Goal: Task Accomplishment & Management: Use online tool/utility

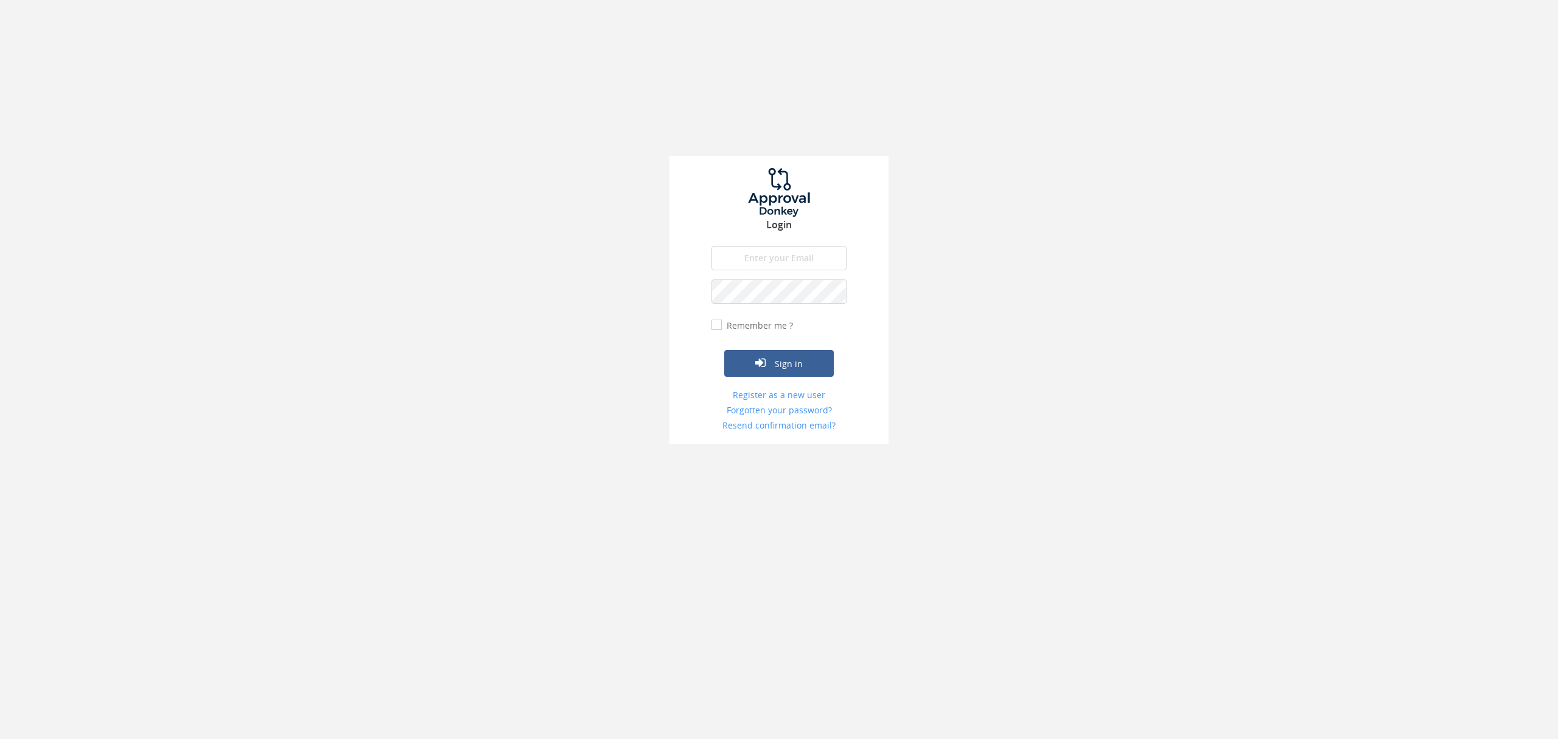
click at [781, 260] on input "email" at bounding box center [778, 258] width 135 height 24
type input "[PERSON_NAME][EMAIL_ADDRESS][PERSON_NAME][DOMAIN_NAME]"
click at [714, 324] on input "Remember me ?" at bounding box center [715, 325] width 8 height 8
checkbox input "true"
click at [797, 360] on button "Sign in" at bounding box center [779, 363] width 110 height 27
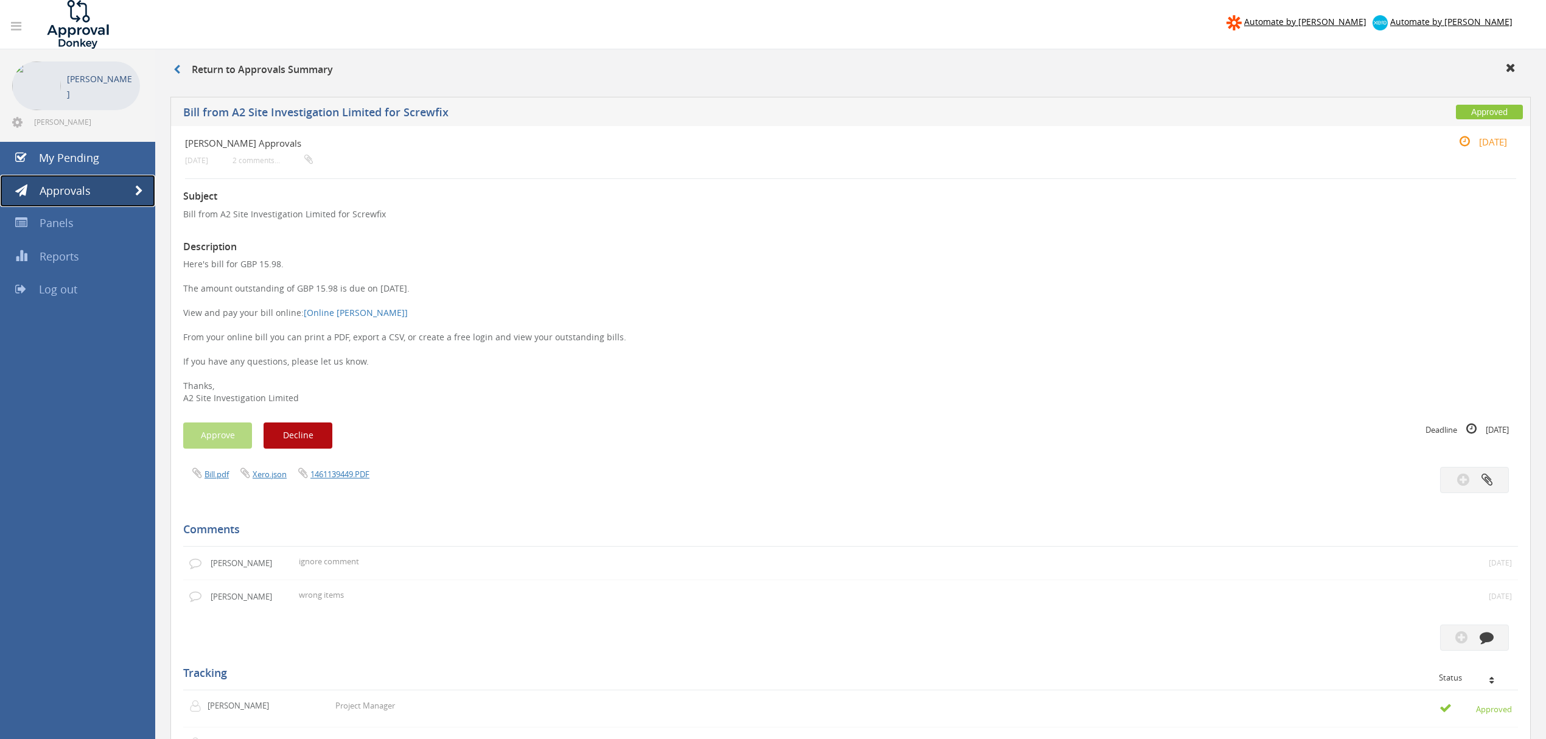
click at [68, 194] on span "Approvals" at bounding box center [65, 190] width 51 height 15
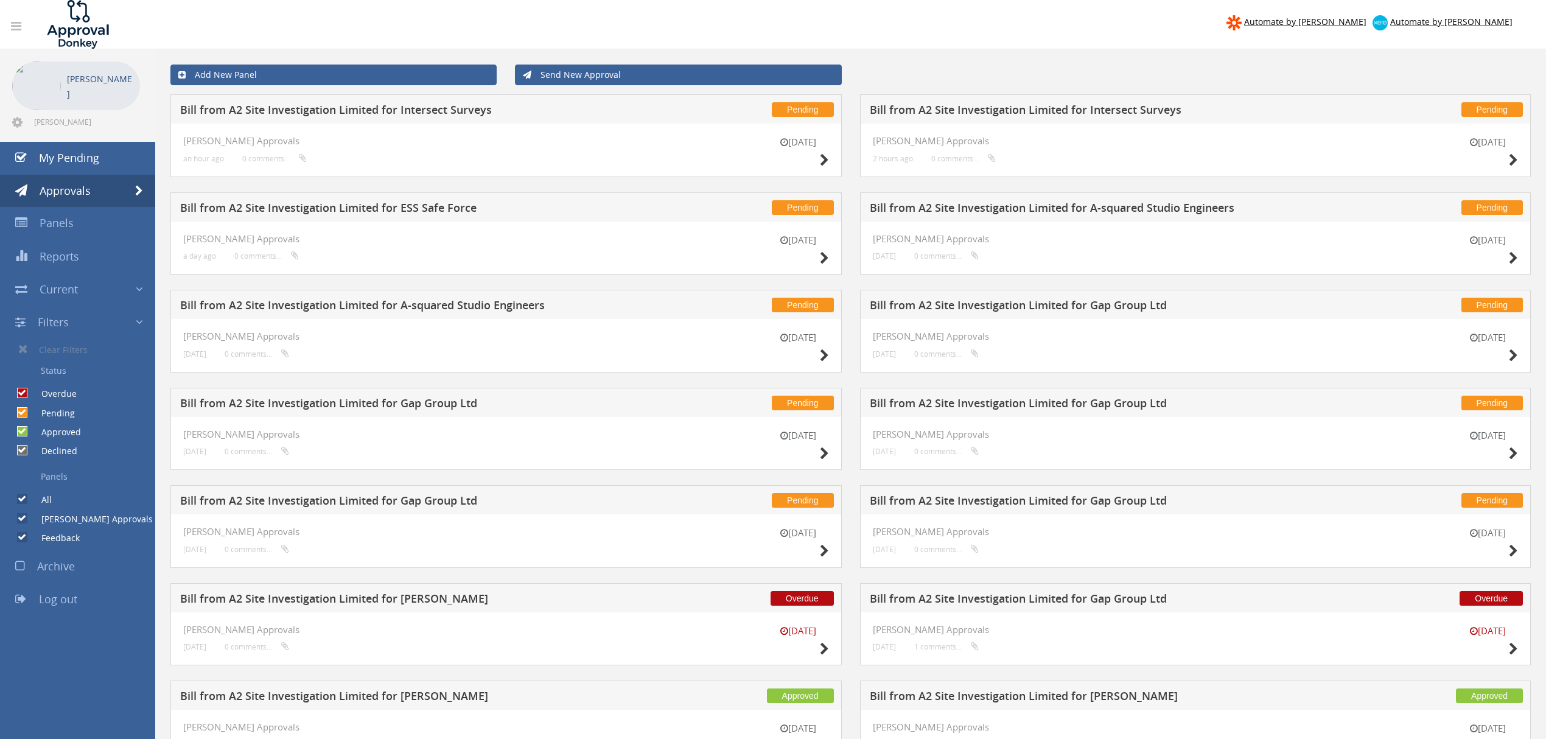
click at [407, 502] on h5 "Bill from A2 Site Investigation Limited for Gap Group Ltd" at bounding box center [408, 502] width 456 height 15
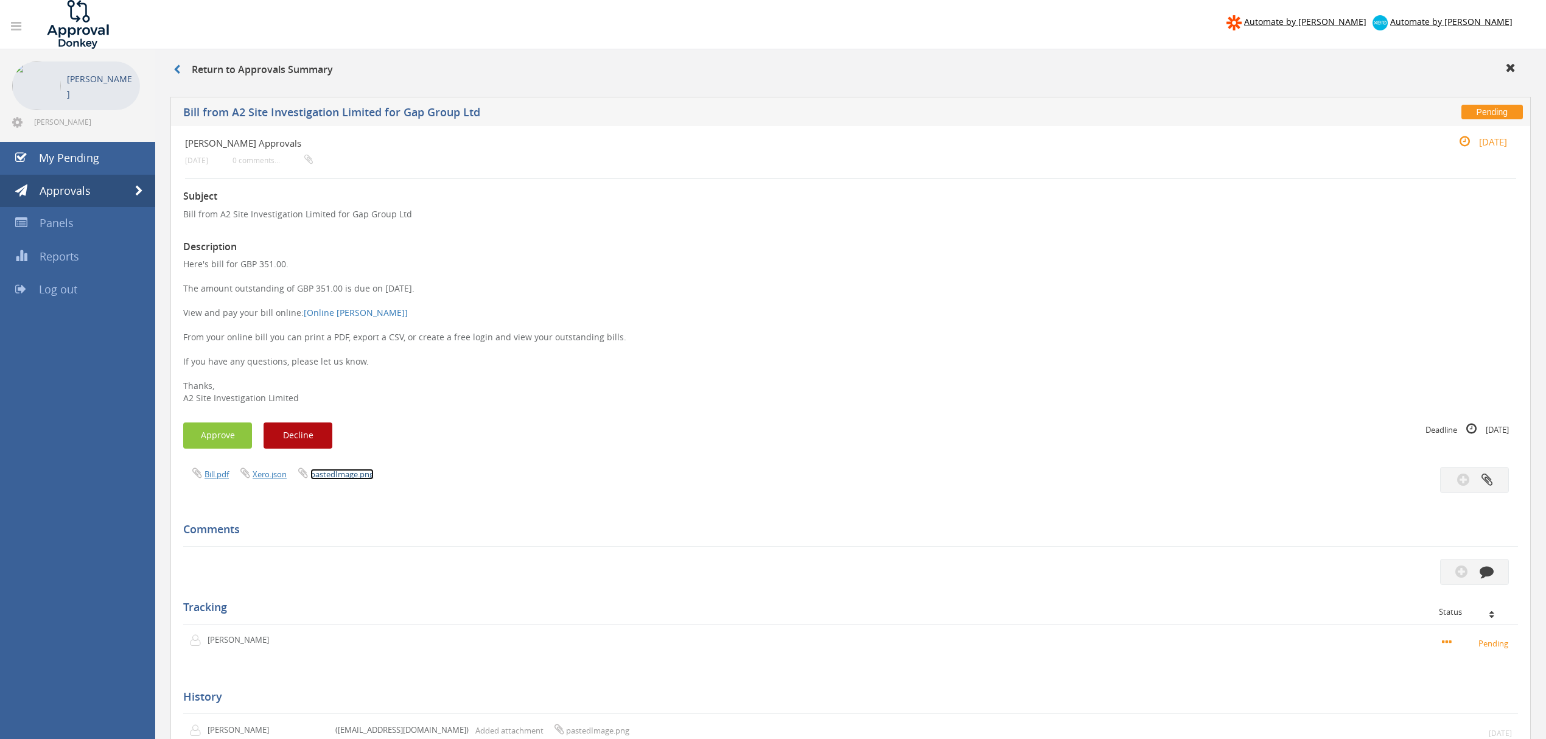
click at [346, 473] on link "pastedImage.png" at bounding box center [341, 474] width 63 height 11
click at [212, 477] on link "Bill.pdf" at bounding box center [216, 474] width 24 height 11
click at [83, 192] on span "Approvals" at bounding box center [65, 190] width 51 height 15
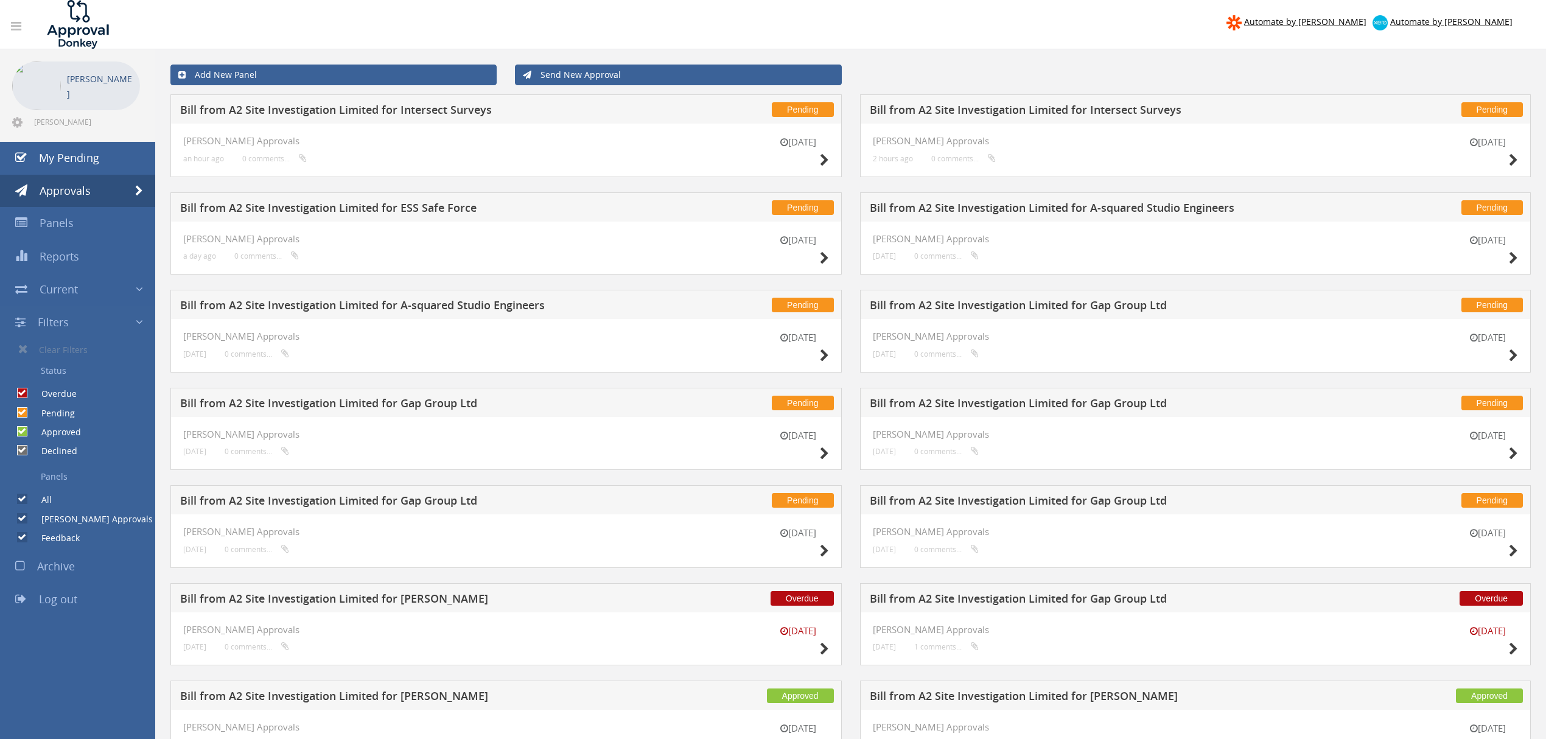
click at [1025, 408] on h5 "Bill from A2 Site Investigation Limited for Gap Group Ltd" at bounding box center [1098, 404] width 456 height 15
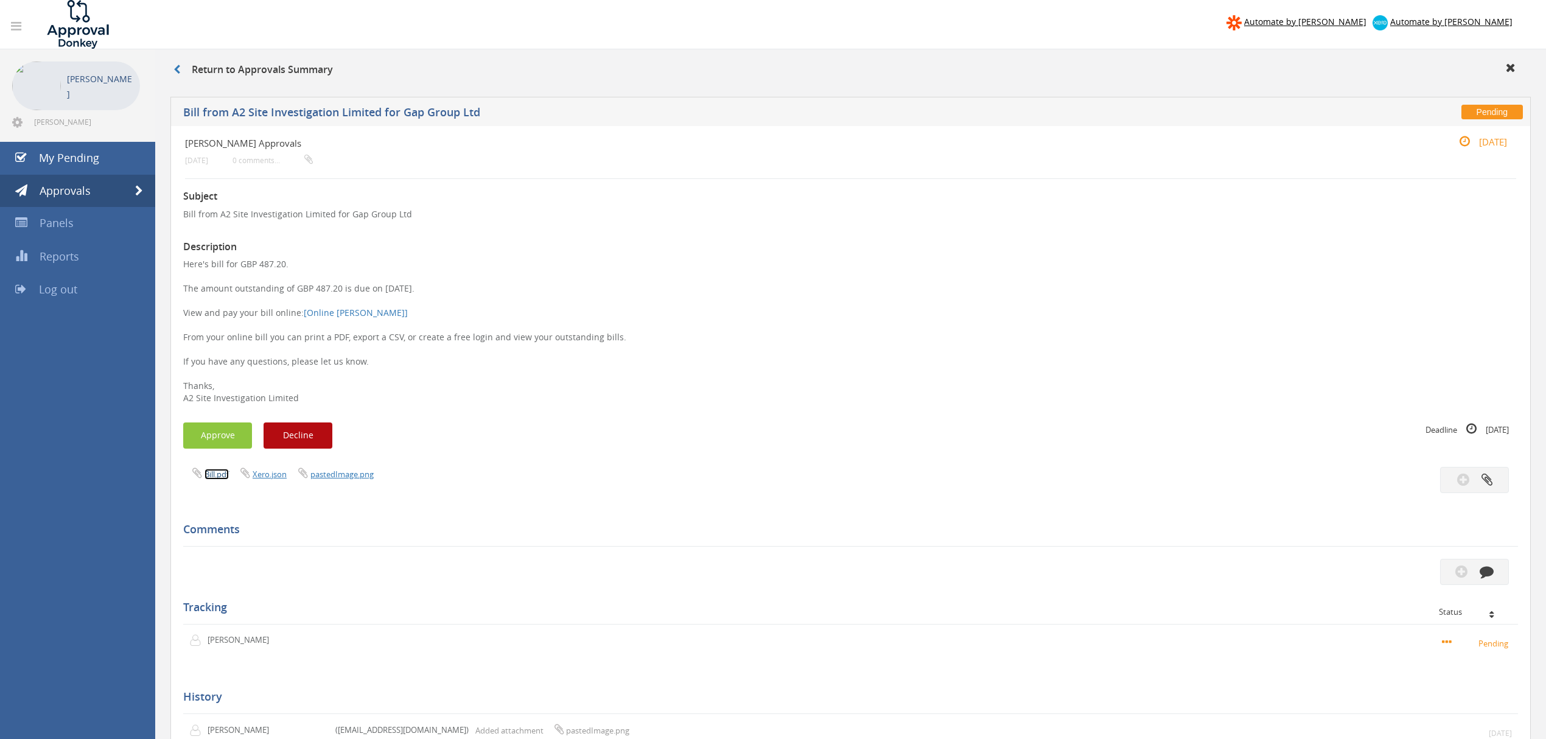
click at [214, 473] on link "Bill.pdf" at bounding box center [216, 474] width 24 height 11
click at [341, 316] on link "[Online [PERSON_NAME]]" at bounding box center [356, 313] width 104 height 12
click at [62, 187] on span "Approvals" at bounding box center [65, 190] width 51 height 15
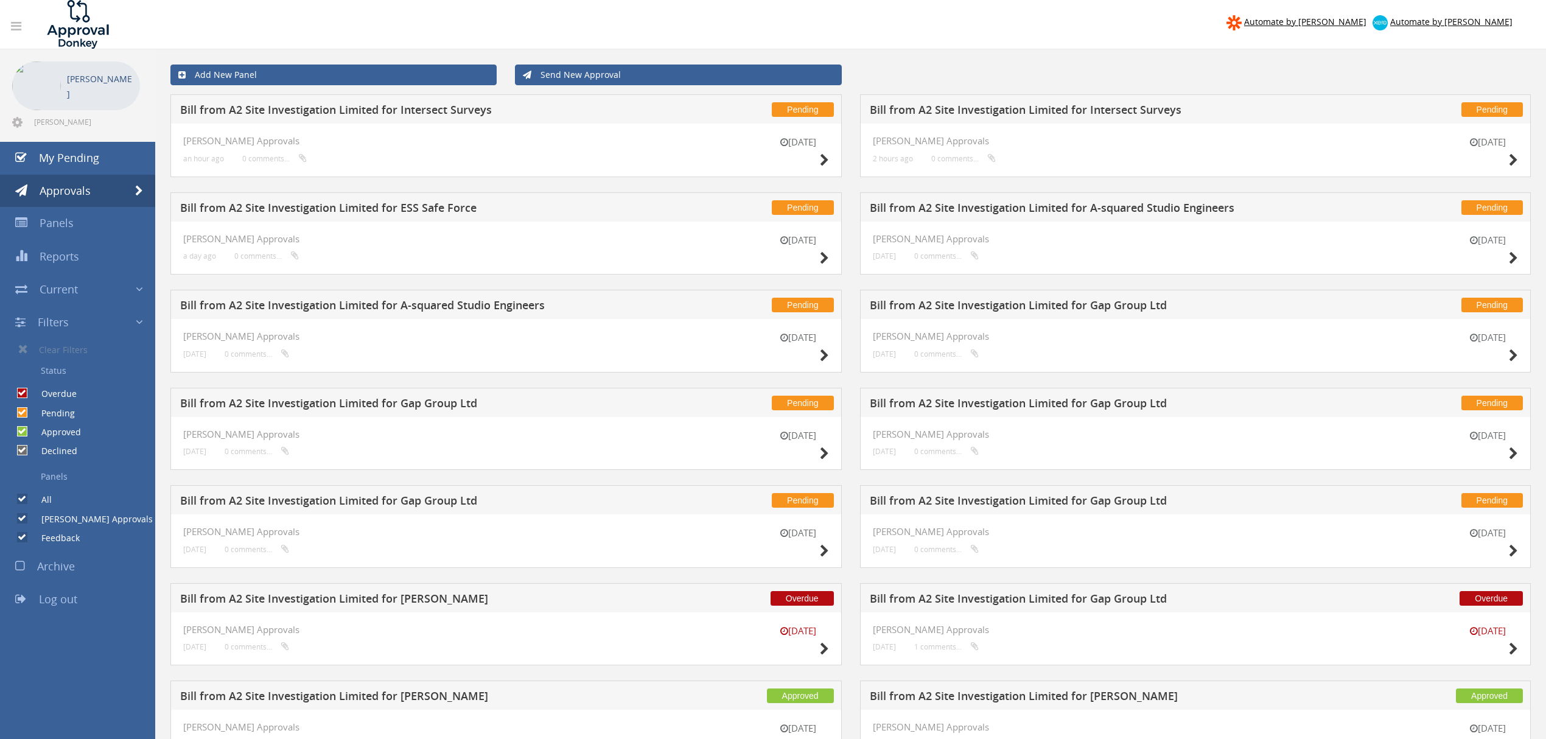
click at [505, 308] on h5 "Bill from A2 Site Investigation Limited for A-squared Studio Engineers" at bounding box center [408, 306] width 456 height 15
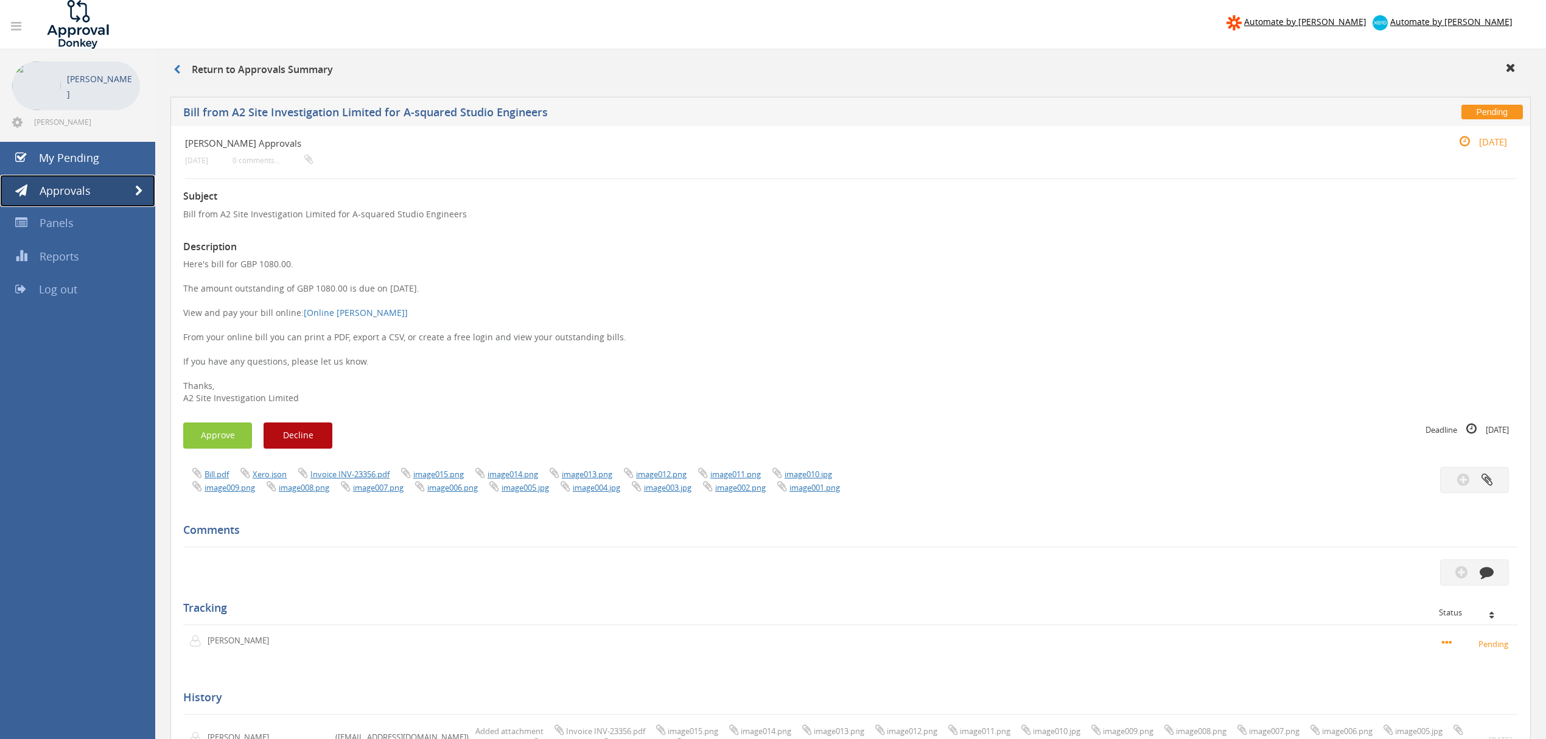
click at [73, 192] on span "Approvals" at bounding box center [65, 190] width 51 height 15
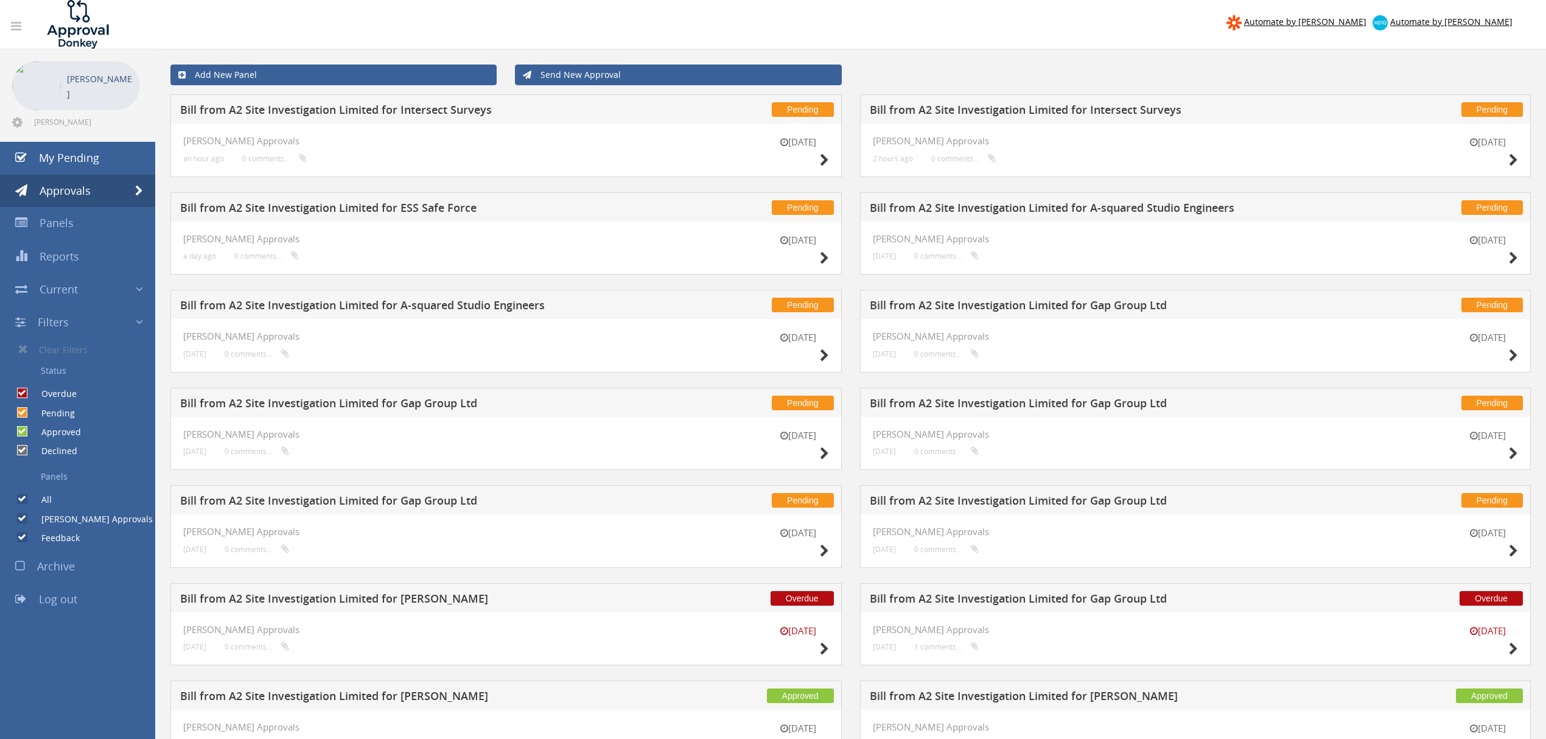
click at [453, 405] on h5 "Bill from A2 Site Investigation Limited for Gap Group Ltd" at bounding box center [408, 404] width 456 height 15
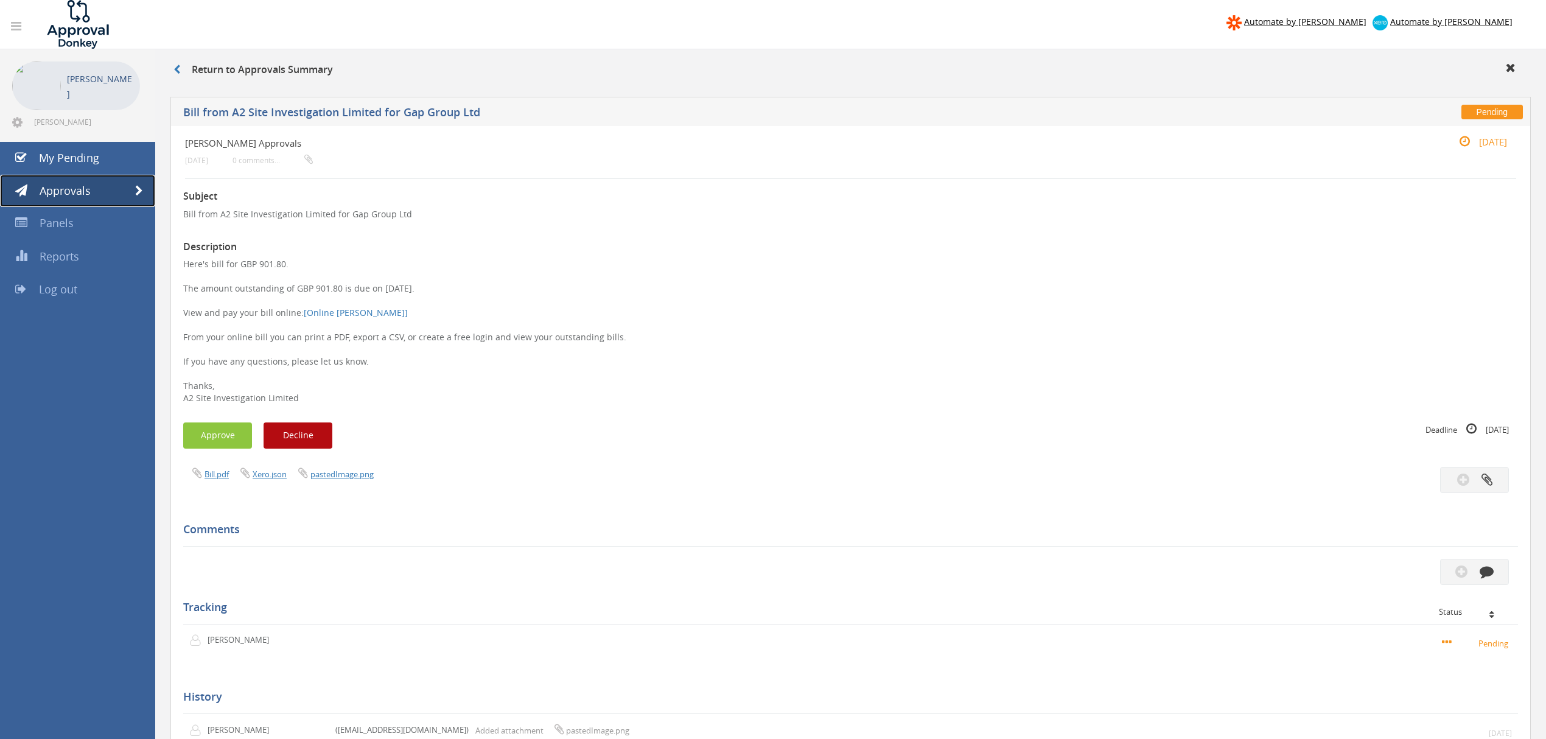
click at [97, 187] on link "Approvals" at bounding box center [77, 191] width 155 height 33
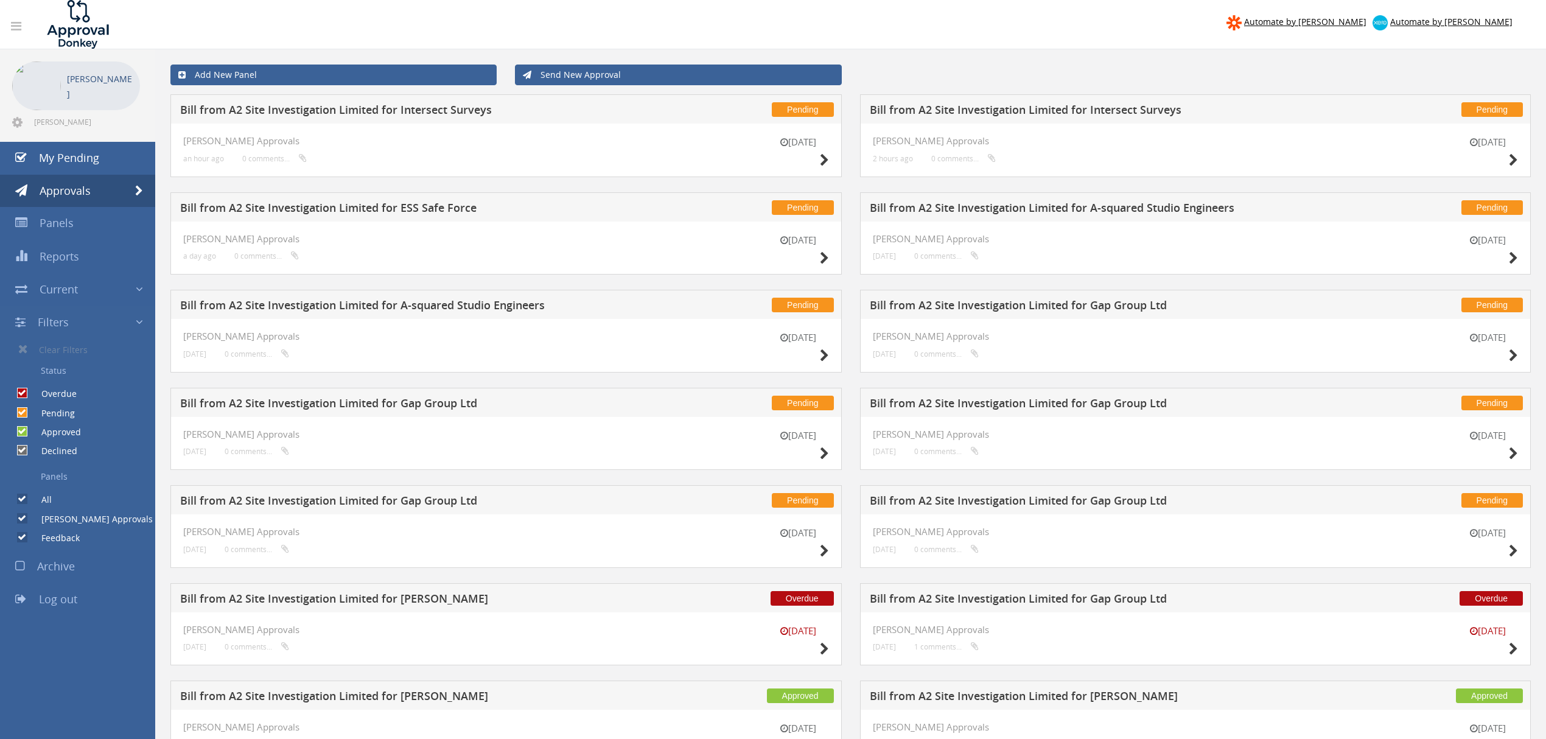
click at [503, 303] on h5 "Bill from A2 Site Investigation Limited for A-squared Studio Engineers" at bounding box center [408, 306] width 456 height 15
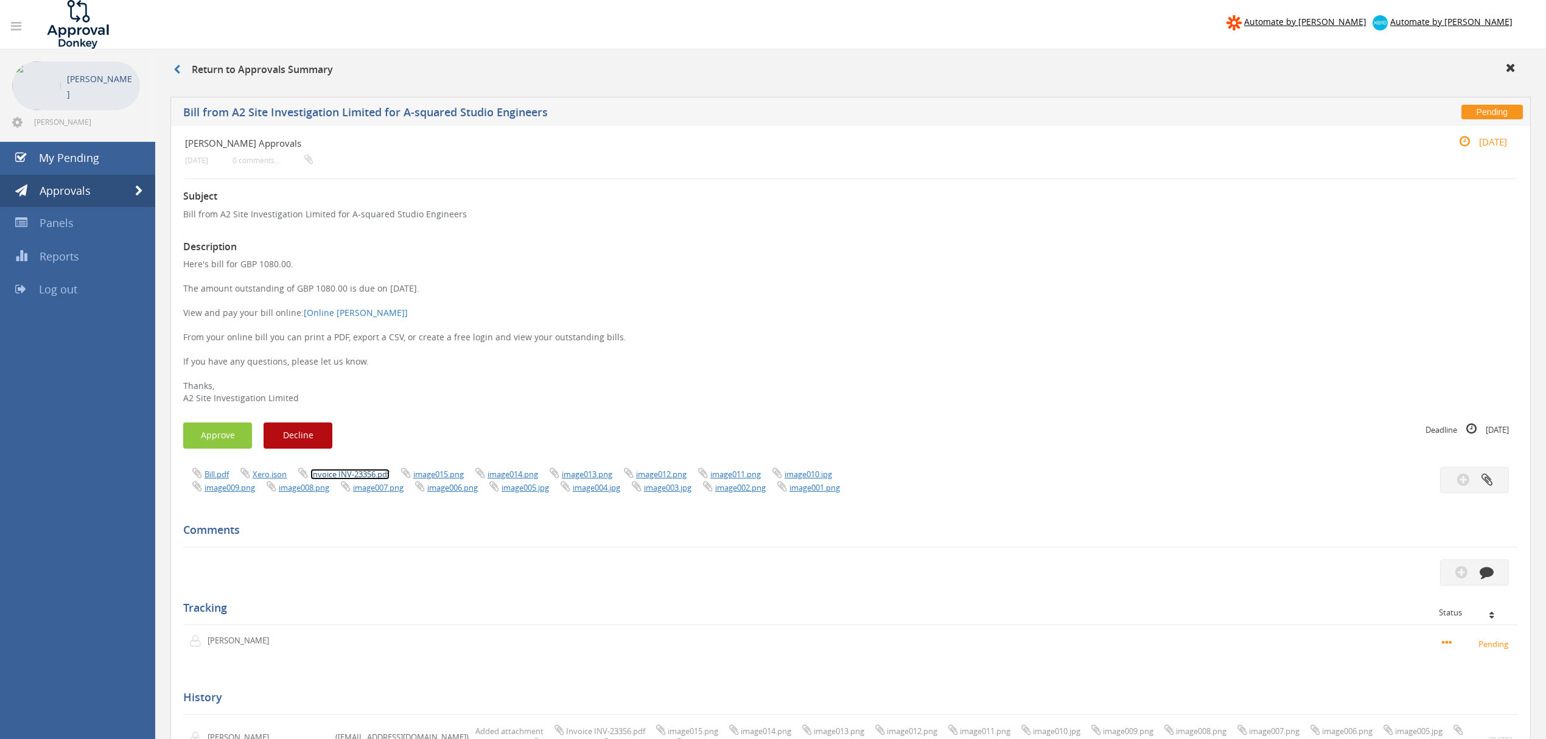
click at [373, 476] on link "Invoice INV-23356.pdf" at bounding box center [349, 474] width 79 height 11
click at [217, 434] on button "Approve" at bounding box center [217, 435] width 69 height 26
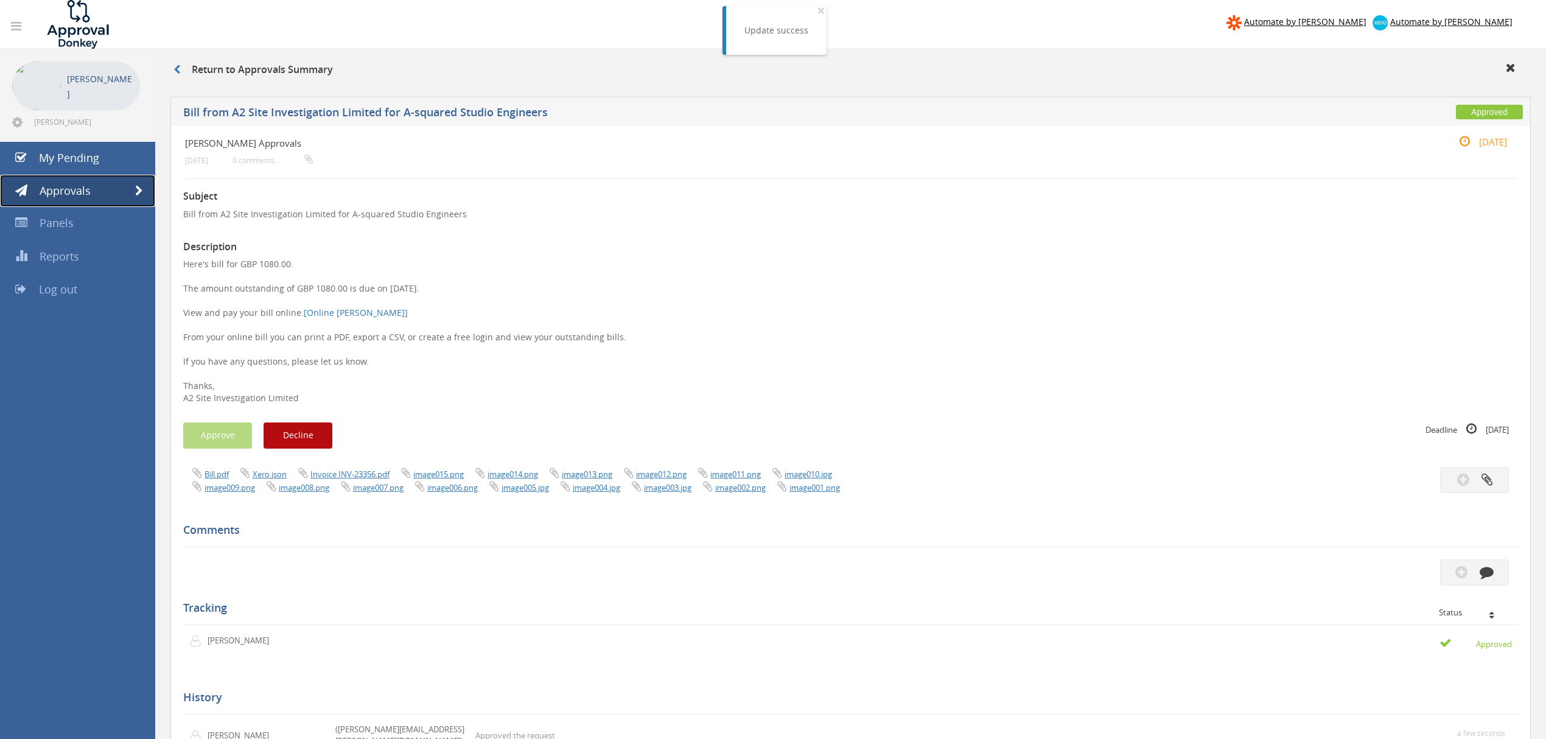
click at [86, 189] on span "Approvals" at bounding box center [65, 190] width 51 height 15
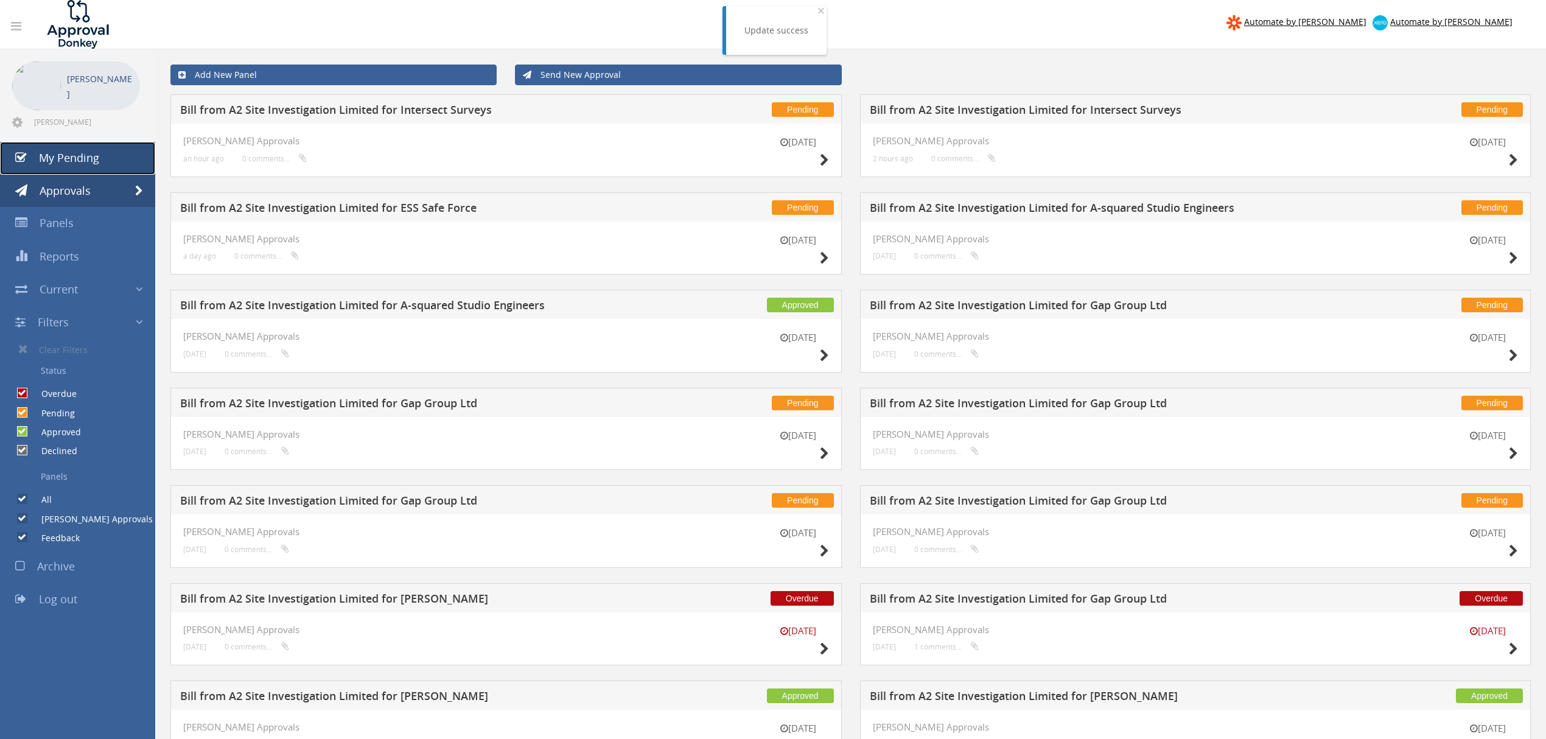
click at [98, 164] on link "My Pending" at bounding box center [77, 158] width 155 height 33
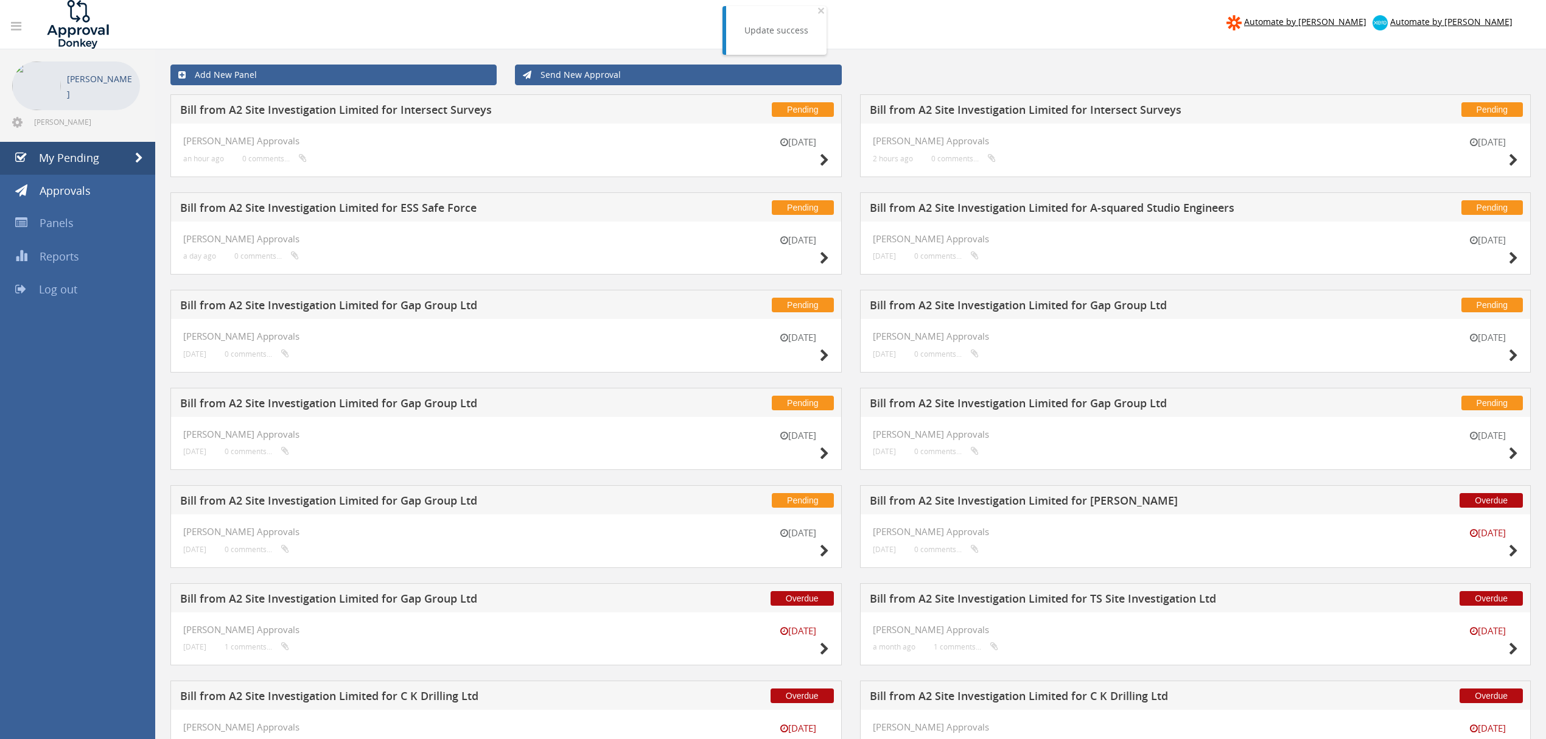
click at [444, 213] on h5 "Bill from A2 Site Investigation Limited for ESS Safe Force" at bounding box center [408, 209] width 456 height 15
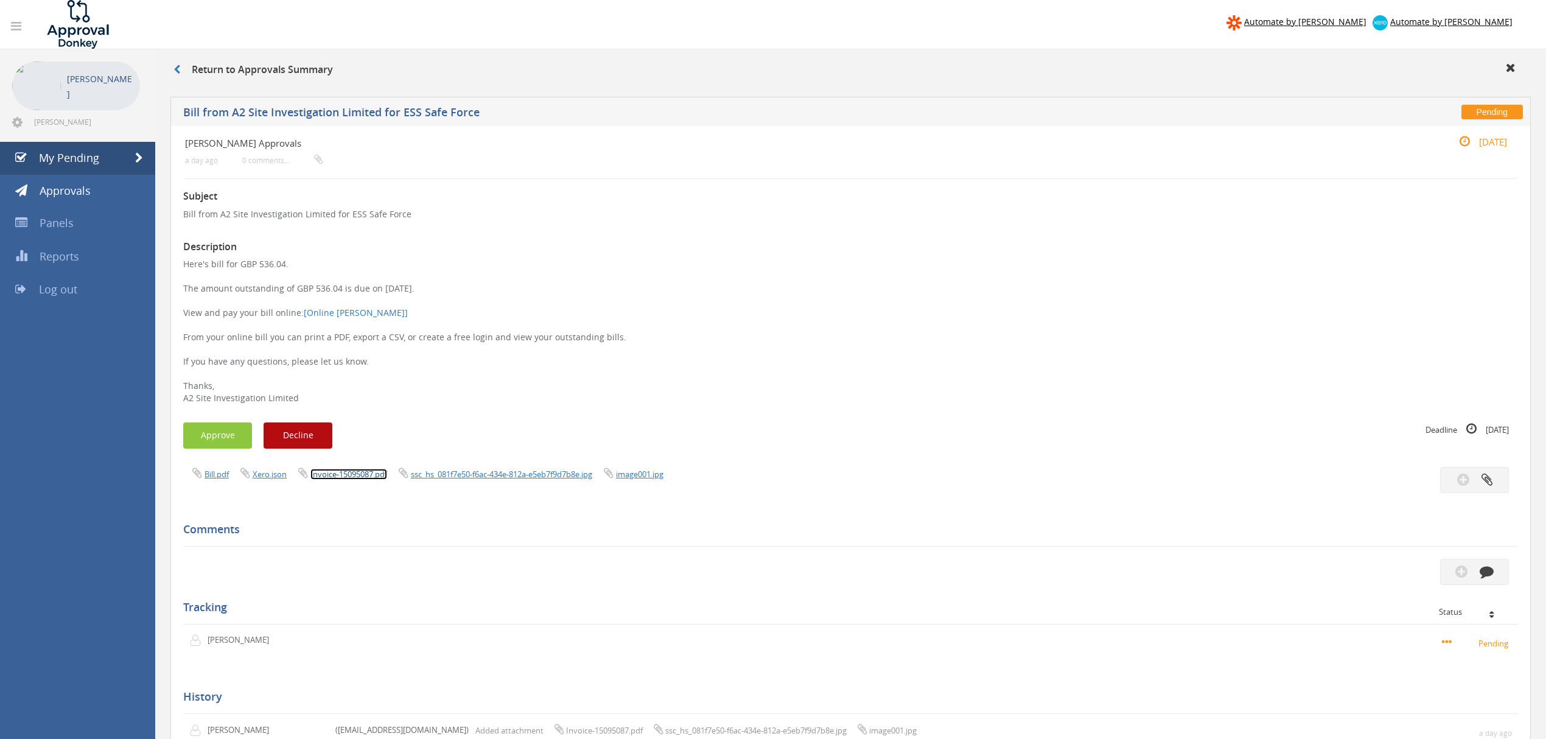
click at [336, 471] on link "Invoice-15095087.pdf" at bounding box center [348, 474] width 77 height 11
click at [226, 442] on button "Approve" at bounding box center [217, 435] width 69 height 26
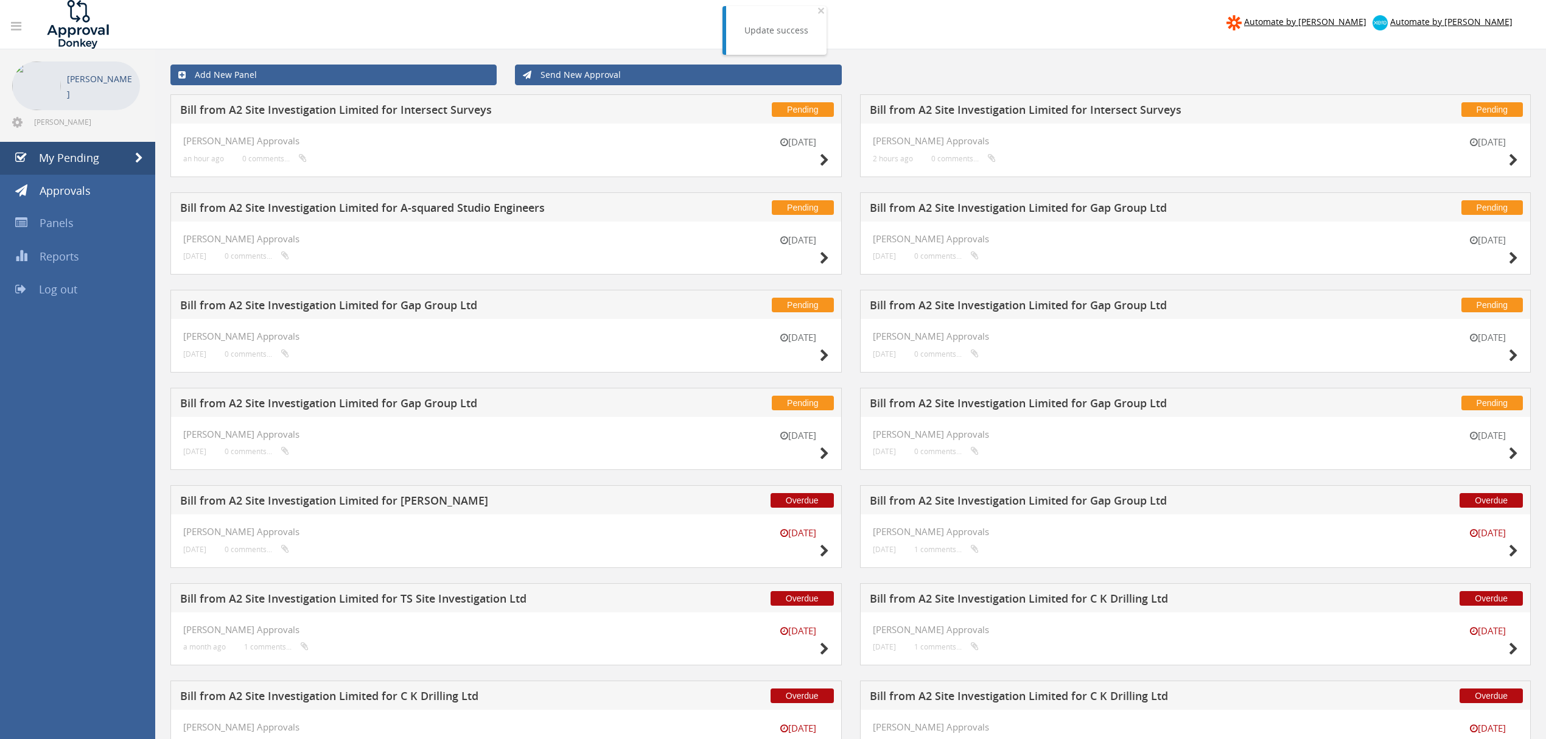
click at [425, 211] on h5 "Bill from A2 Site Investigation Limited for A-squared Studio Engineers" at bounding box center [408, 209] width 456 height 15
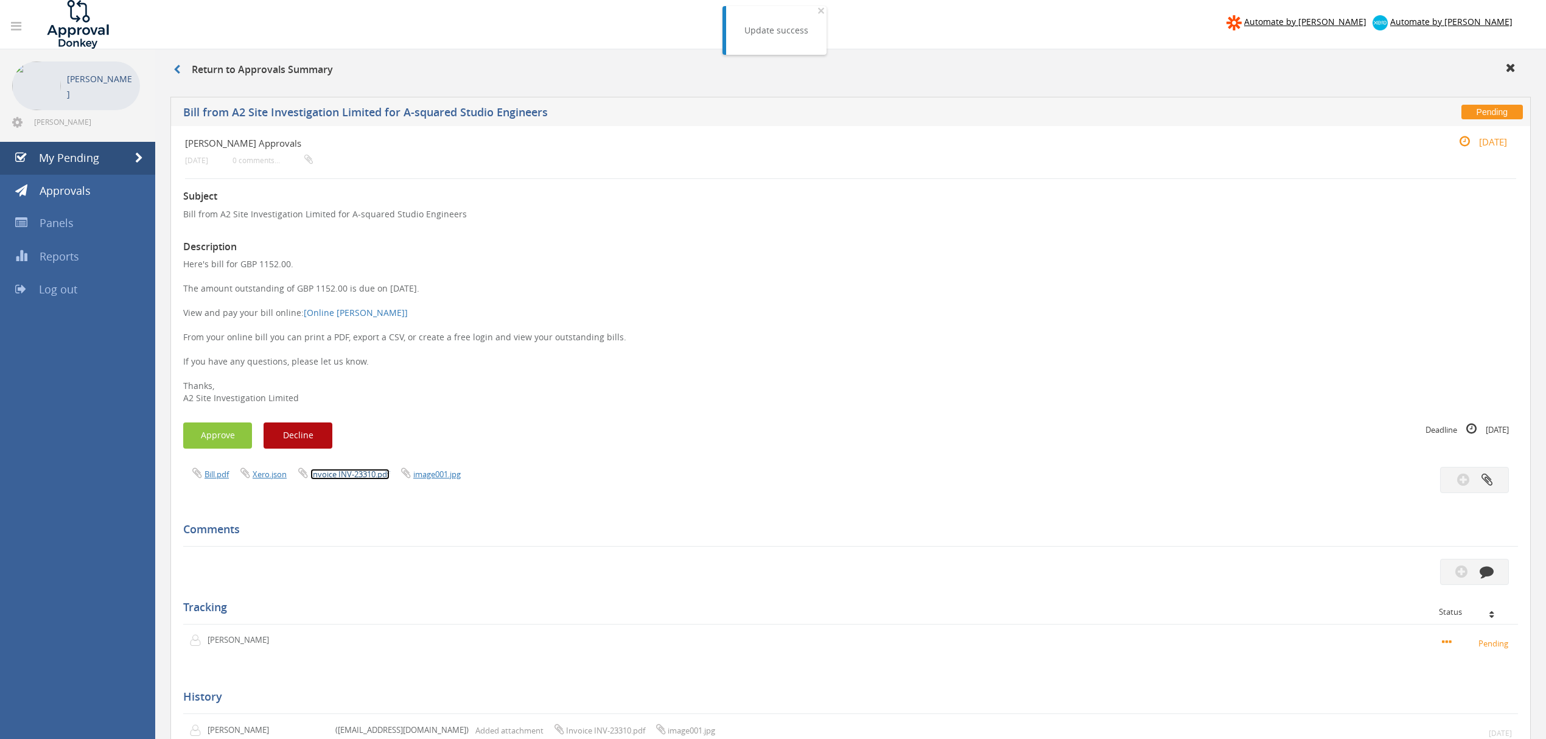
click at [346, 471] on link "Invoice INV-23310.pdf" at bounding box center [349, 474] width 79 height 11
click at [212, 427] on button "Approve" at bounding box center [217, 435] width 69 height 26
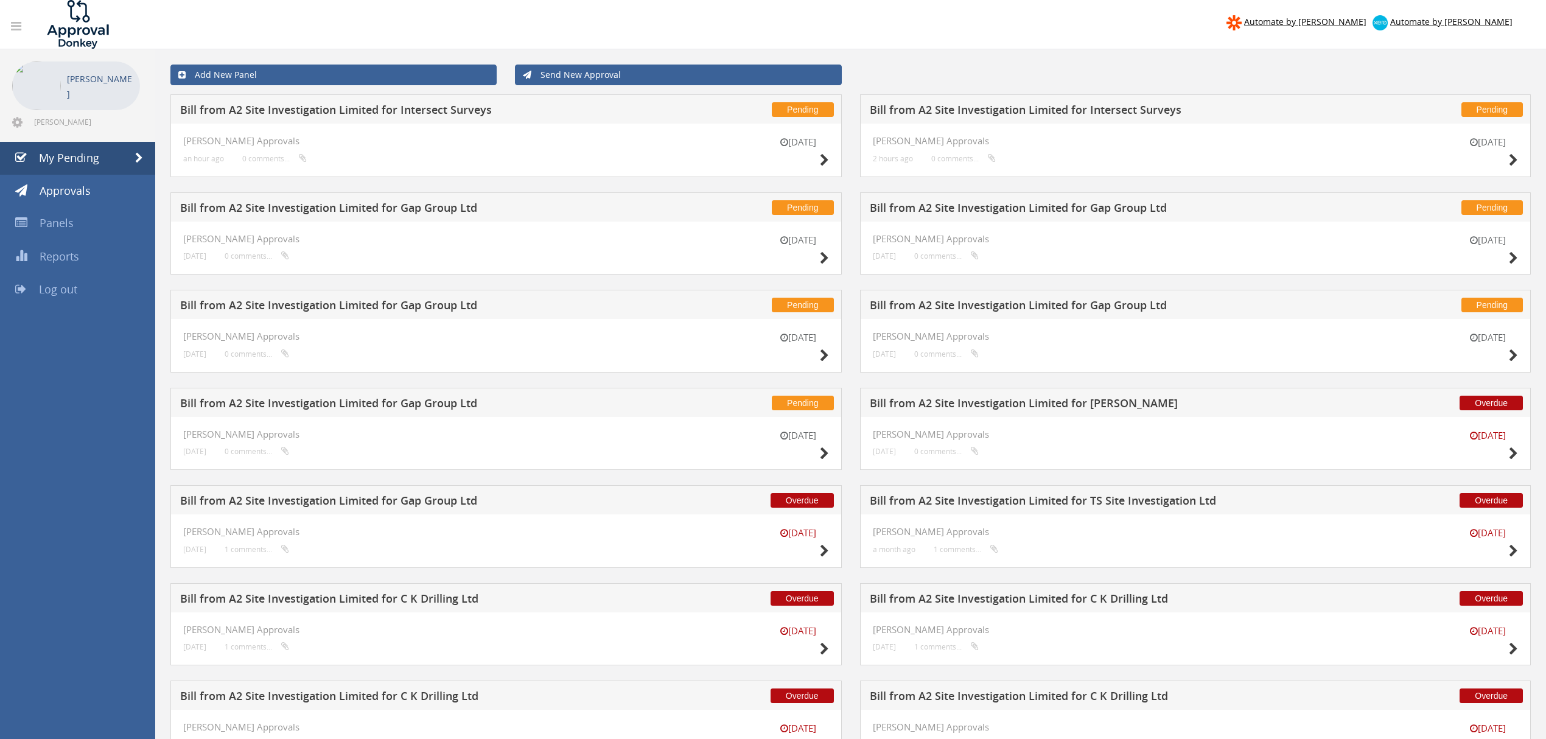
click at [1022, 110] on h5 "Bill from A2 Site Investigation Limited for Intersect Surveys" at bounding box center [1098, 111] width 456 height 15
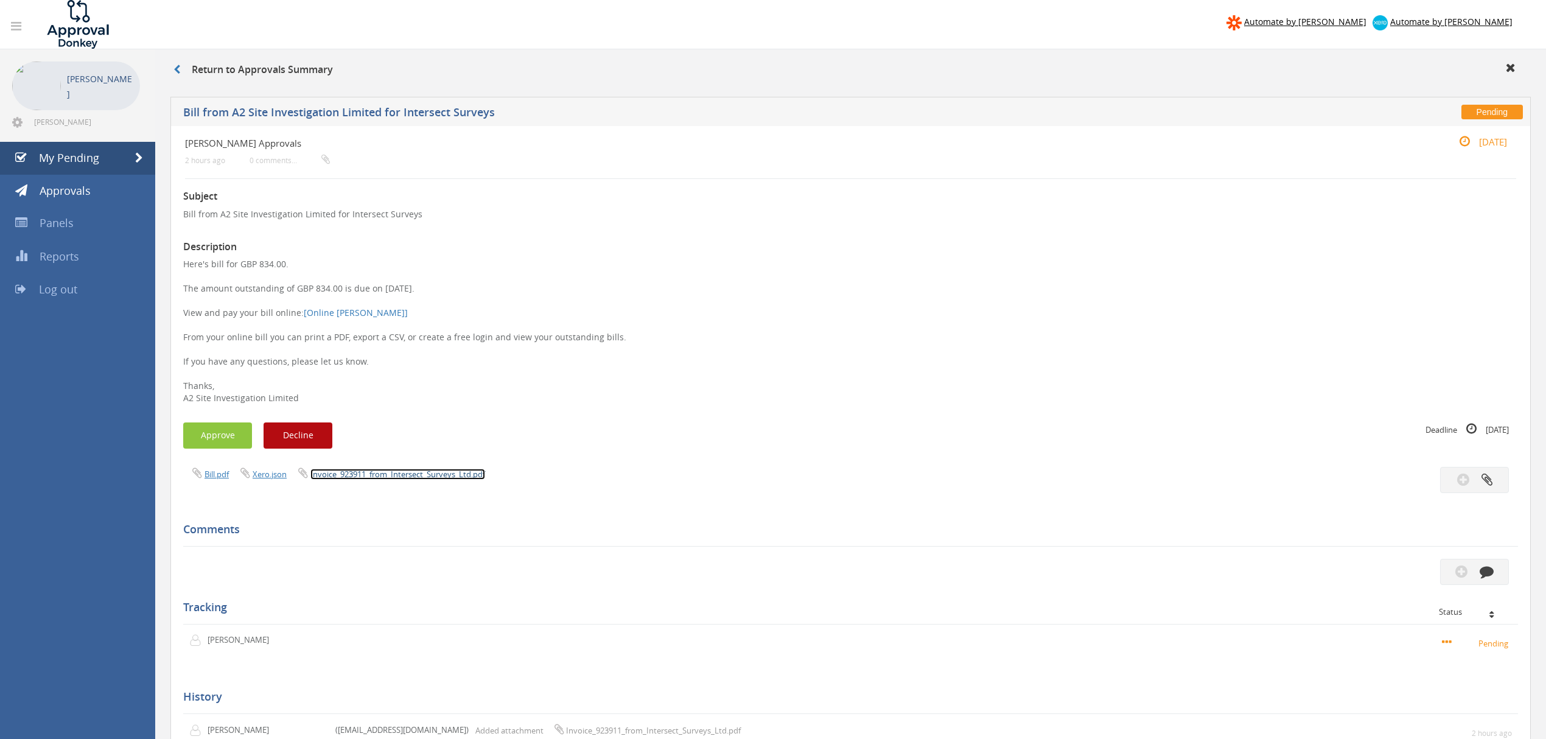
click at [398, 477] on link "Invoice_923911_from_Intersect_Surveys_Ltd.pdf" at bounding box center [397, 474] width 175 height 11
click at [224, 432] on button "Approve" at bounding box center [217, 435] width 69 height 26
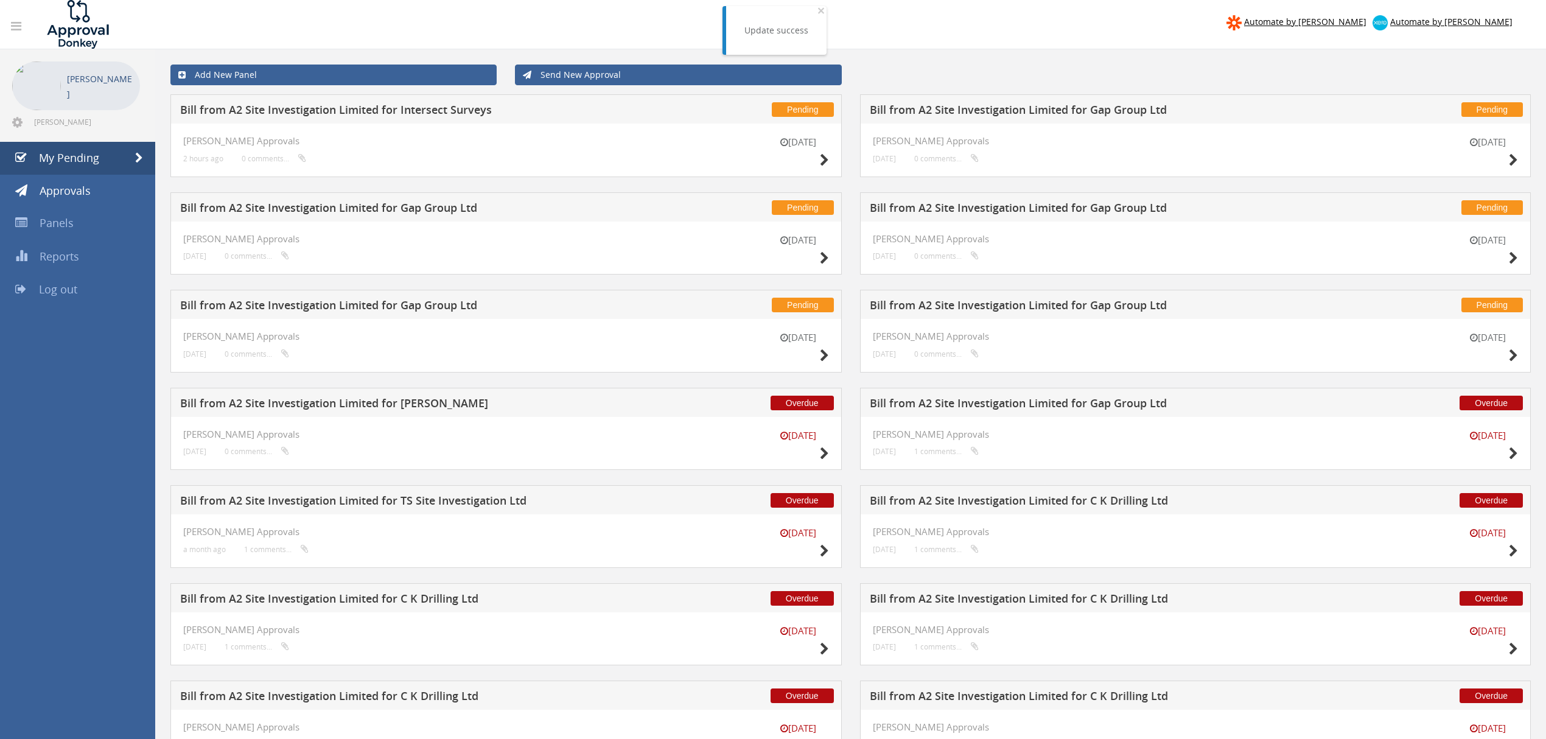
click at [434, 110] on h5 "Bill from A2 Site Investigation Limited for Intersect Surveys" at bounding box center [408, 111] width 456 height 15
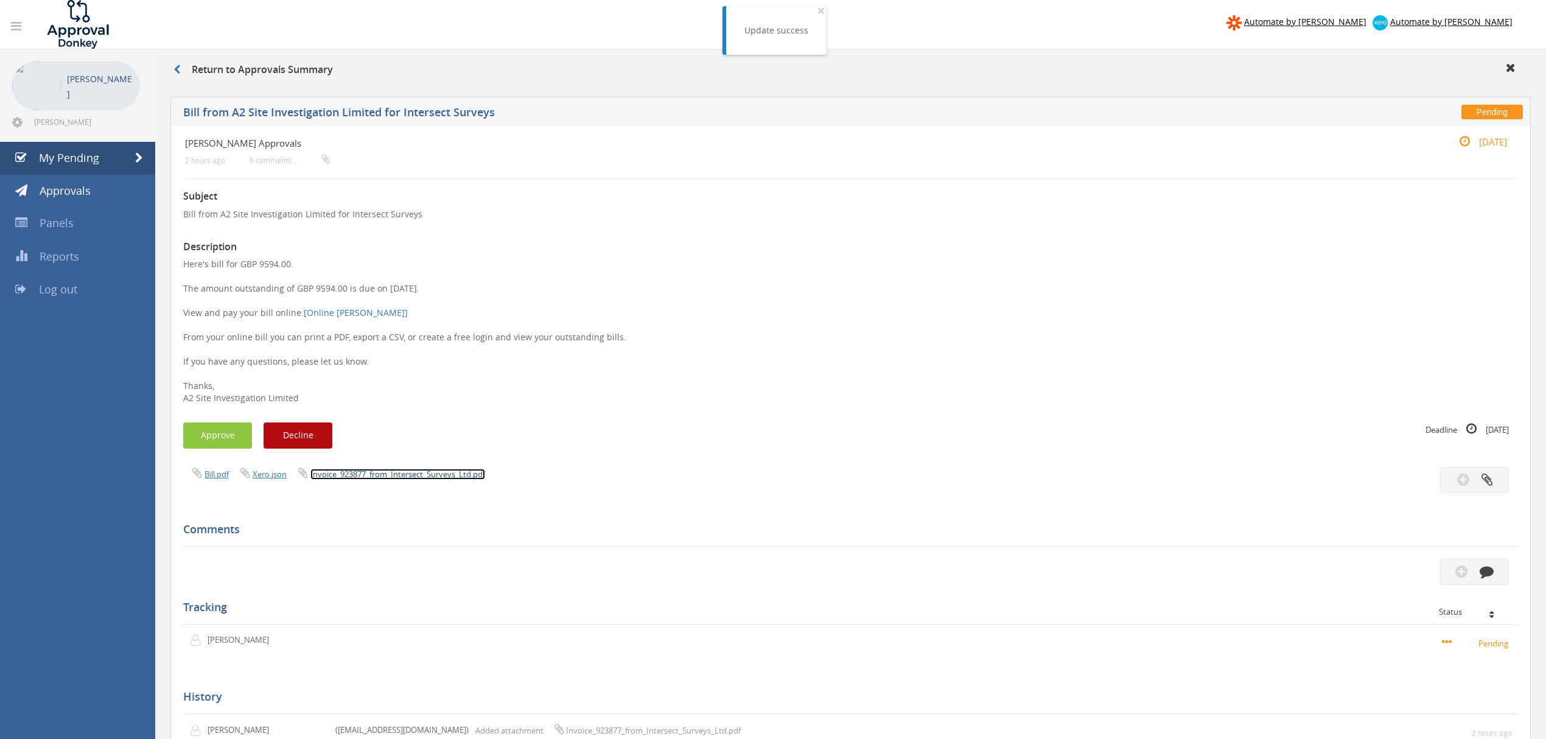
click at [393, 473] on link "Invoice_923877_from_Intersect_Surveys_Ltd.pdf" at bounding box center [397, 474] width 175 height 11
click at [85, 164] on span "My Pending" at bounding box center [69, 157] width 60 height 15
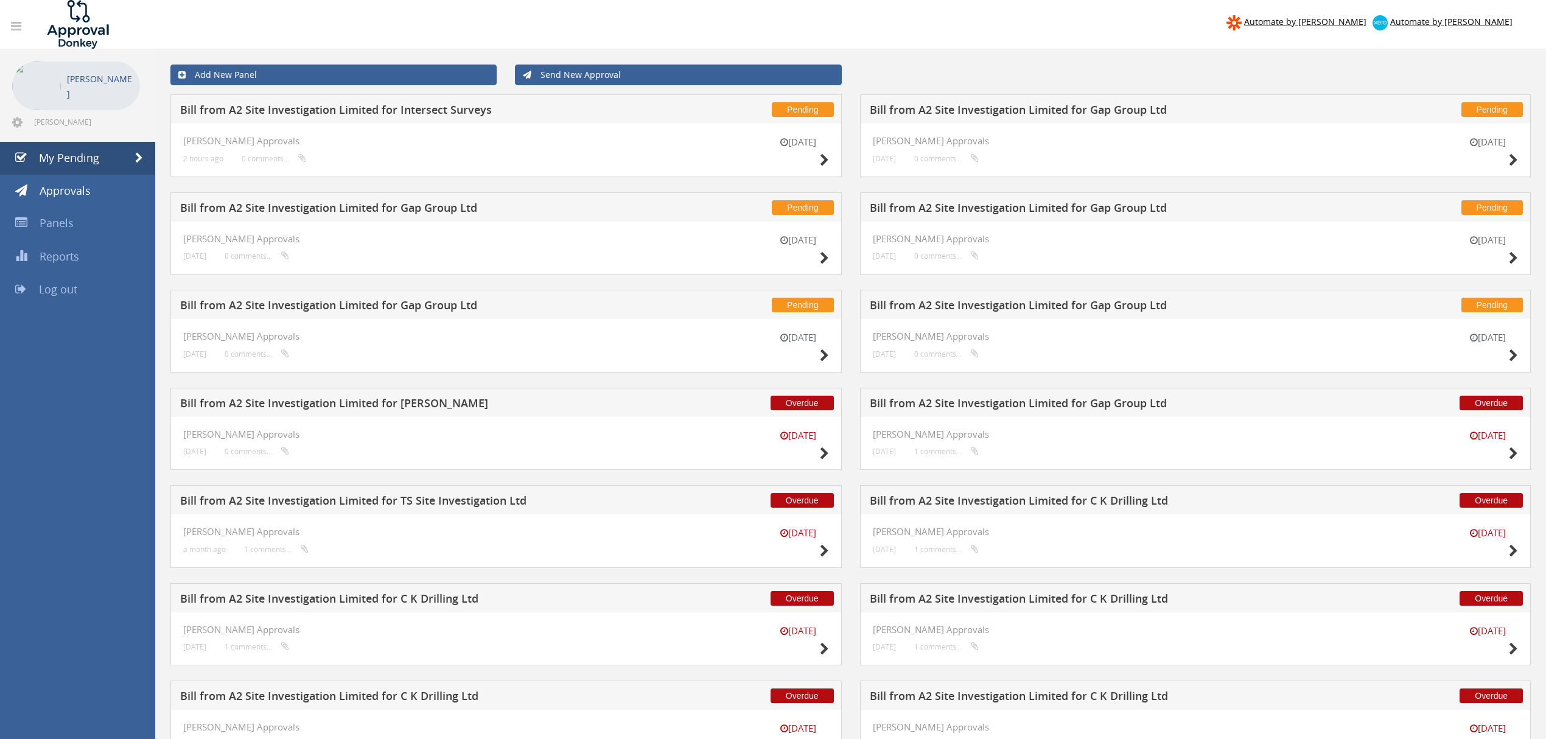
click at [431, 207] on h5 "Bill from A2 Site Investigation Limited for Gap Group Ltd" at bounding box center [408, 209] width 456 height 15
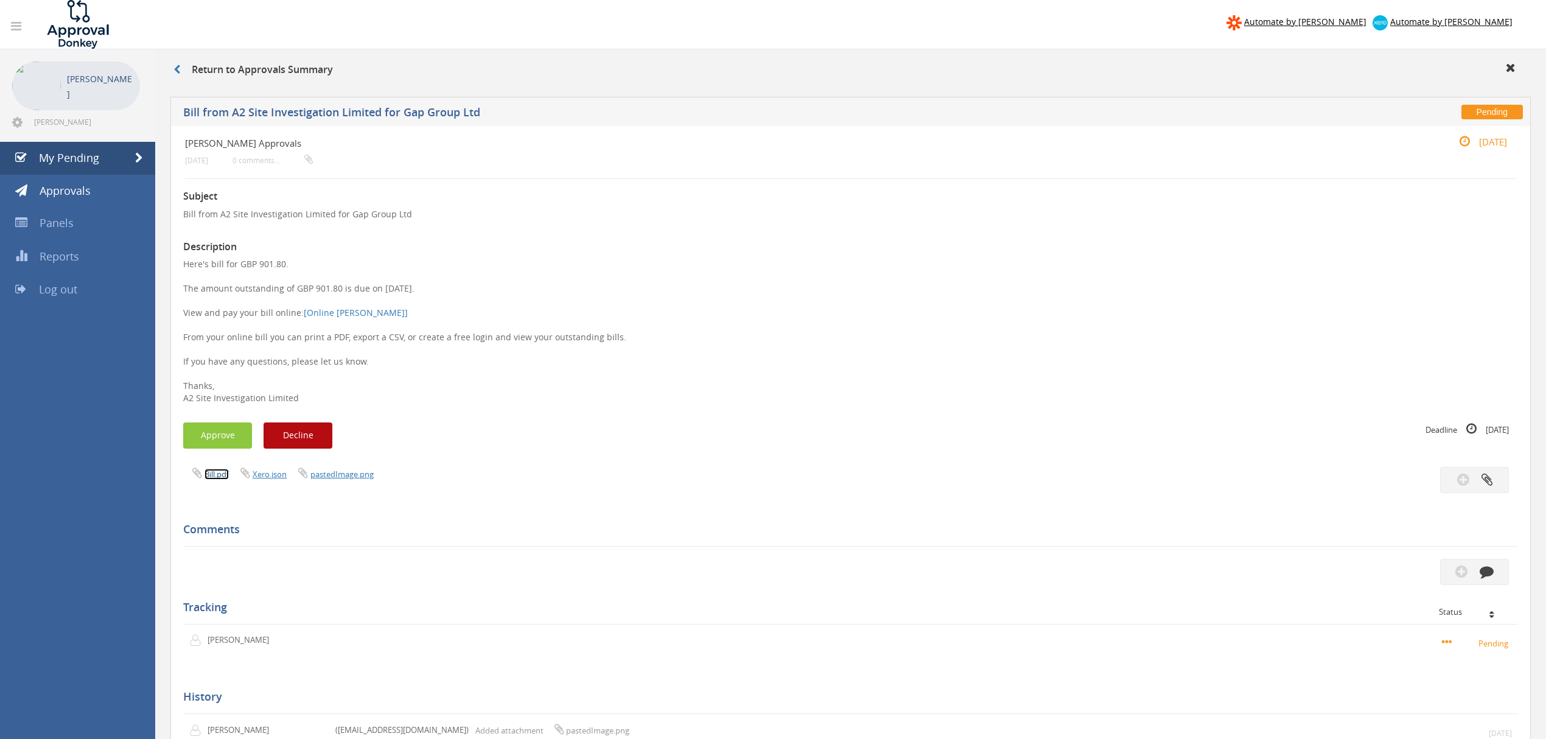
click at [220, 473] on link "Bill.pdf" at bounding box center [216, 474] width 24 height 11
click at [84, 189] on span "Approvals" at bounding box center [65, 190] width 51 height 15
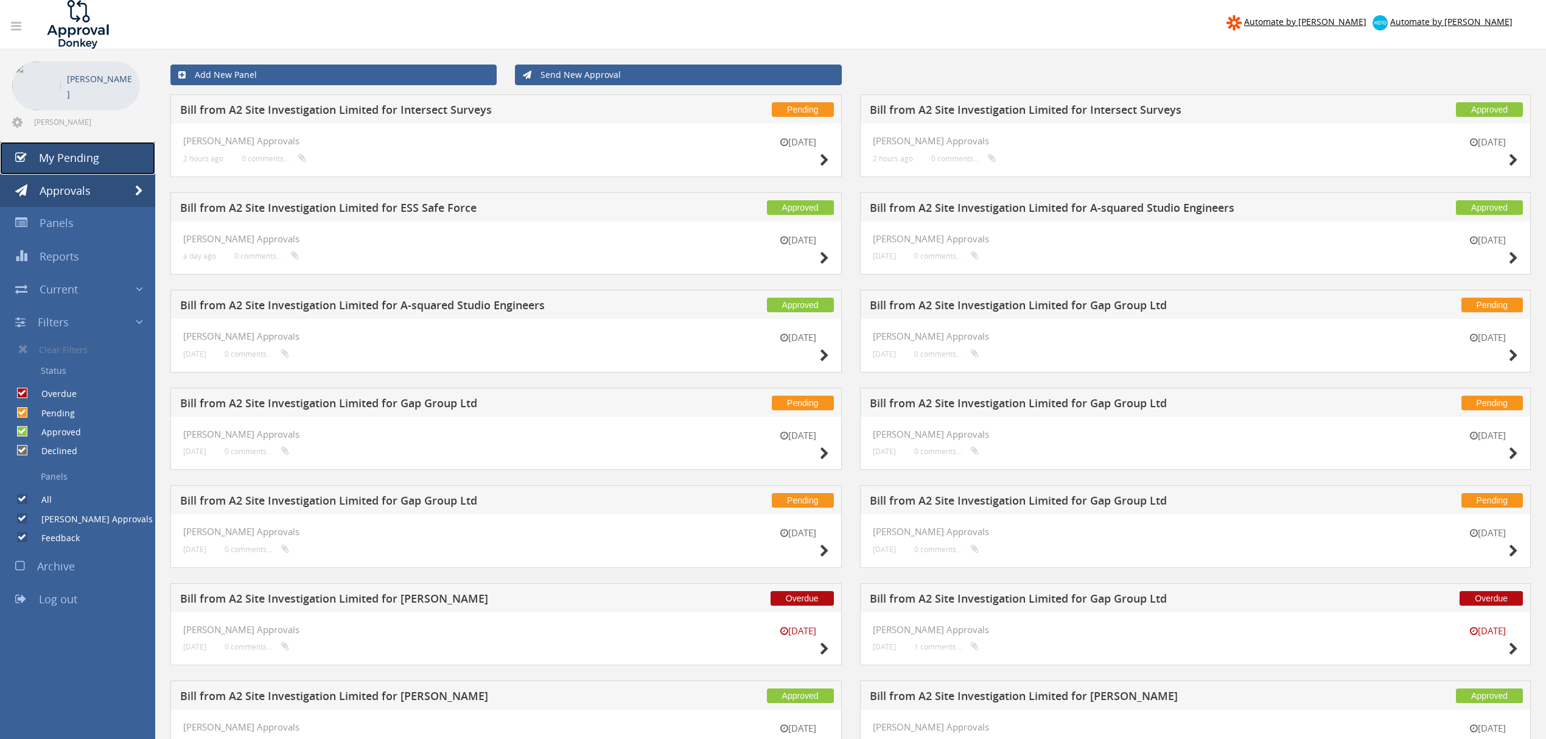
click at [115, 163] on link "My Pending" at bounding box center [77, 158] width 155 height 33
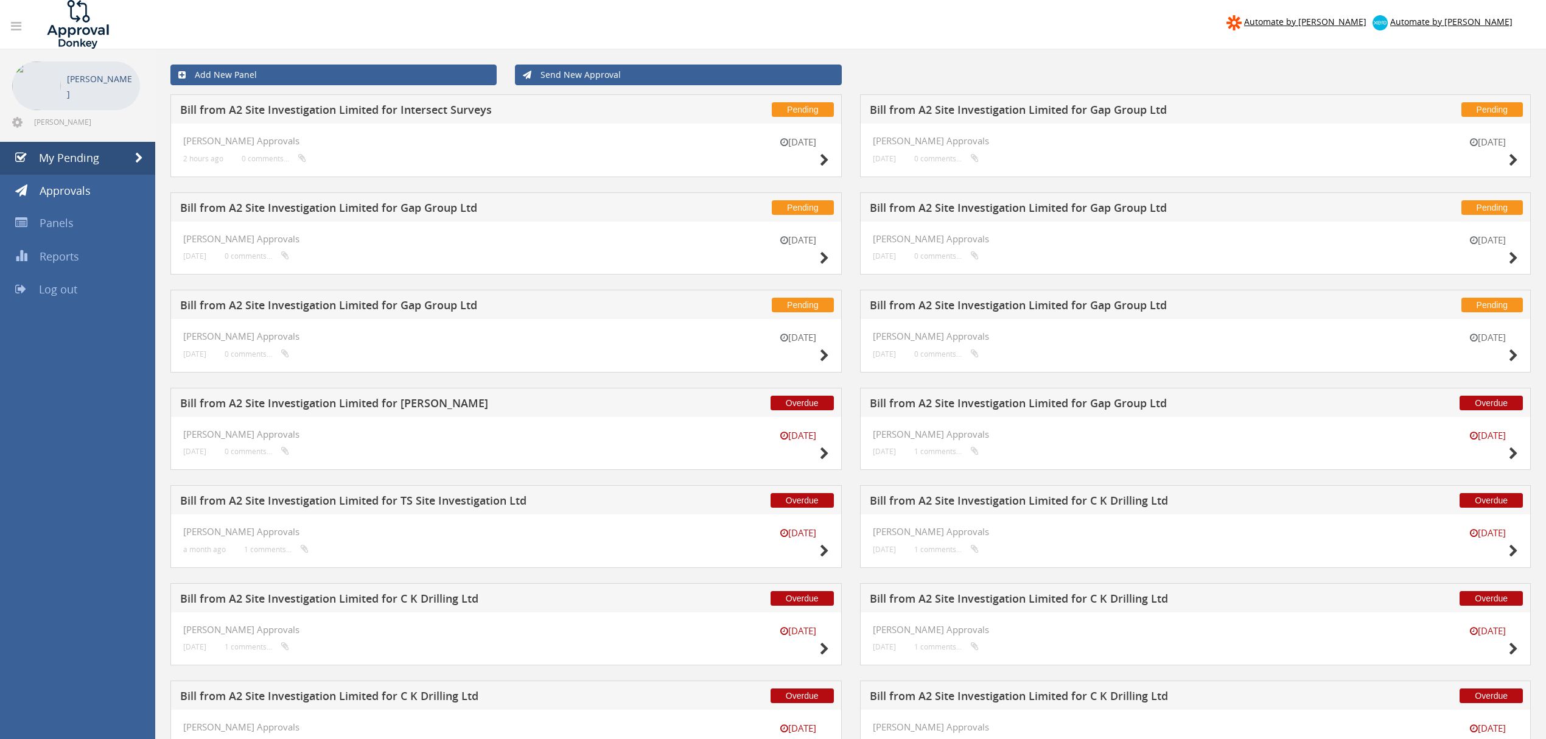
click at [458, 310] on h5 "Bill from A2 Site Investigation Limited for Gap Group Ltd" at bounding box center [408, 306] width 456 height 15
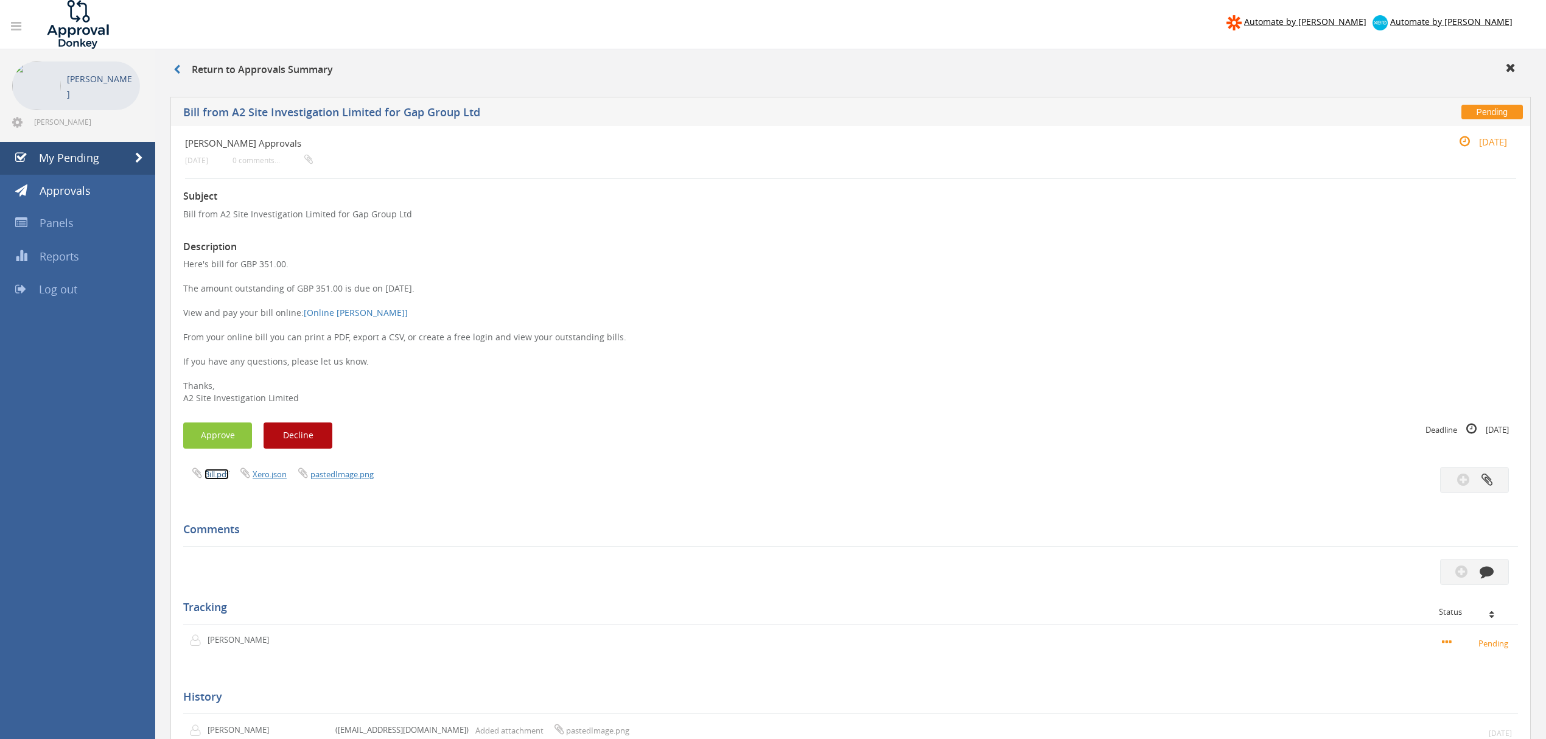
click at [220, 477] on link "Bill.pdf" at bounding box center [216, 474] width 24 height 11
click at [91, 156] on span "My Pending" at bounding box center [69, 157] width 60 height 15
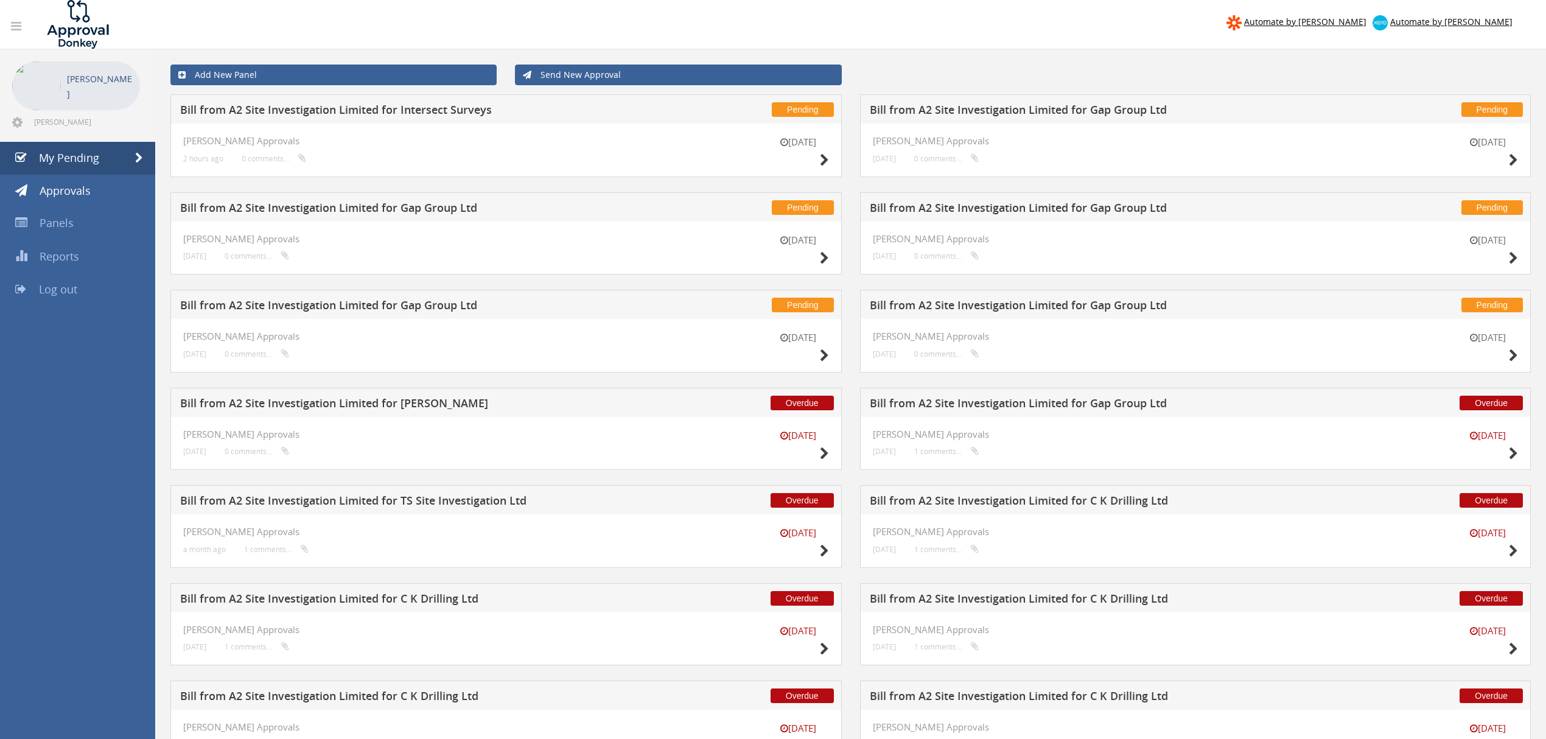
click at [430, 110] on h5 "Bill from A2 Site Investigation Limited for Intersect Surveys" at bounding box center [408, 111] width 456 height 15
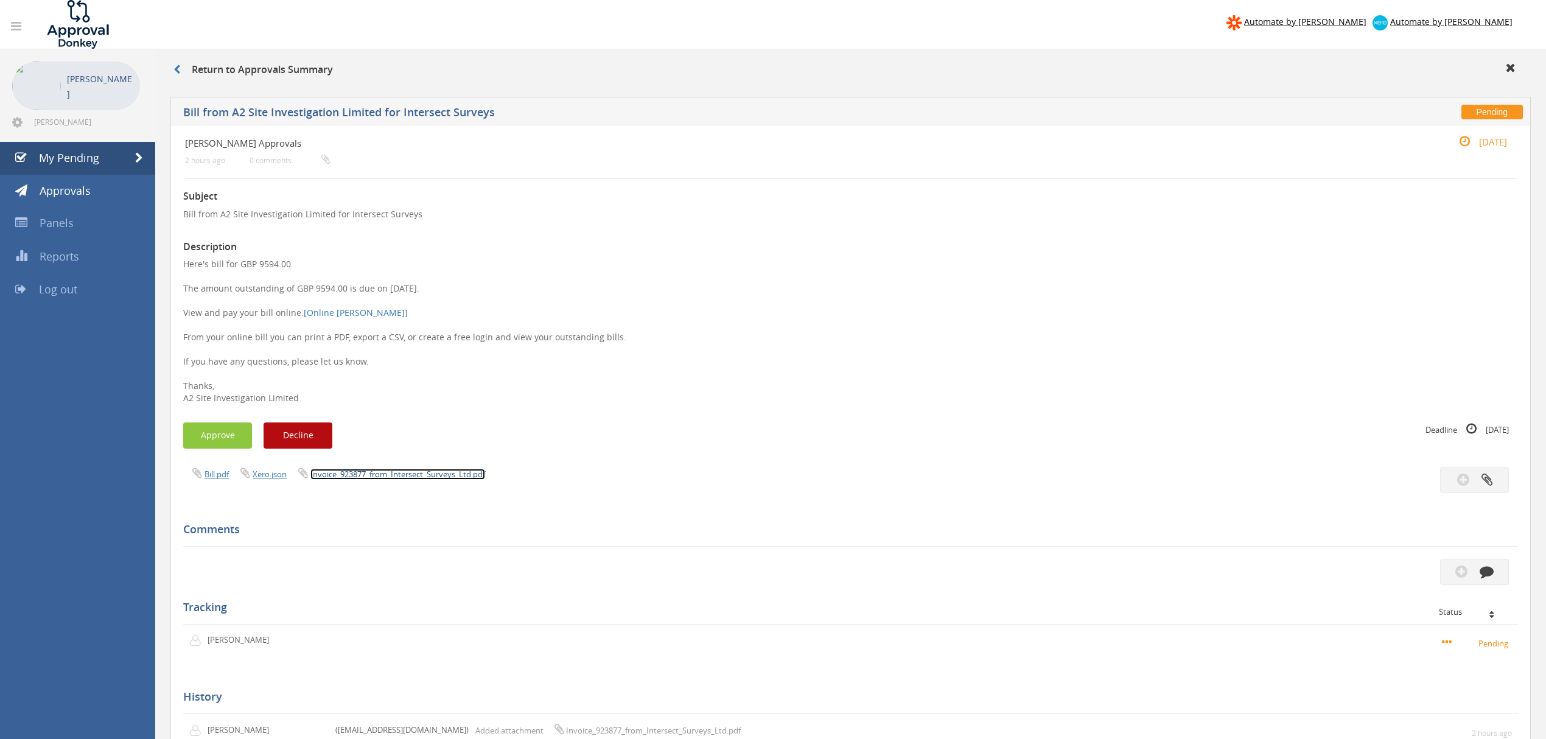
click at [432, 473] on link "Invoice_923877_from_Intersect_Surveys_Ltd.pdf" at bounding box center [397, 474] width 175 height 11
click at [105, 159] on link "My Pending" at bounding box center [77, 158] width 155 height 33
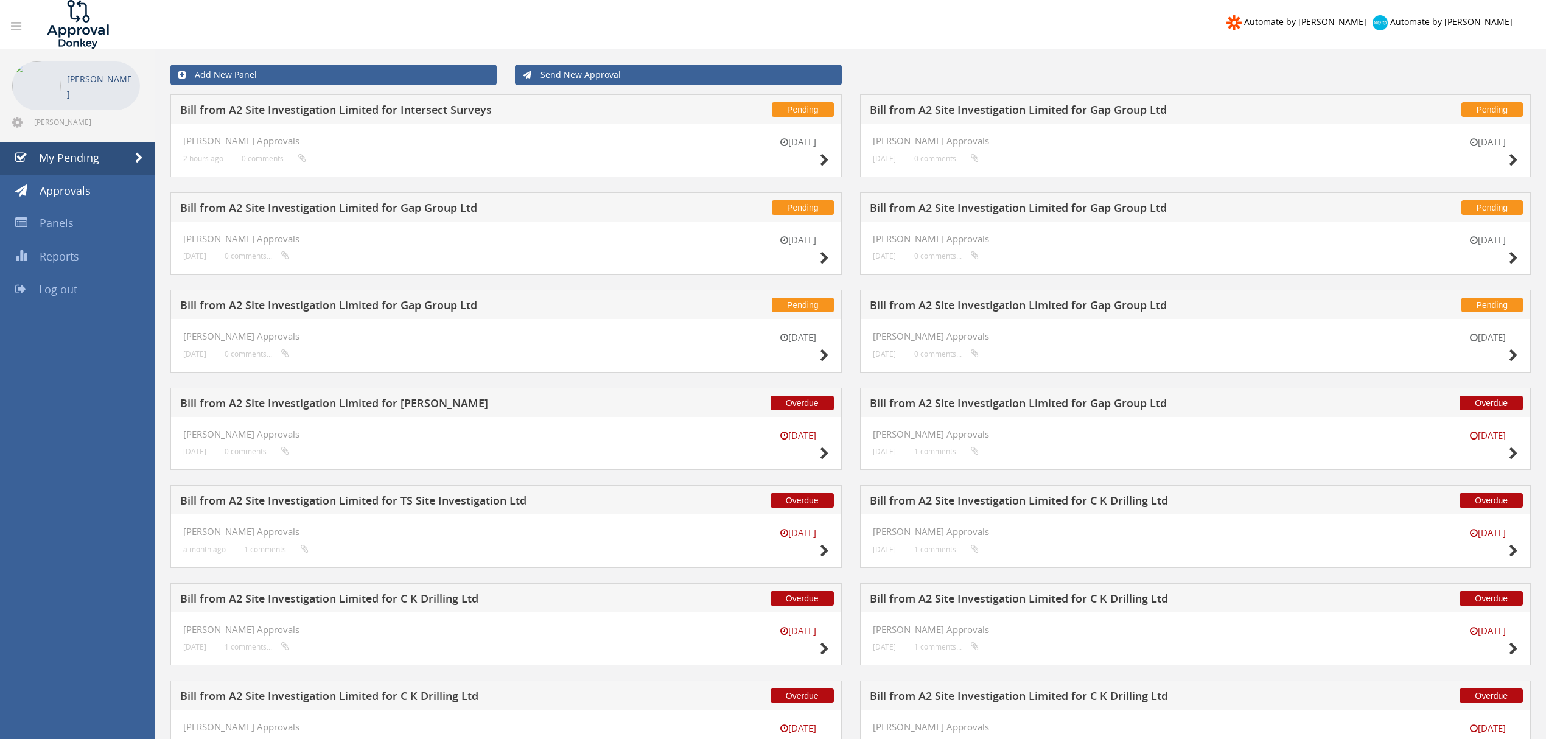
click at [993, 110] on h5 "Bill from A2 Site Investigation Limited for Gap Group Ltd" at bounding box center [1098, 111] width 456 height 15
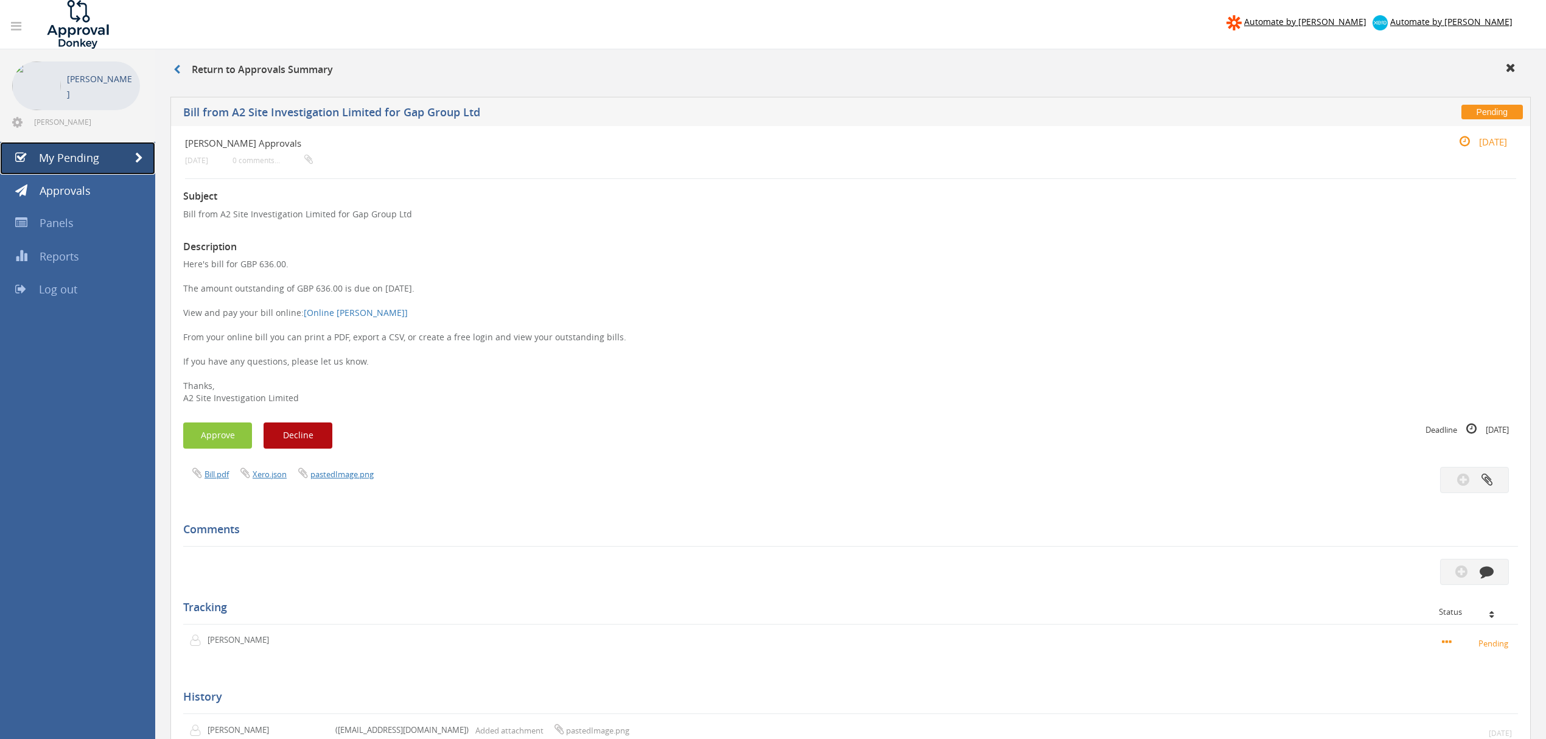
click at [81, 153] on span "My Pending" at bounding box center [69, 157] width 60 height 15
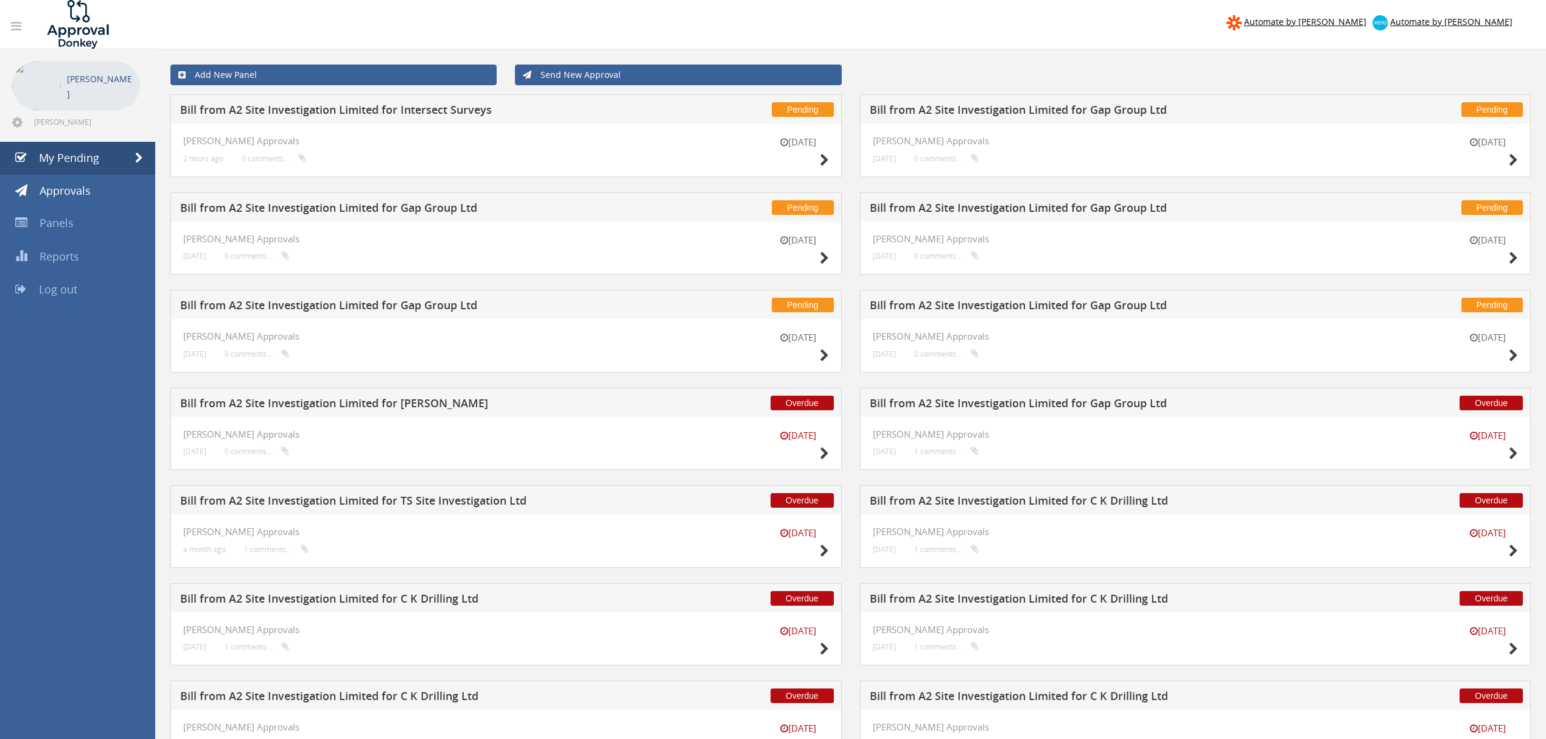
click at [473, 116] on h5 "Bill from A2 Site Investigation Limited for Intersect Surveys" at bounding box center [408, 111] width 456 height 15
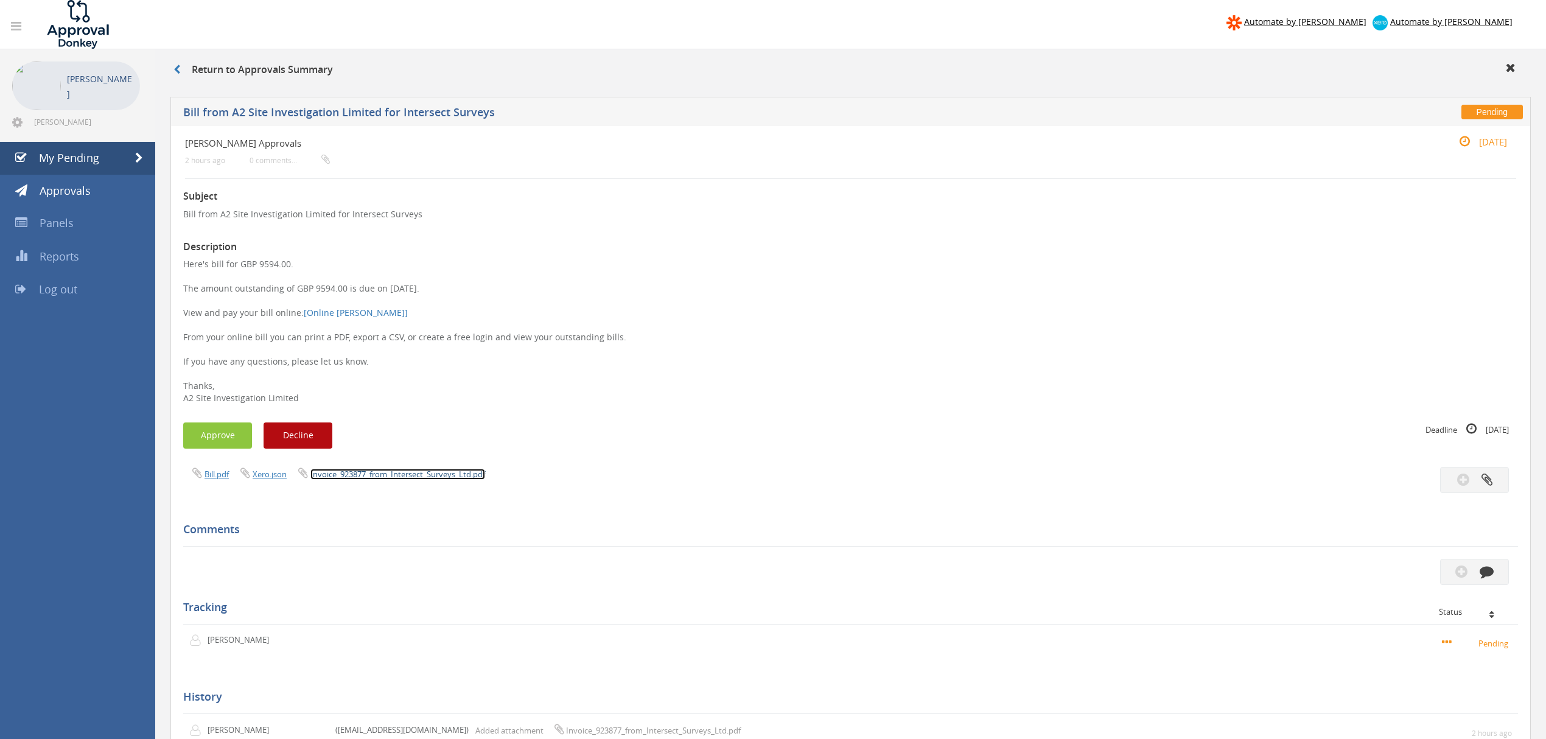
click at [459, 478] on link "Invoice_923877_from_Intersect_Surveys_Ltd.pdf" at bounding box center [397, 474] width 175 height 11
click at [72, 156] on span "My Pending" at bounding box center [69, 157] width 60 height 15
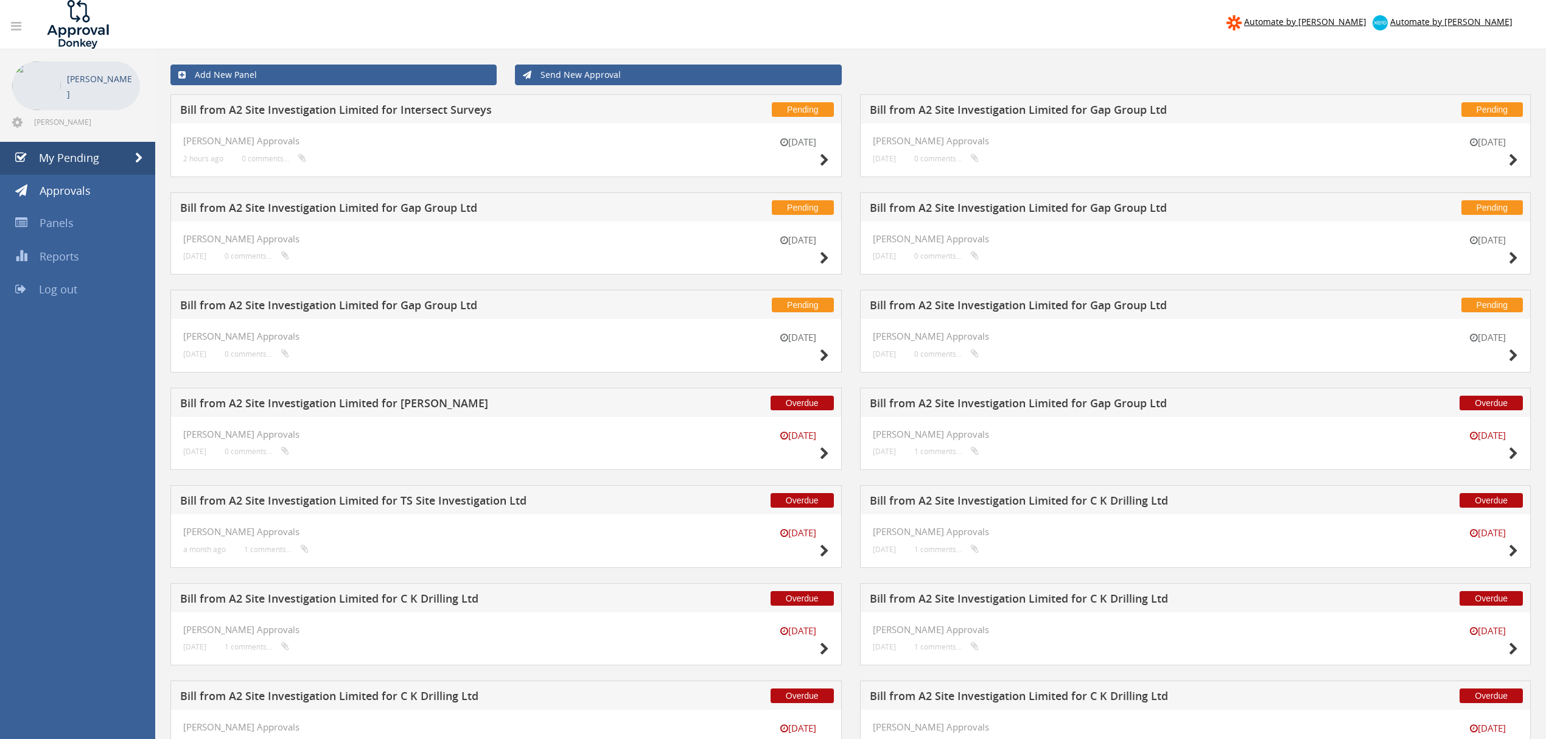
click at [1011, 307] on h5 "Bill from A2 Site Investigation Limited for Gap Group Ltd" at bounding box center [1098, 306] width 456 height 15
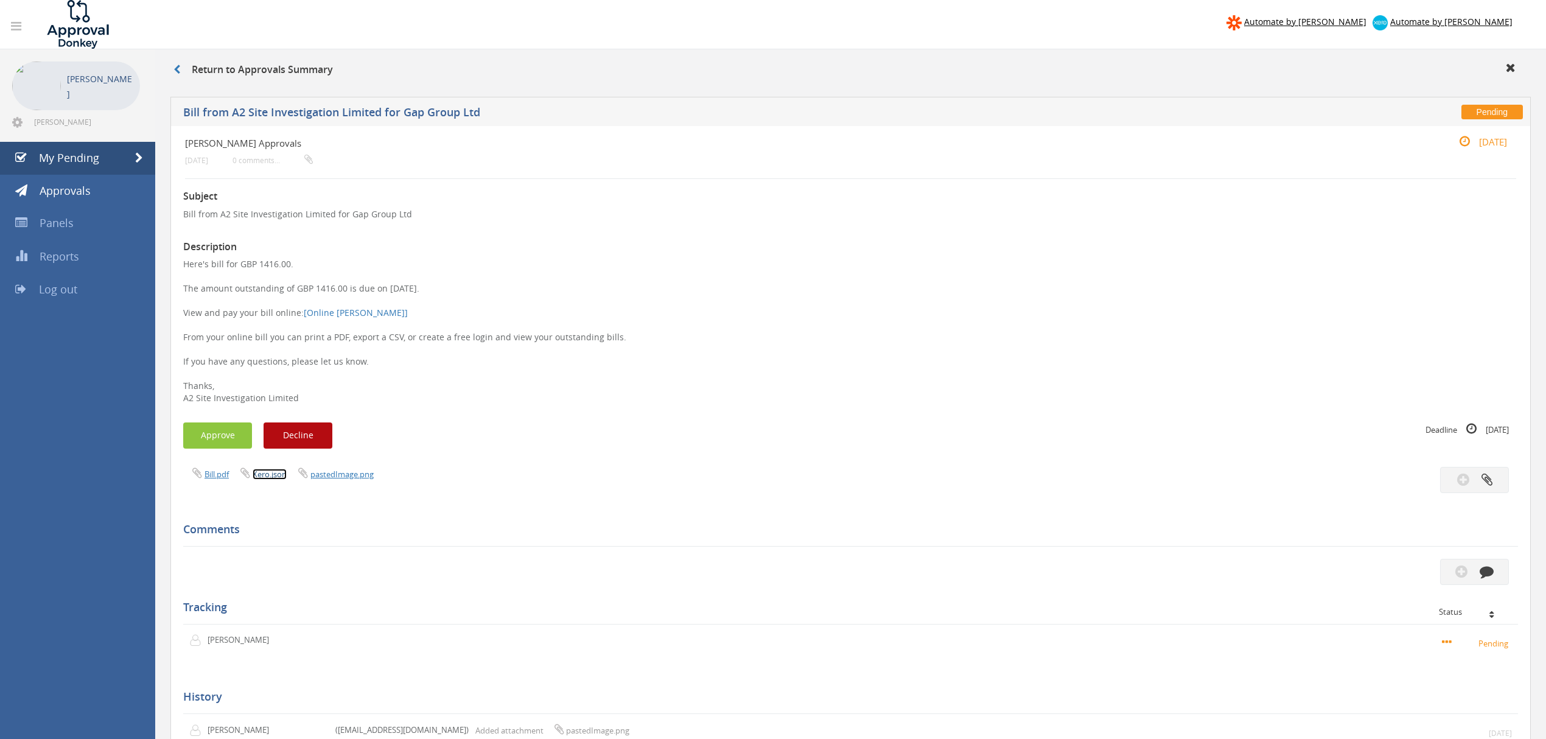
click at [266, 478] on link "Xero.json" at bounding box center [270, 474] width 34 height 11
click at [354, 477] on link "pastedImage.png" at bounding box center [341, 474] width 63 height 11
click at [98, 161] on link "My Pending" at bounding box center [77, 158] width 155 height 33
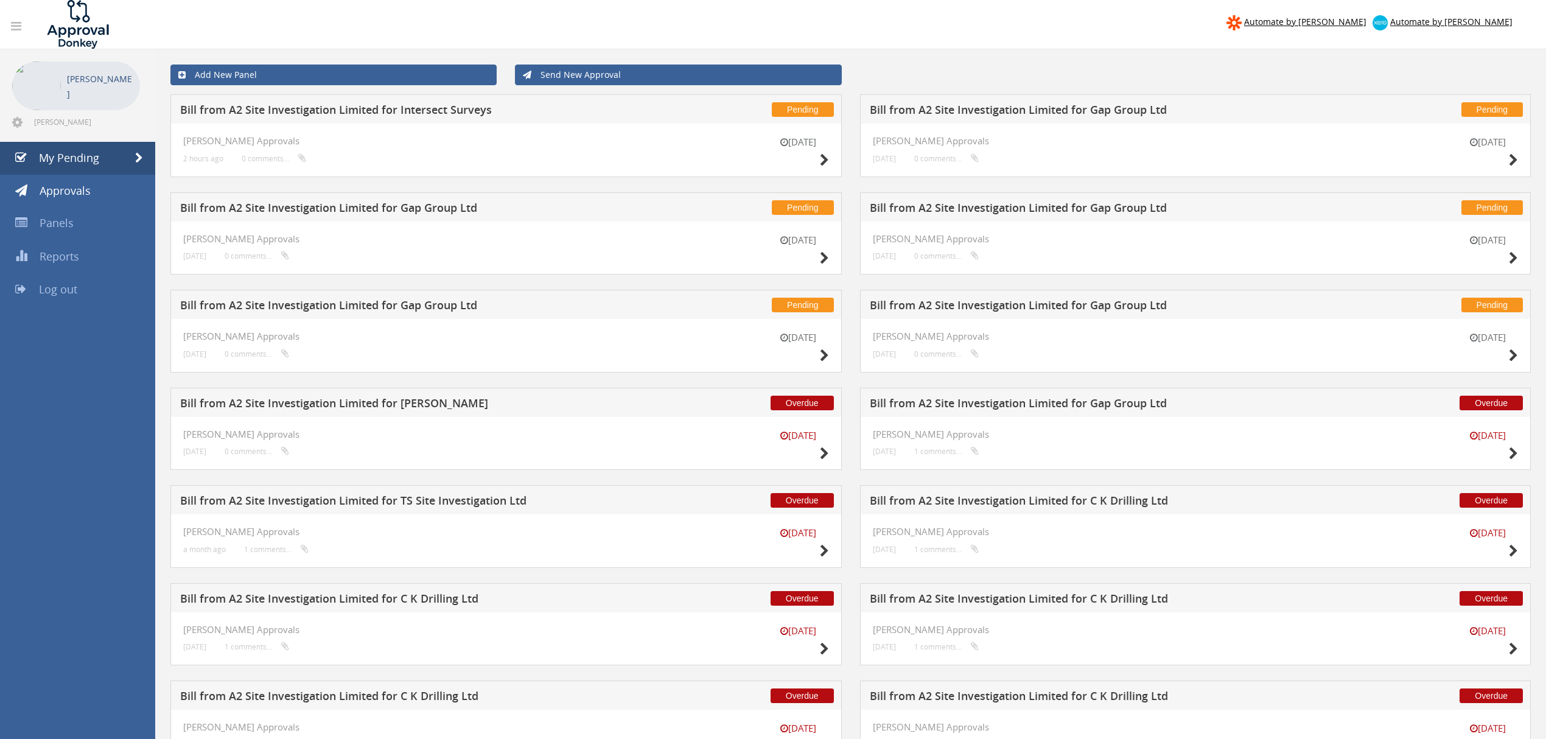
click at [422, 310] on h5 "Bill from A2 Site Investigation Limited for Gap Group Ltd" at bounding box center [408, 306] width 456 height 15
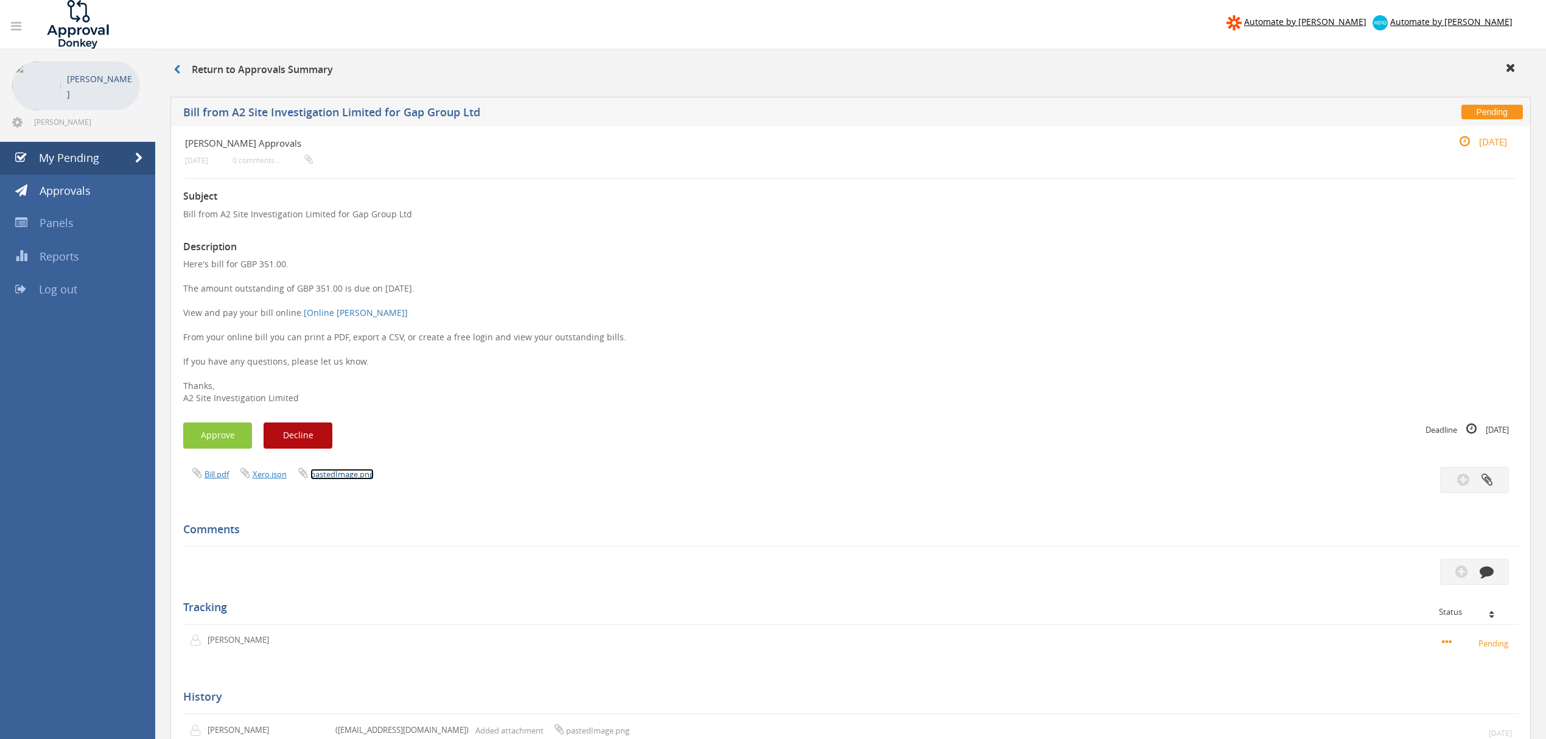
click at [354, 475] on link "pastedImage.png" at bounding box center [341, 474] width 63 height 11
click at [83, 155] on span "My Pending" at bounding box center [69, 157] width 60 height 15
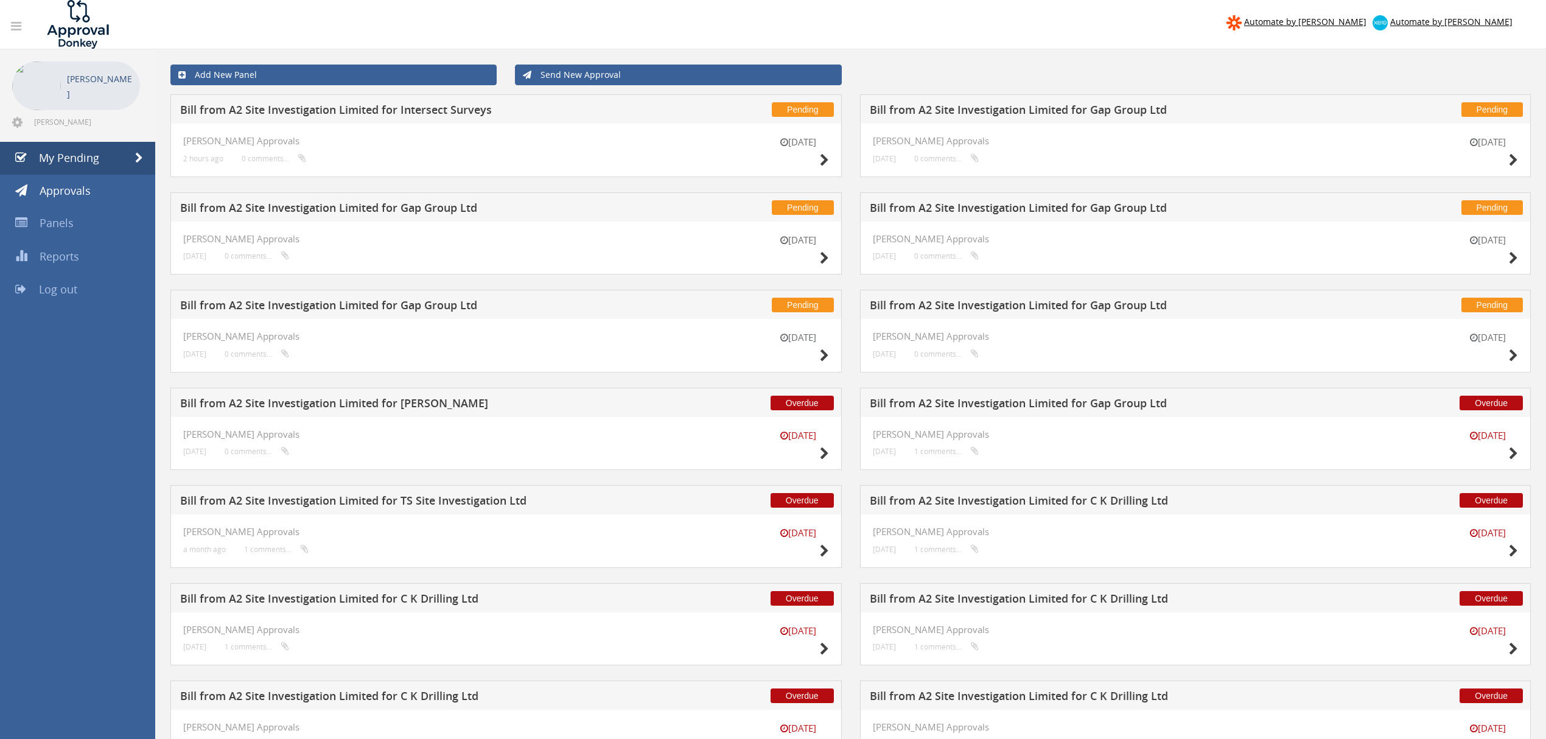
click at [419, 105] on h5 "Bill from A2 Site Investigation Limited for Intersect Surveys" at bounding box center [408, 111] width 456 height 15
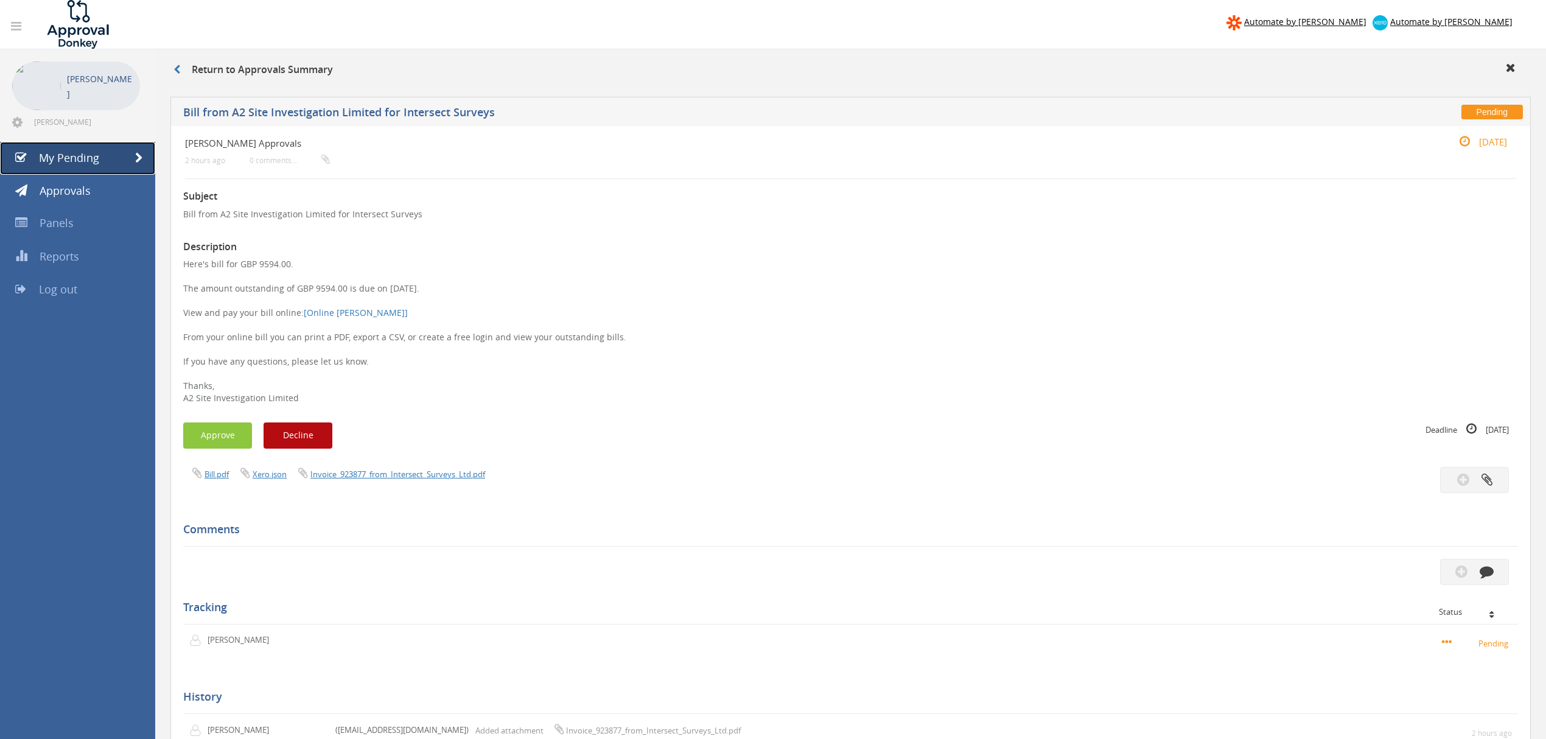
click at [27, 158] on link "My Pending" at bounding box center [77, 158] width 155 height 33
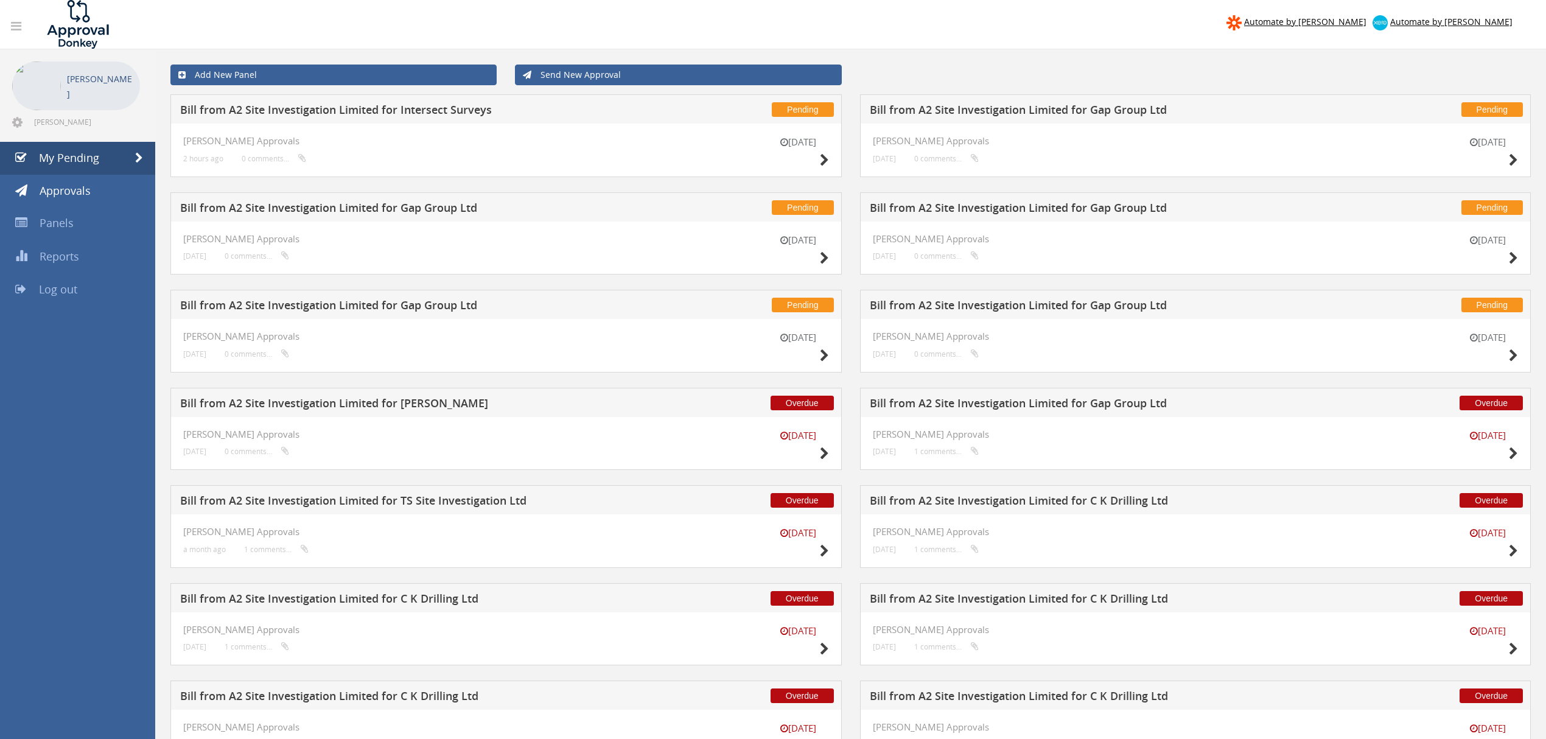
click at [1003, 302] on h5 "Bill from A2 Site Investigation Limited for Gap Group Ltd" at bounding box center [1098, 306] width 456 height 15
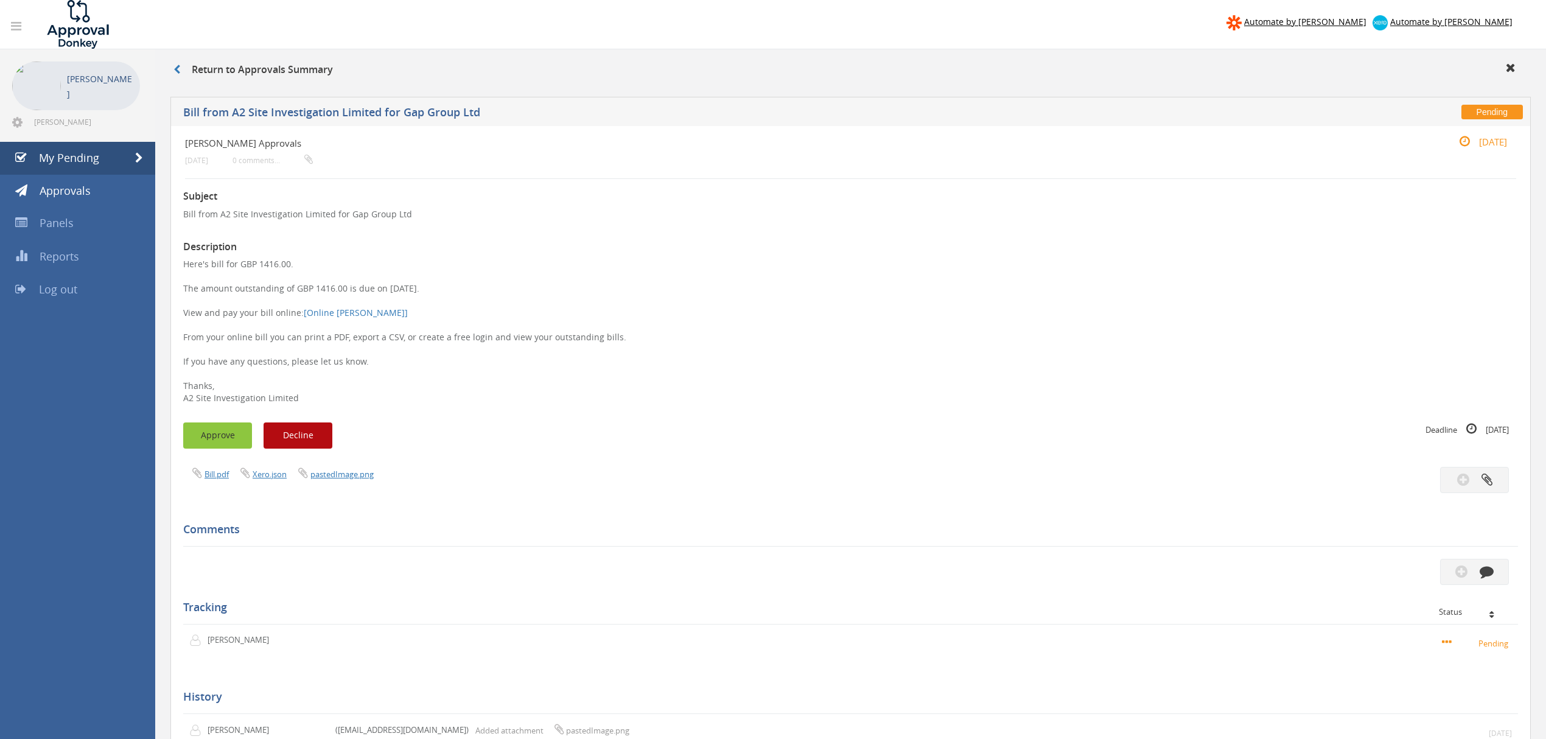
click at [234, 439] on button "Approve" at bounding box center [217, 435] width 69 height 26
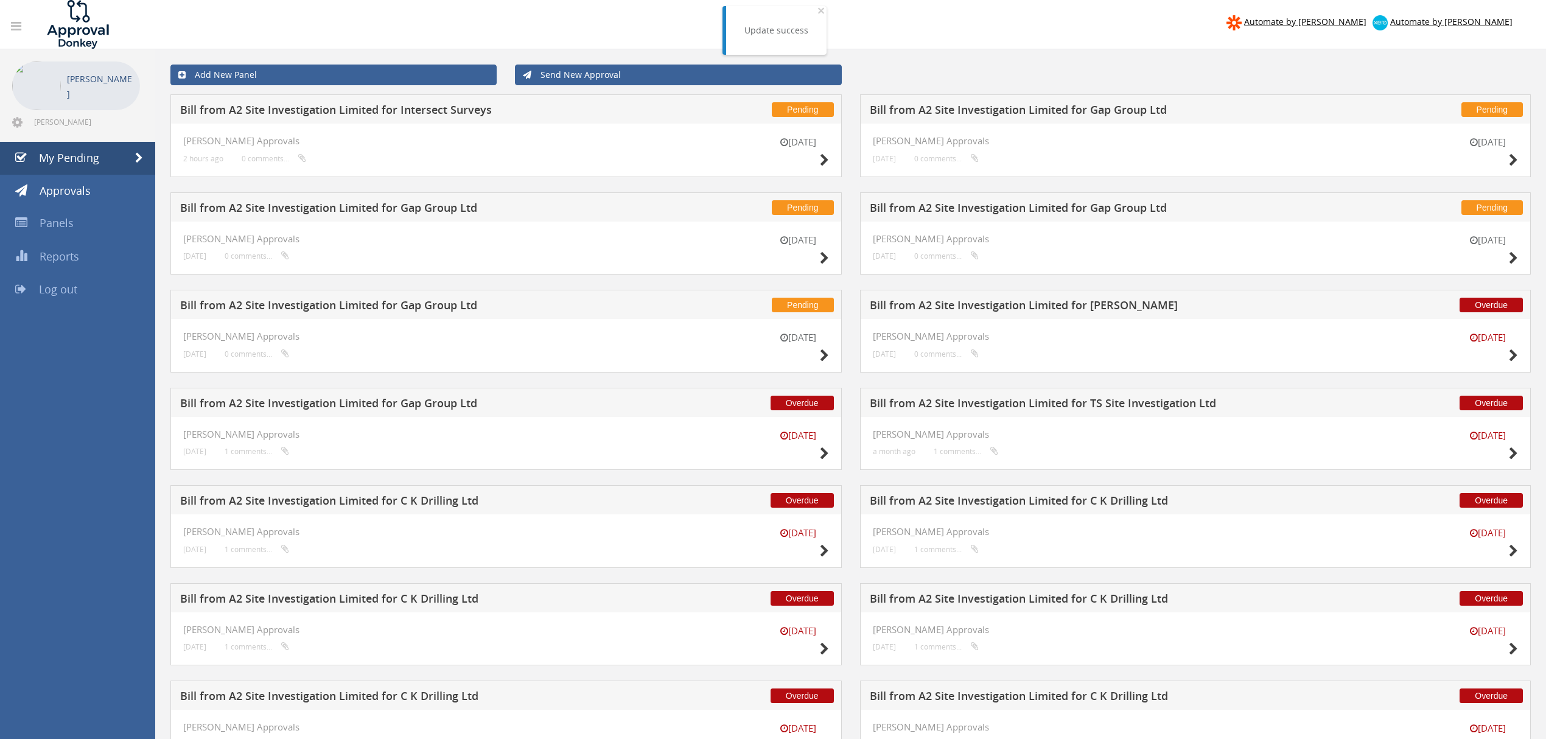
click at [427, 301] on h5 "Bill from A2 Site Investigation Limited for Gap Group Ltd" at bounding box center [408, 306] width 456 height 15
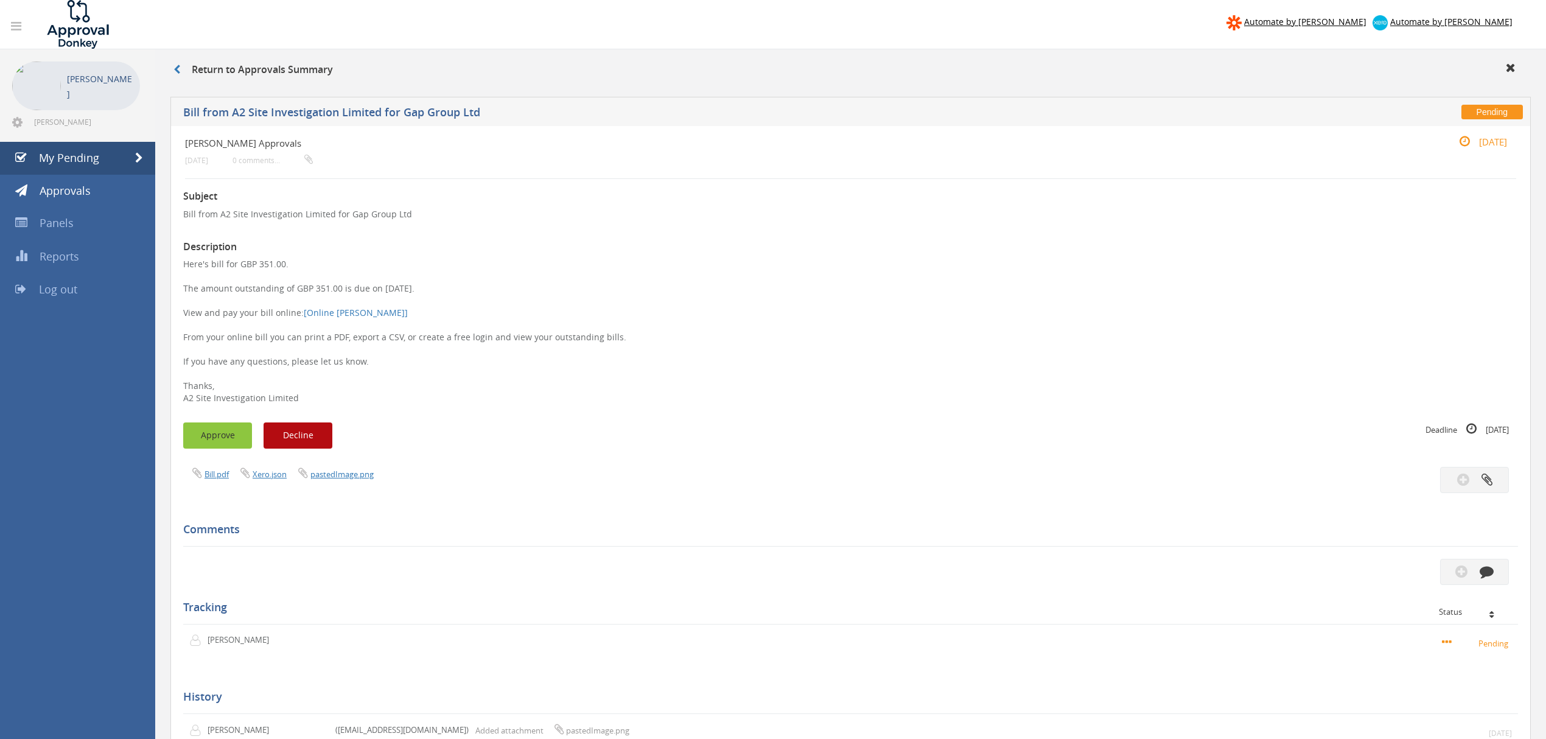
click at [224, 438] on button "Approve" at bounding box center [217, 435] width 69 height 26
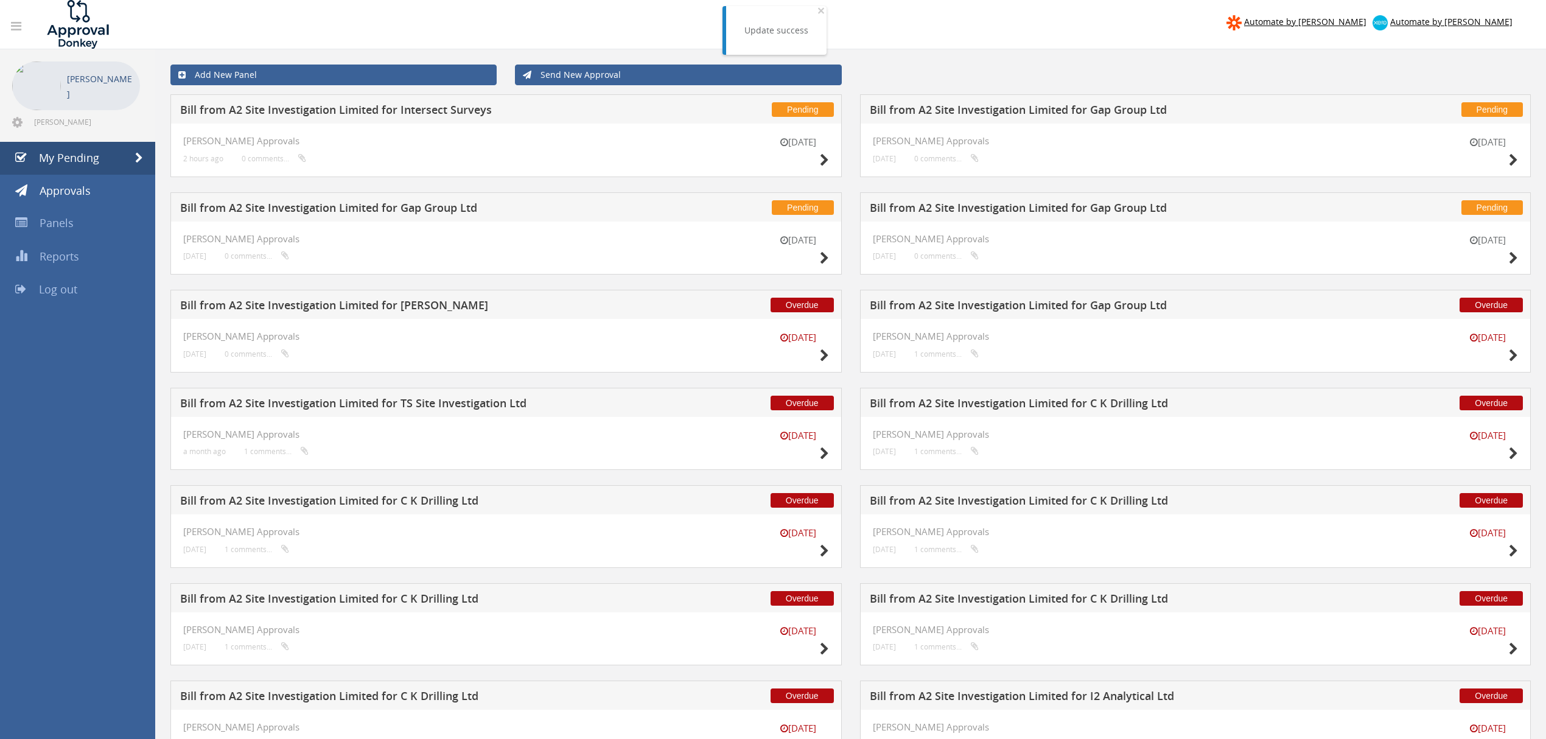
click at [979, 212] on h5 "Bill from A2 Site Investigation Limited for Gap Group Ltd" at bounding box center [1098, 209] width 456 height 15
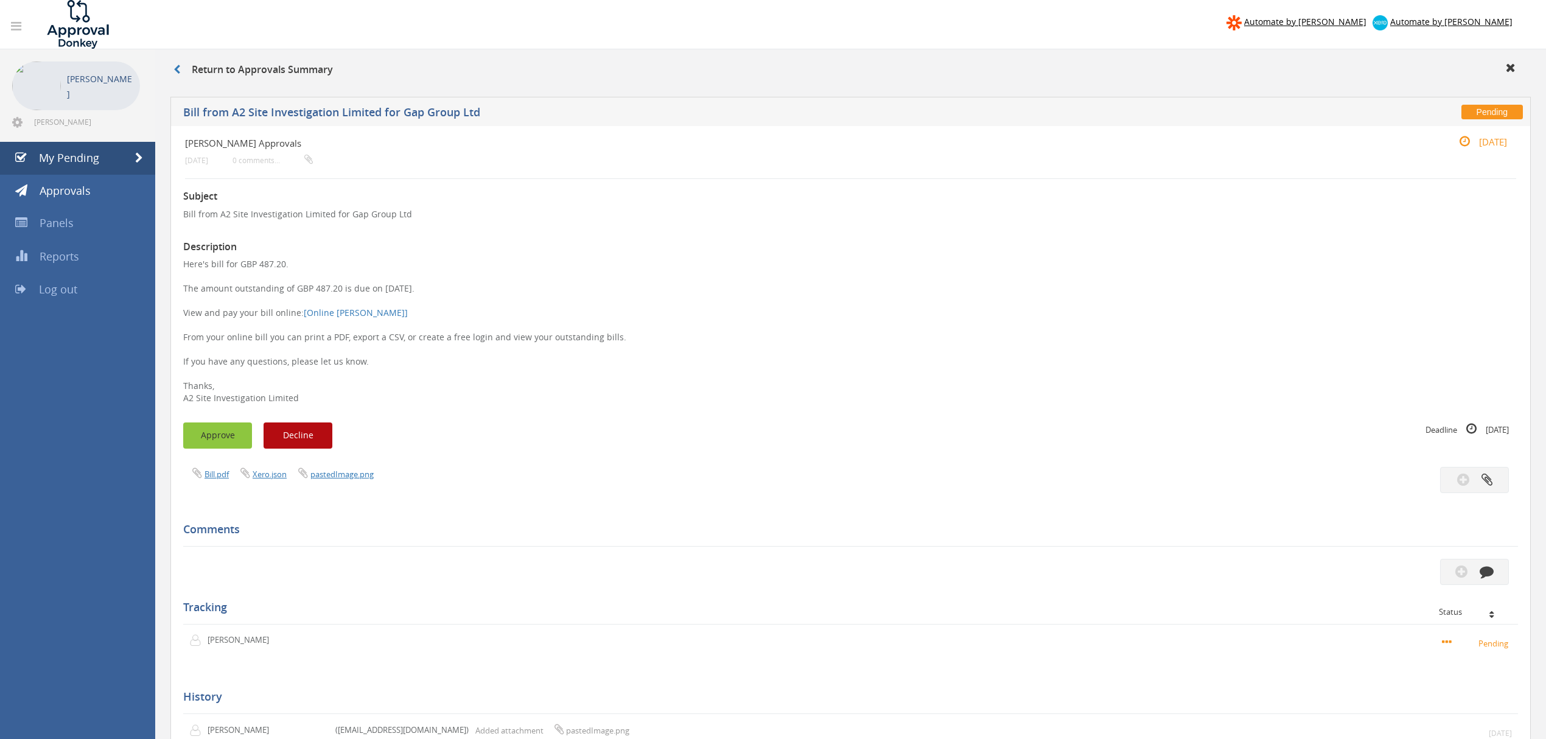
click at [207, 437] on button "Approve" at bounding box center [217, 435] width 69 height 26
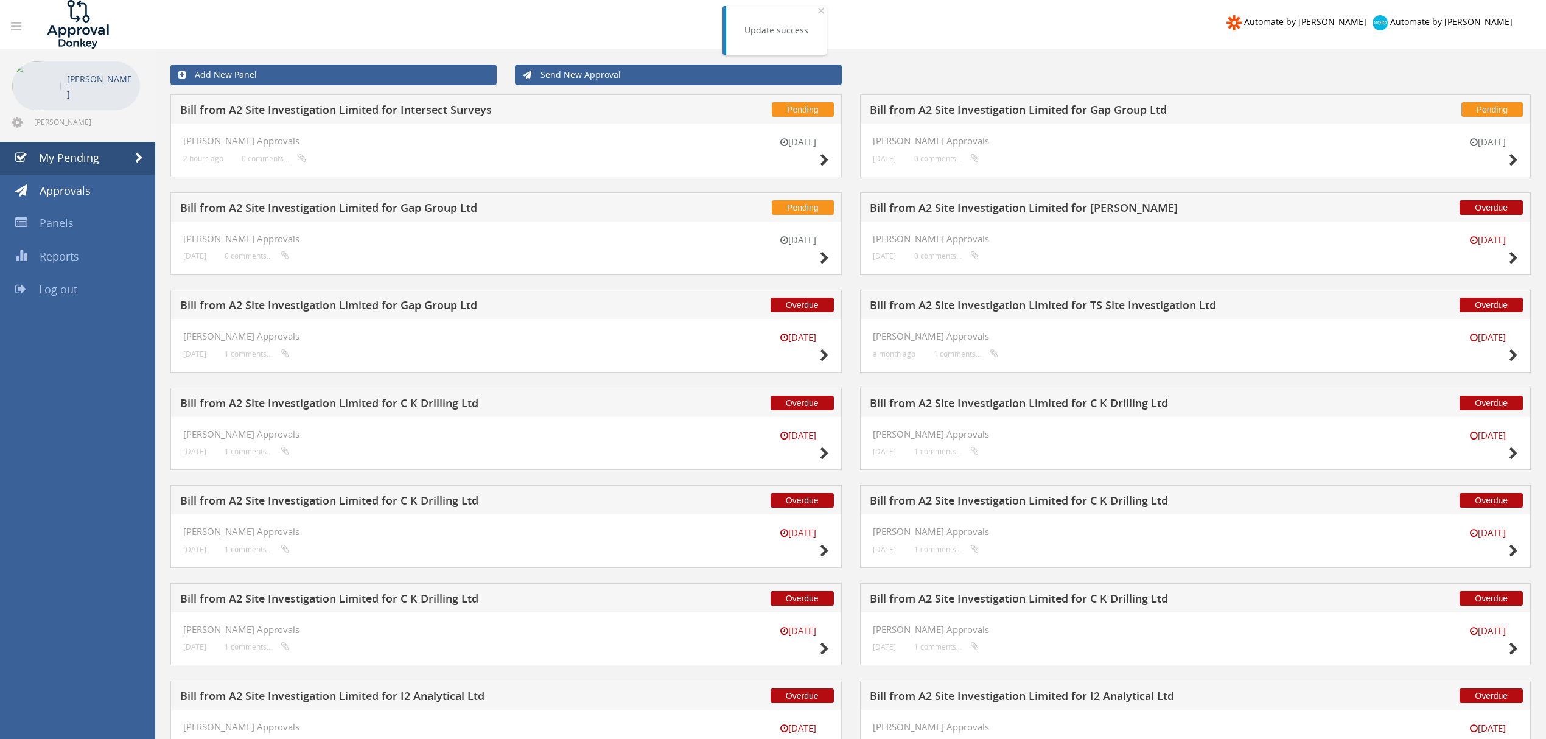
click at [443, 212] on h5 "Bill from A2 Site Investigation Limited for Gap Group Ltd" at bounding box center [408, 209] width 456 height 15
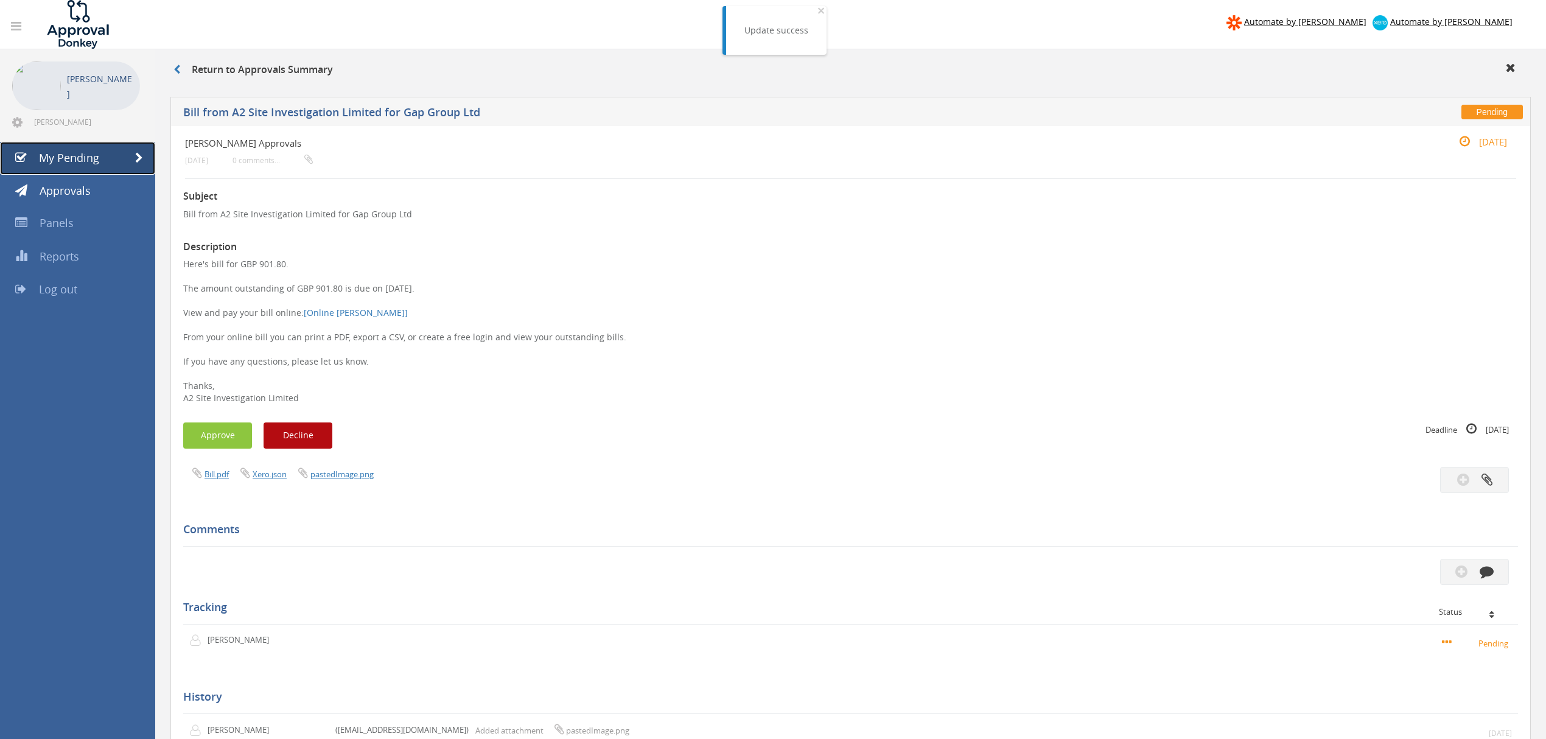
click at [61, 159] on span "My Pending" at bounding box center [69, 157] width 60 height 15
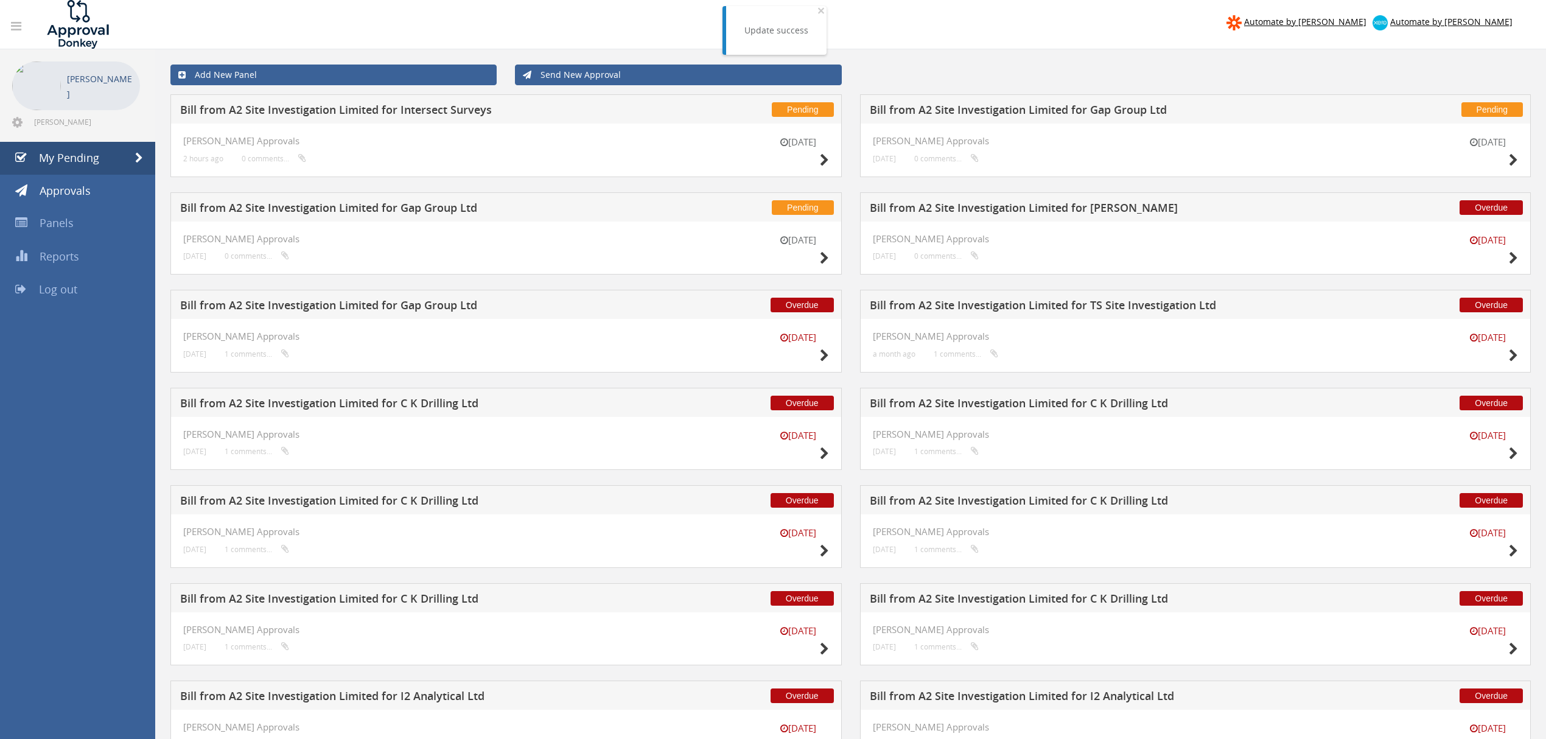
click at [1072, 110] on h5 "Bill from A2 Site Investigation Limited for Gap Group Ltd" at bounding box center [1098, 111] width 456 height 15
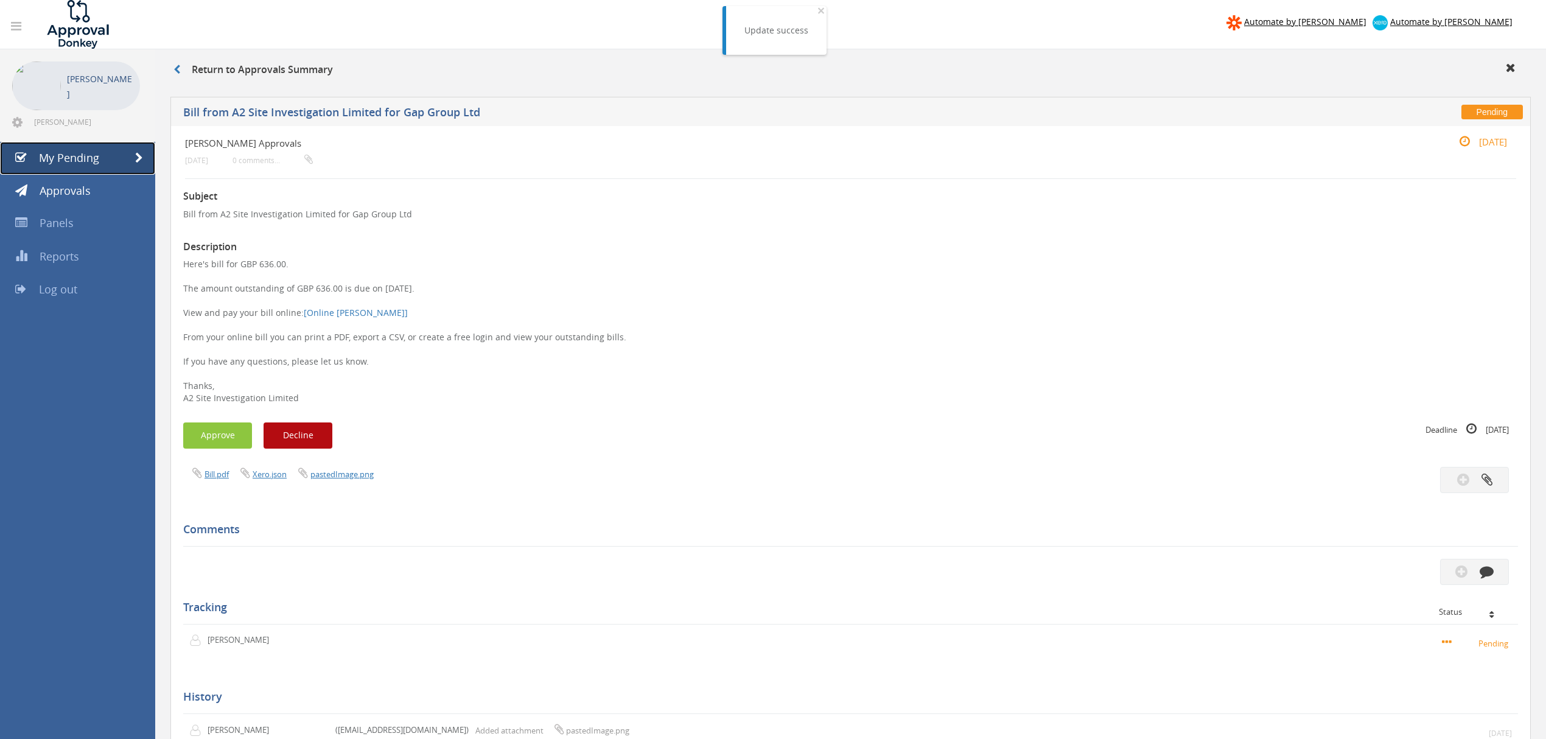
click at [86, 156] on span "My Pending" at bounding box center [69, 157] width 60 height 15
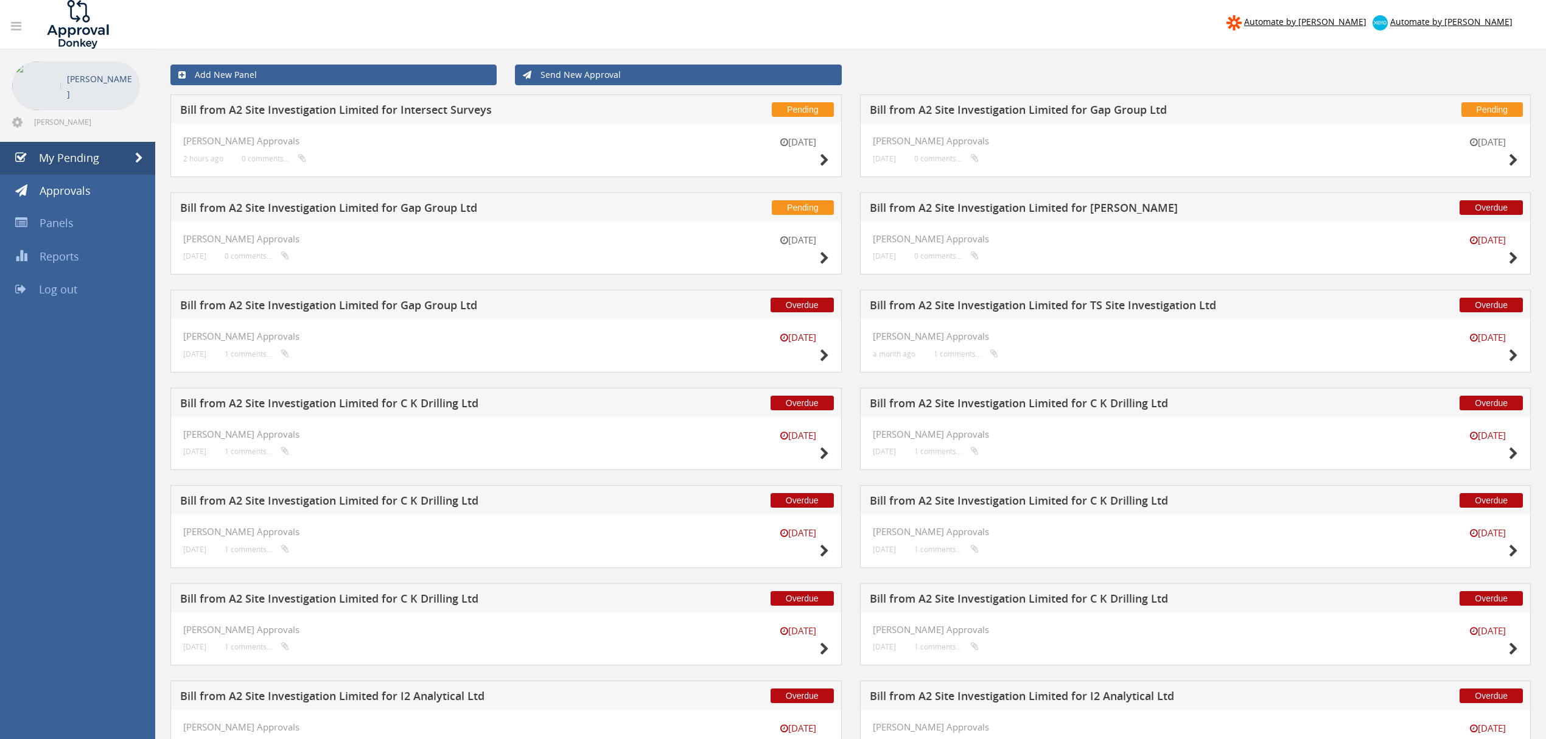
click at [439, 307] on h5 "Bill from A2 Site Investigation Limited for Gap Group Ltd" at bounding box center [408, 306] width 456 height 15
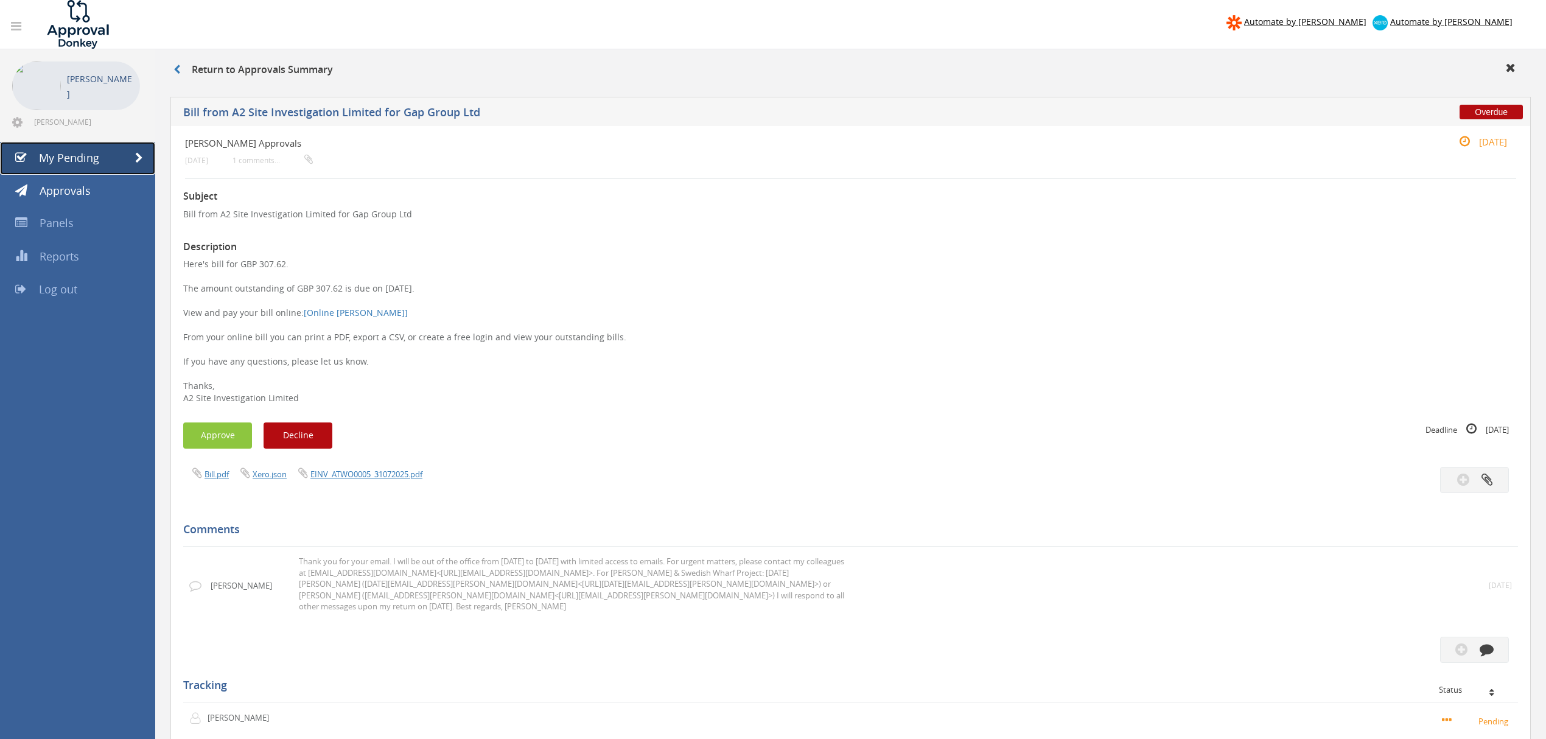
click at [103, 158] on link "My Pending" at bounding box center [77, 158] width 155 height 33
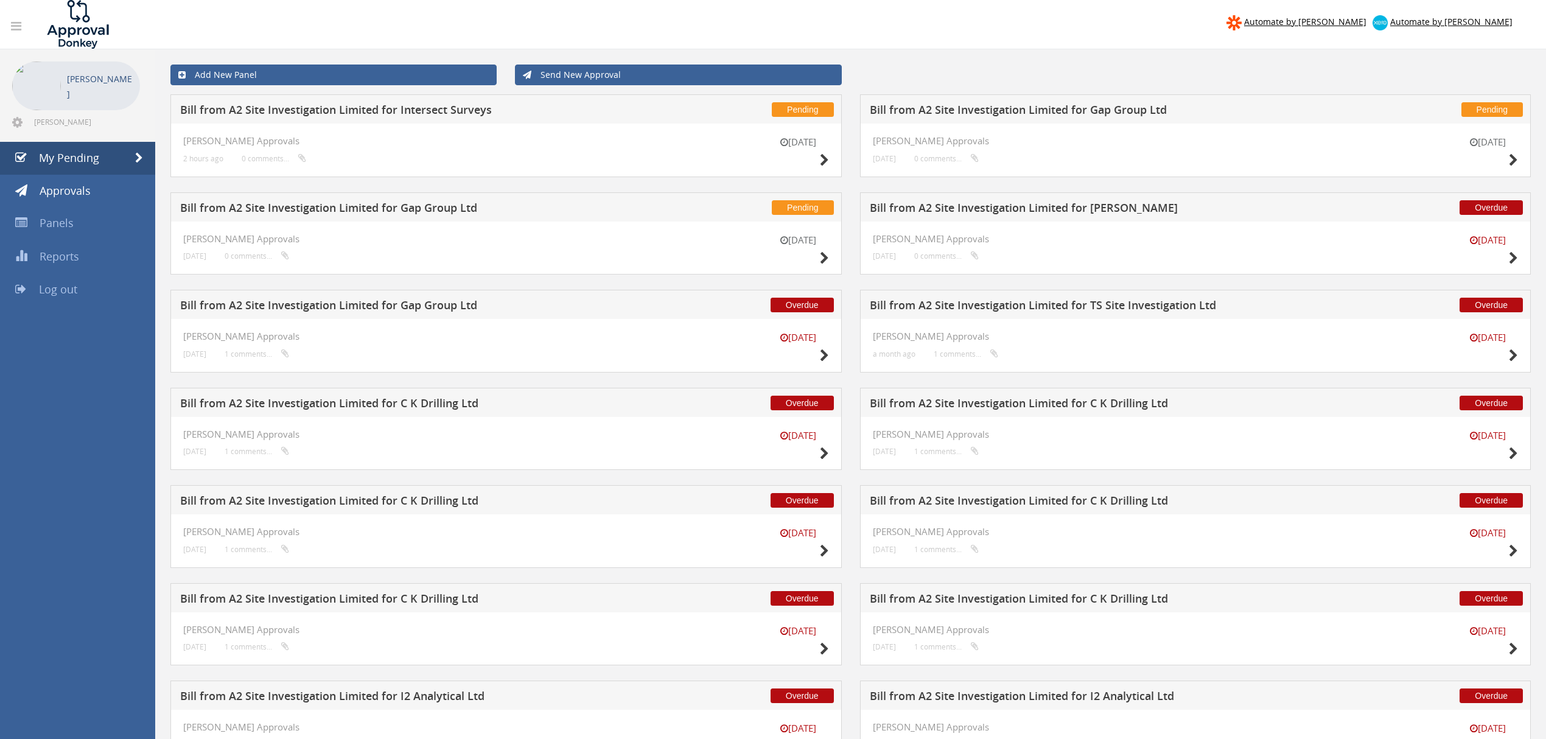
click at [446, 207] on h5 "Bill from A2 Site Investigation Limited for Gap Group Ltd" at bounding box center [408, 209] width 456 height 15
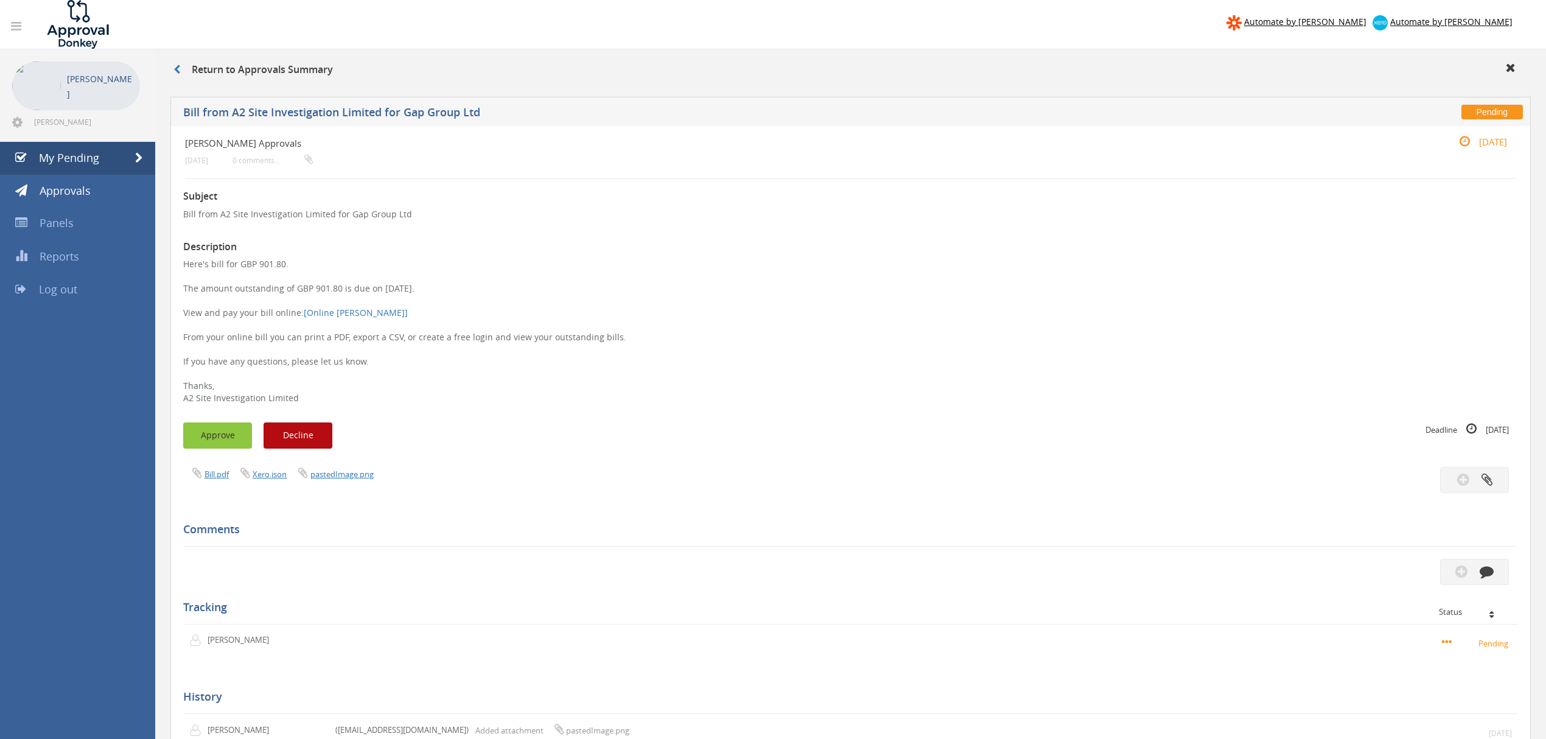
click at [220, 437] on button "Approve" at bounding box center [217, 435] width 69 height 26
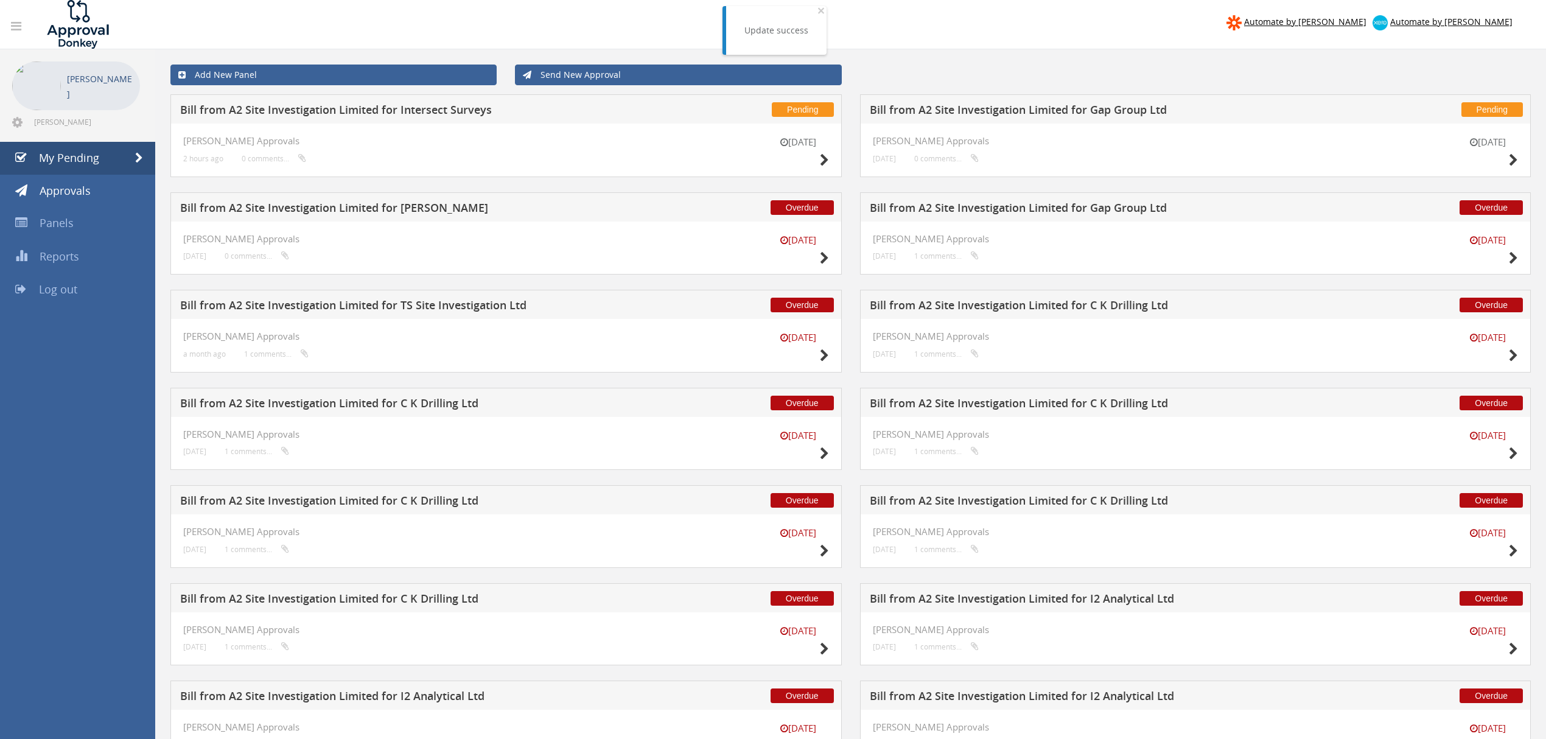
click at [1011, 112] on h5 "Bill from A2 Site Investigation Limited for Gap Group Ltd" at bounding box center [1098, 111] width 456 height 15
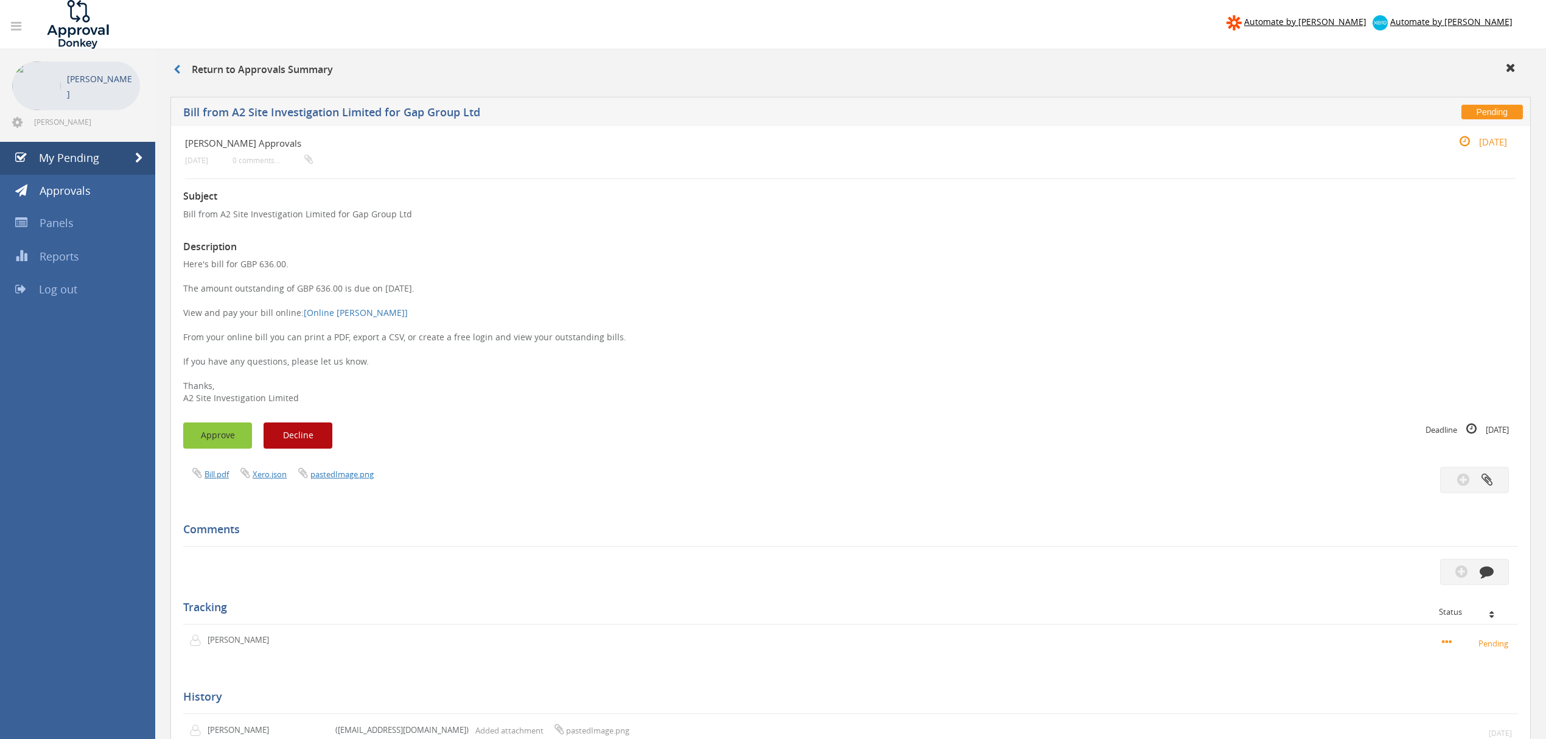
click at [232, 439] on button "Approve" at bounding box center [217, 435] width 69 height 26
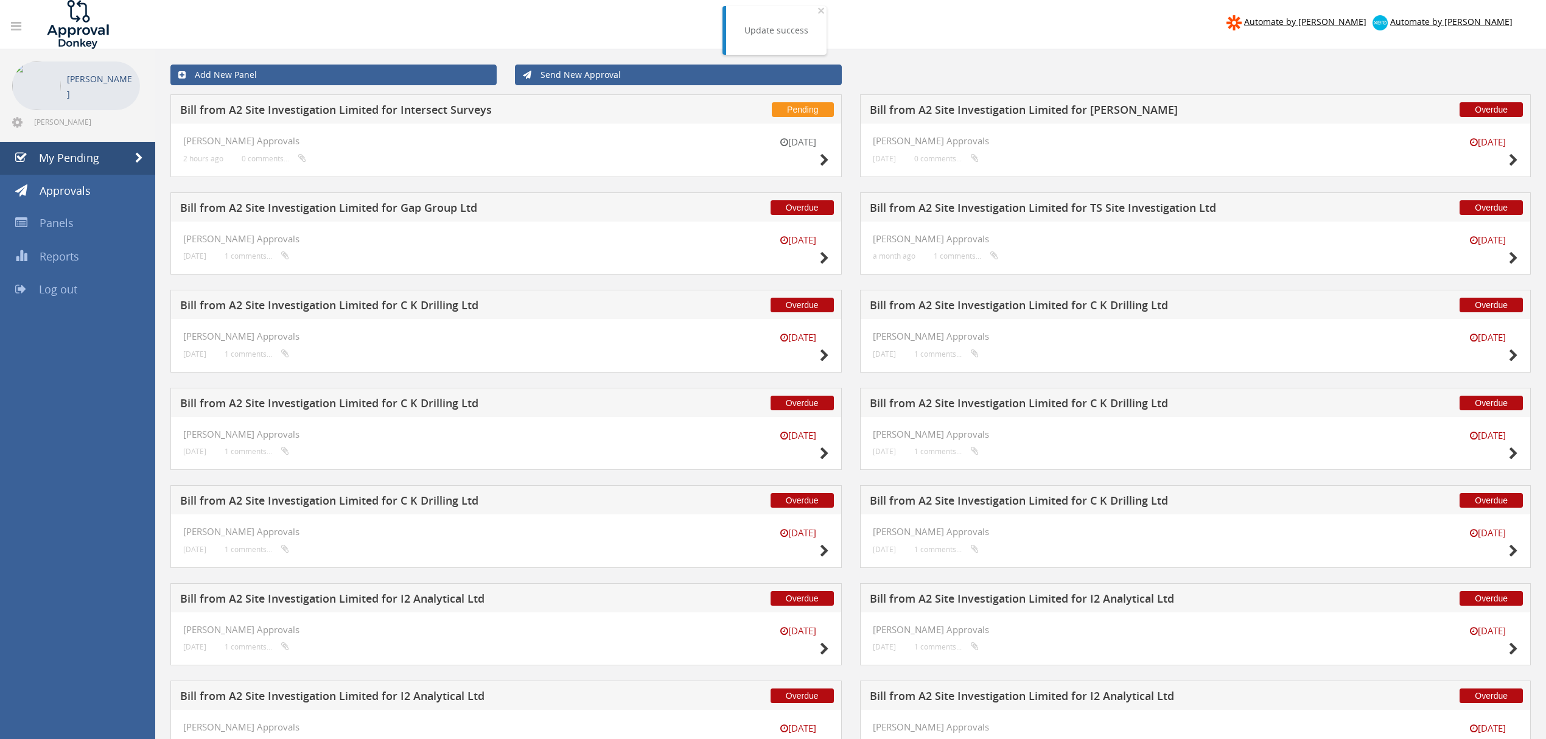
click at [449, 209] on h5 "Bill from A2 Site Investigation Limited for Gap Group Ltd" at bounding box center [408, 209] width 456 height 15
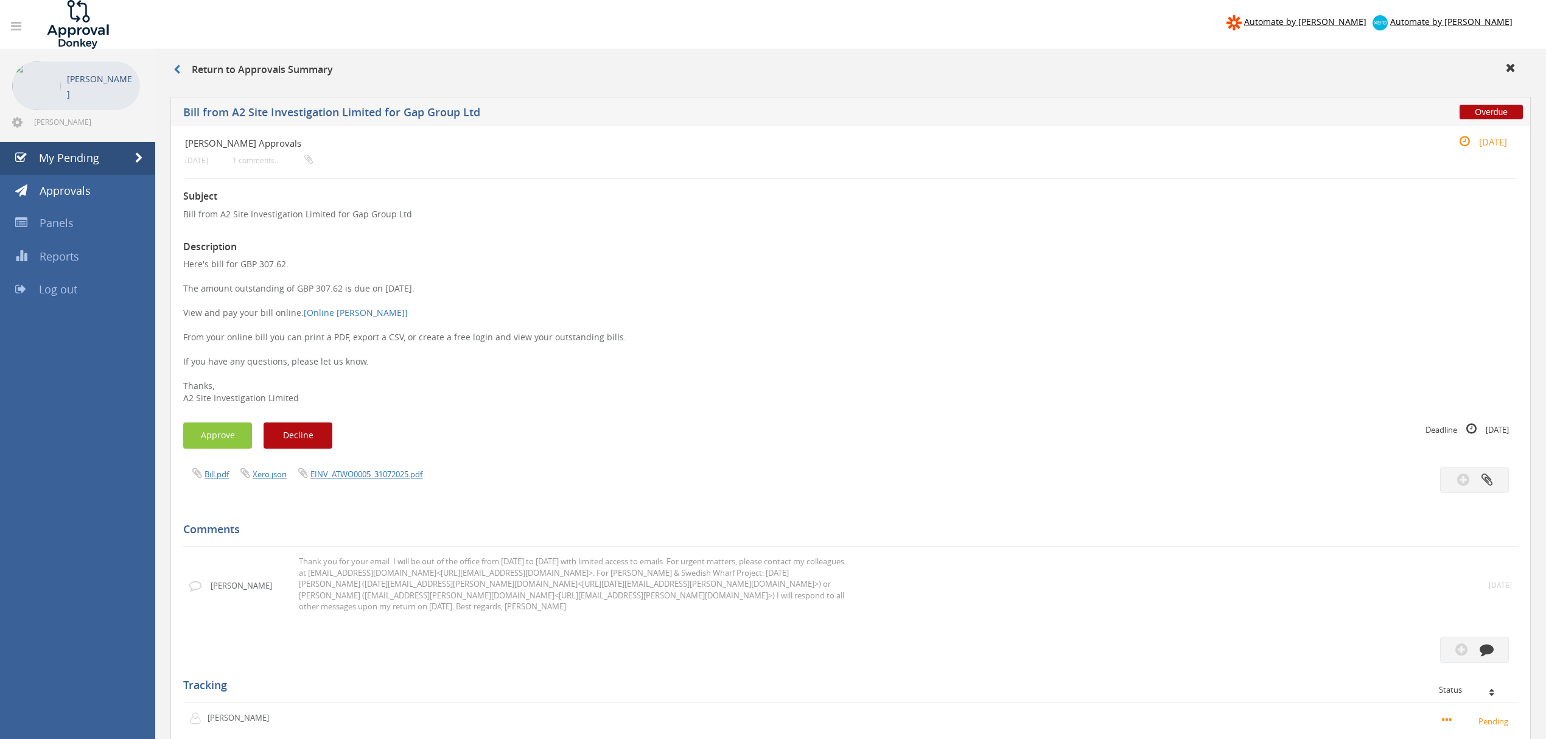
drag, startPoint x: 381, startPoint y: 287, endPoint x: 434, endPoint y: 295, distance: 53.4
click at [434, 295] on p "Here's bill for GBP 307.62. The amount outstanding of GBP 307.62 is due on [DAT…" at bounding box center [850, 331] width 1335 height 146
click at [90, 157] on span "My Pending" at bounding box center [69, 157] width 60 height 15
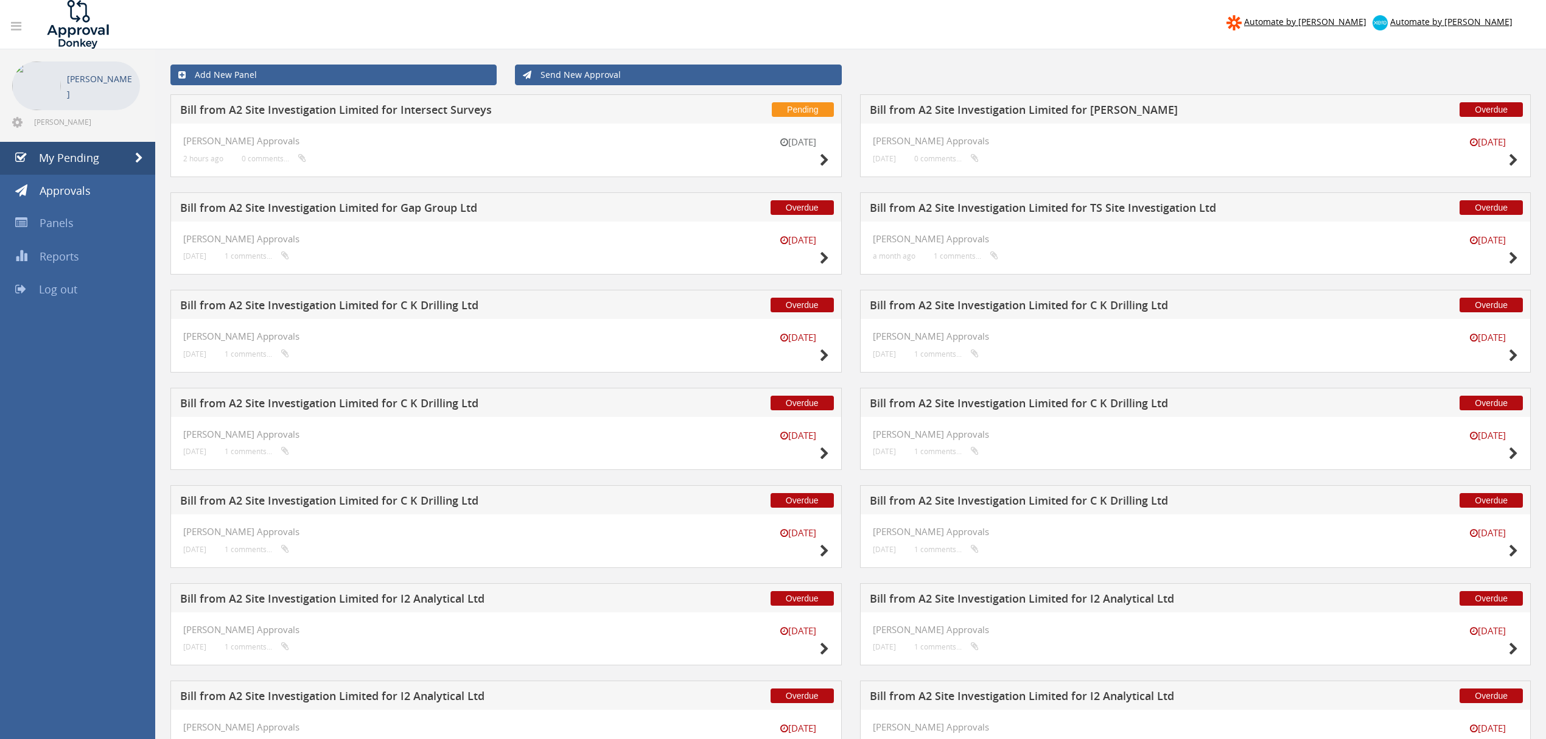
click at [461, 206] on h5 "Bill from A2 Site Investigation Limited for Gap Group Ltd" at bounding box center [408, 209] width 456 height 15
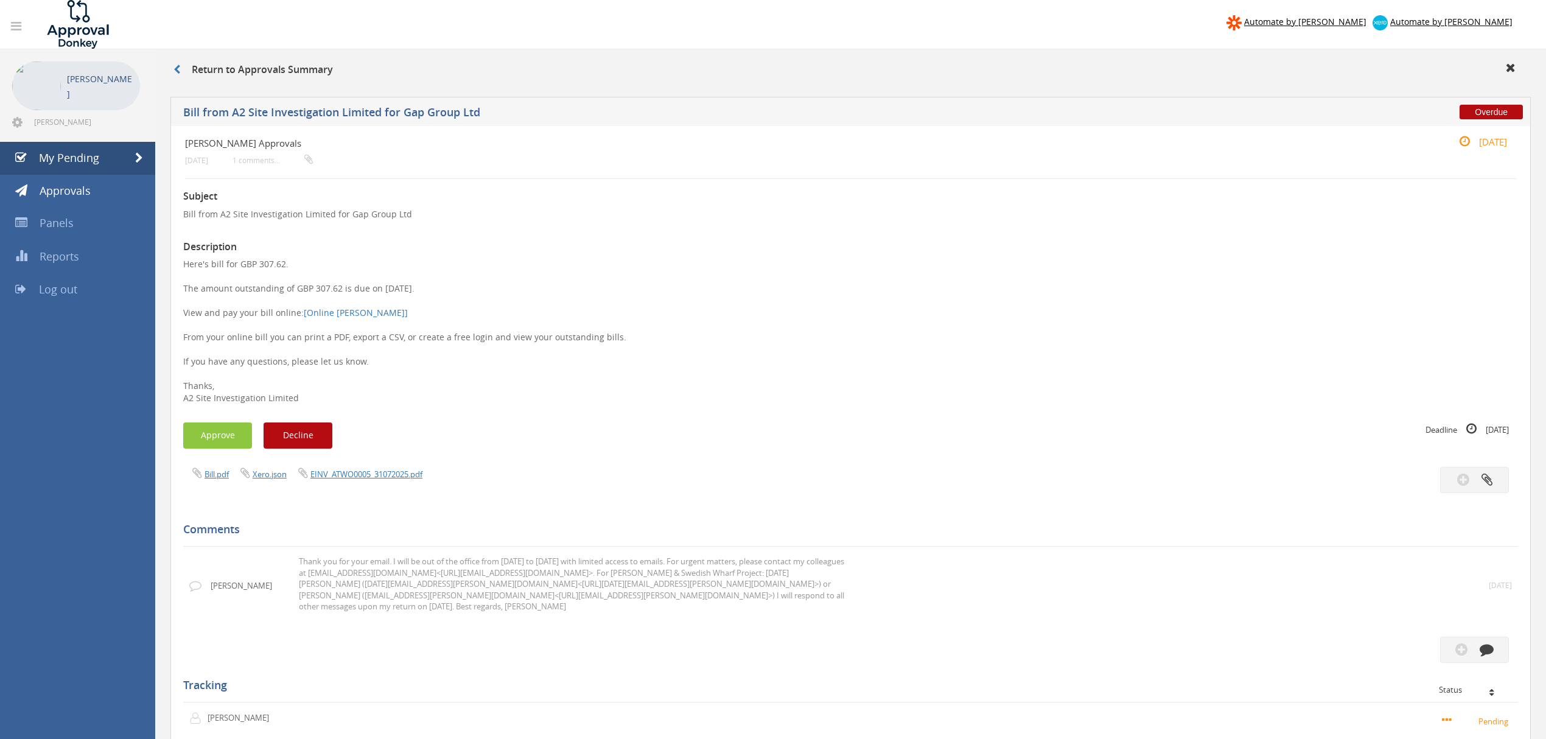
drag, startPoint x: 286, startPoint y: 266, endPoint x: 252, endPoint y: 263, distance: 34.2
click at [252, 263] on p "Here's bill for GBP 307.62. The amount outstanding of GBP 307.62 is due on [DAT…" at bounding box center [850, 331] width 1335 height 146
click at [80, 152] on span "My Pending" at bounding box center [69, 157] width 60 height 15
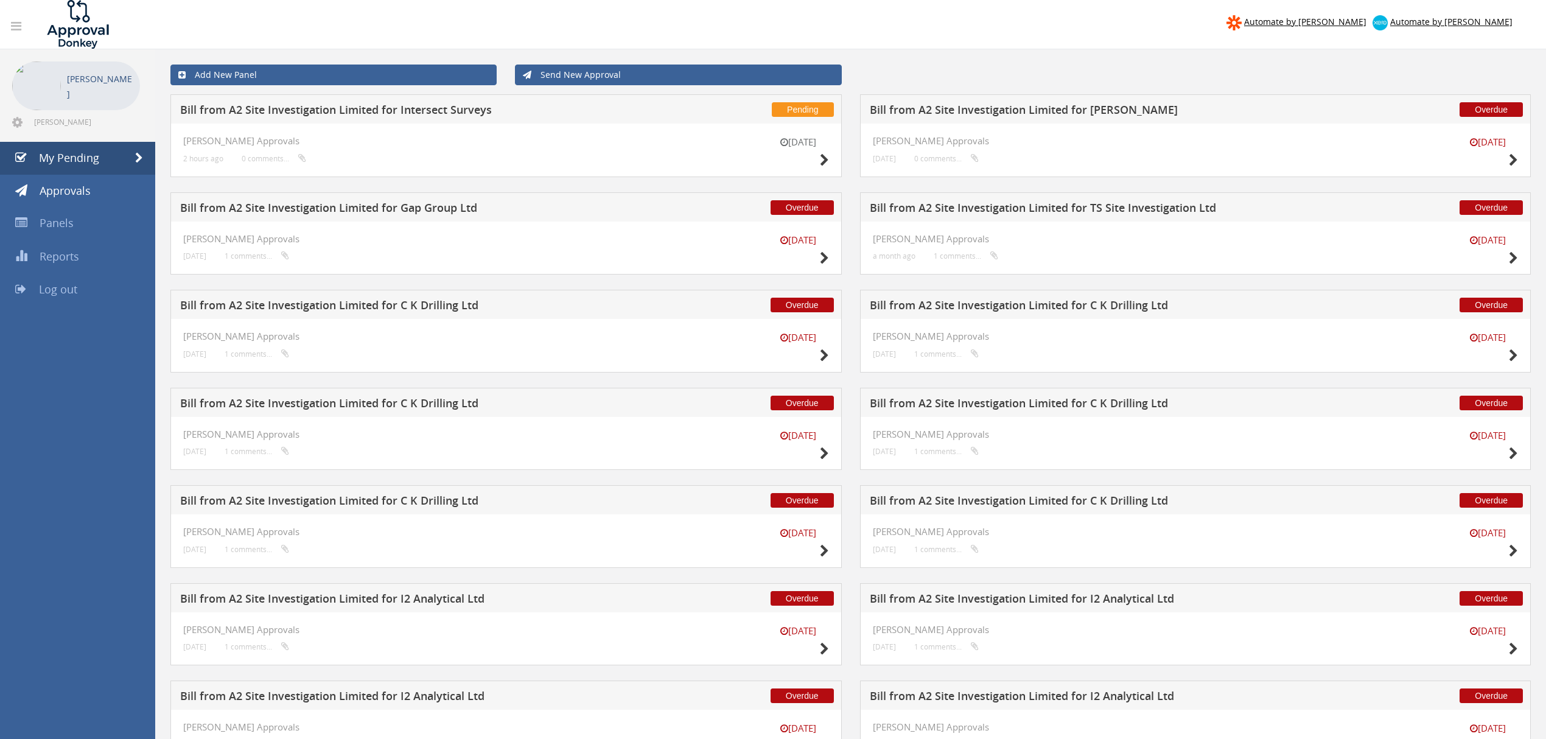
click at [436, 208] on h5 "Bill from A2 Site Investigation Limited for Gap Group Ltd" at bounding box center [408, 209] width 456 height 15
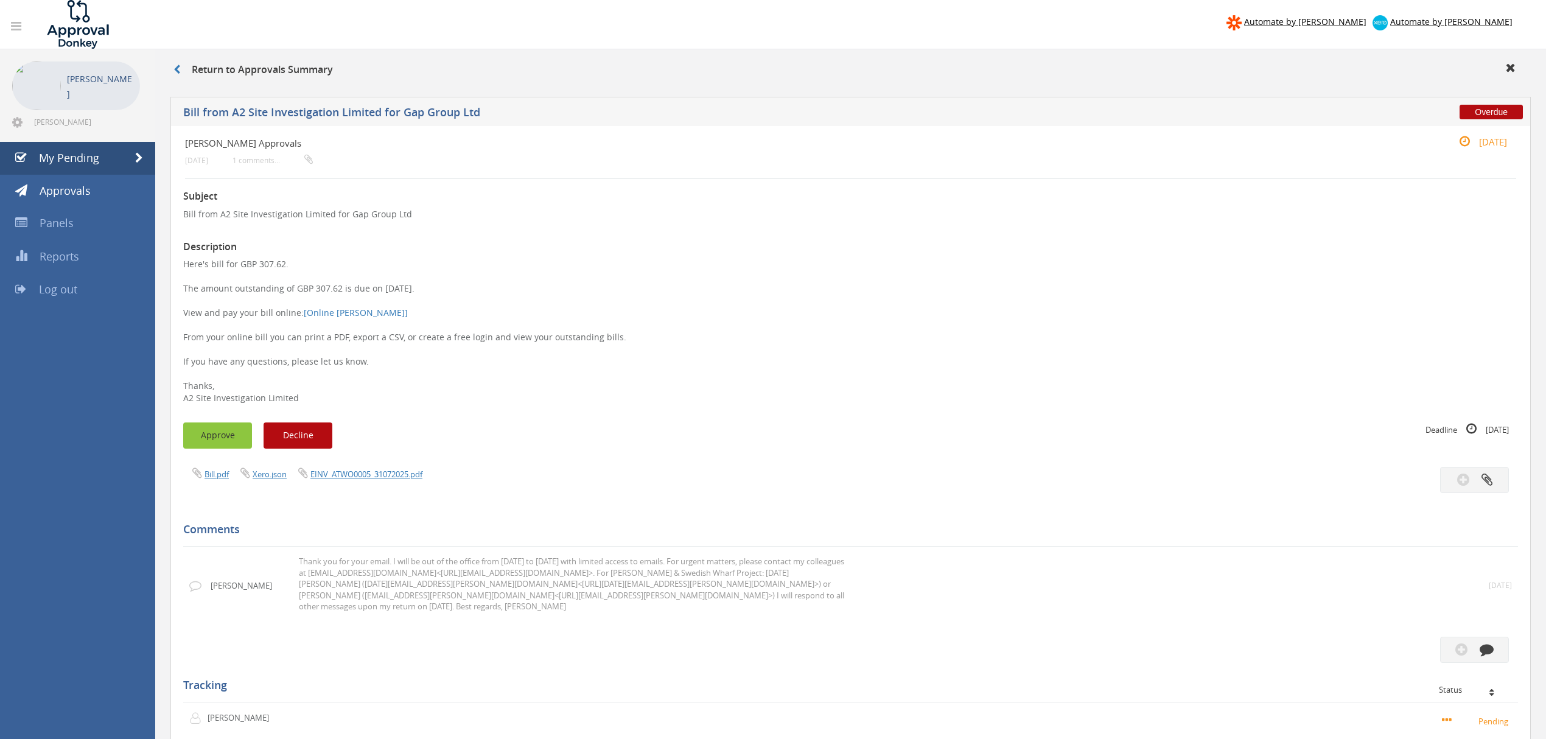
click at [207, 441] on button "Approve" at bounding box center [217, 435] width 69 height 26
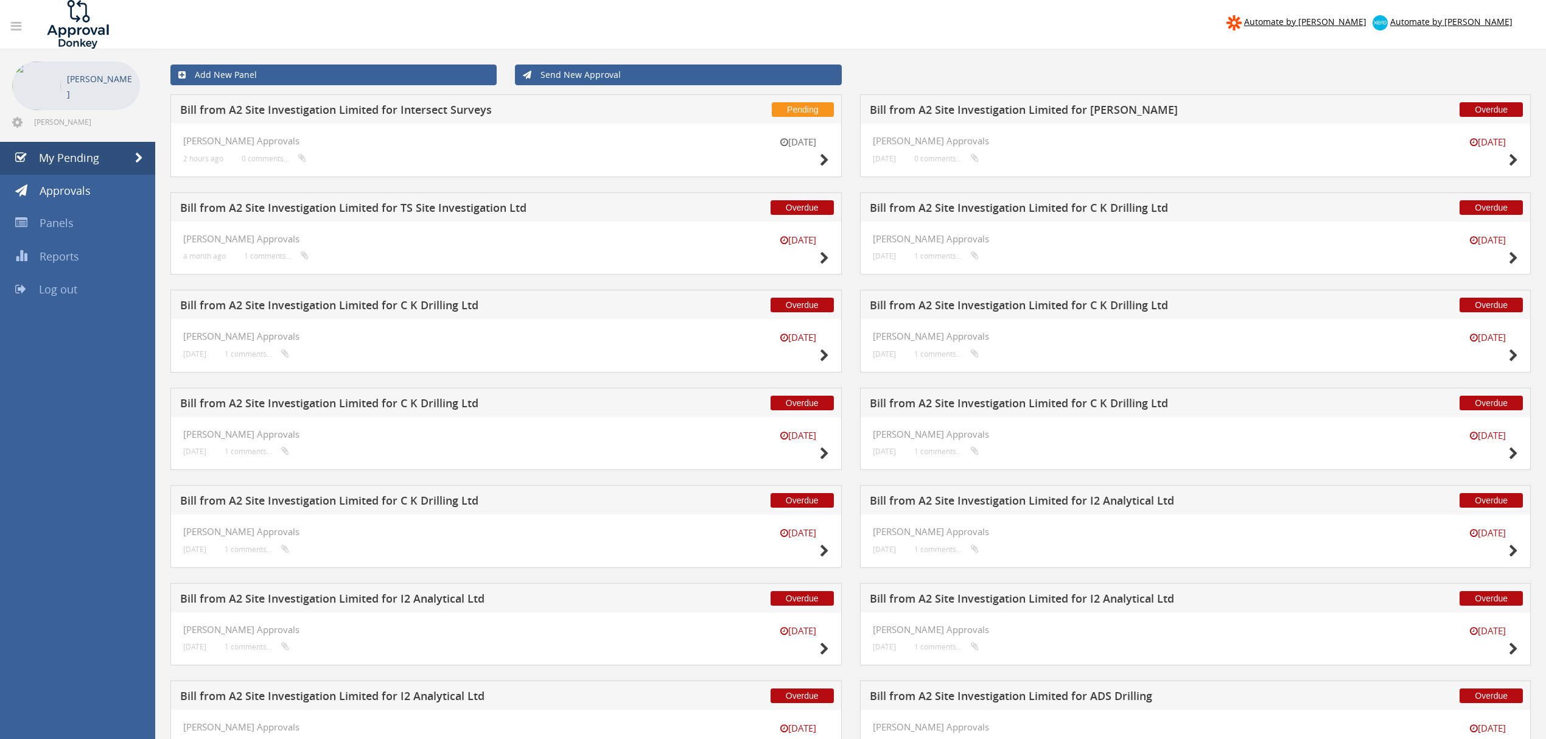
click at [1024, 112] on h5 "Bill from A2 Site Investigation Limited for [PERSON_NAME]" at bounding box center [1098, 111] width 456 height 15
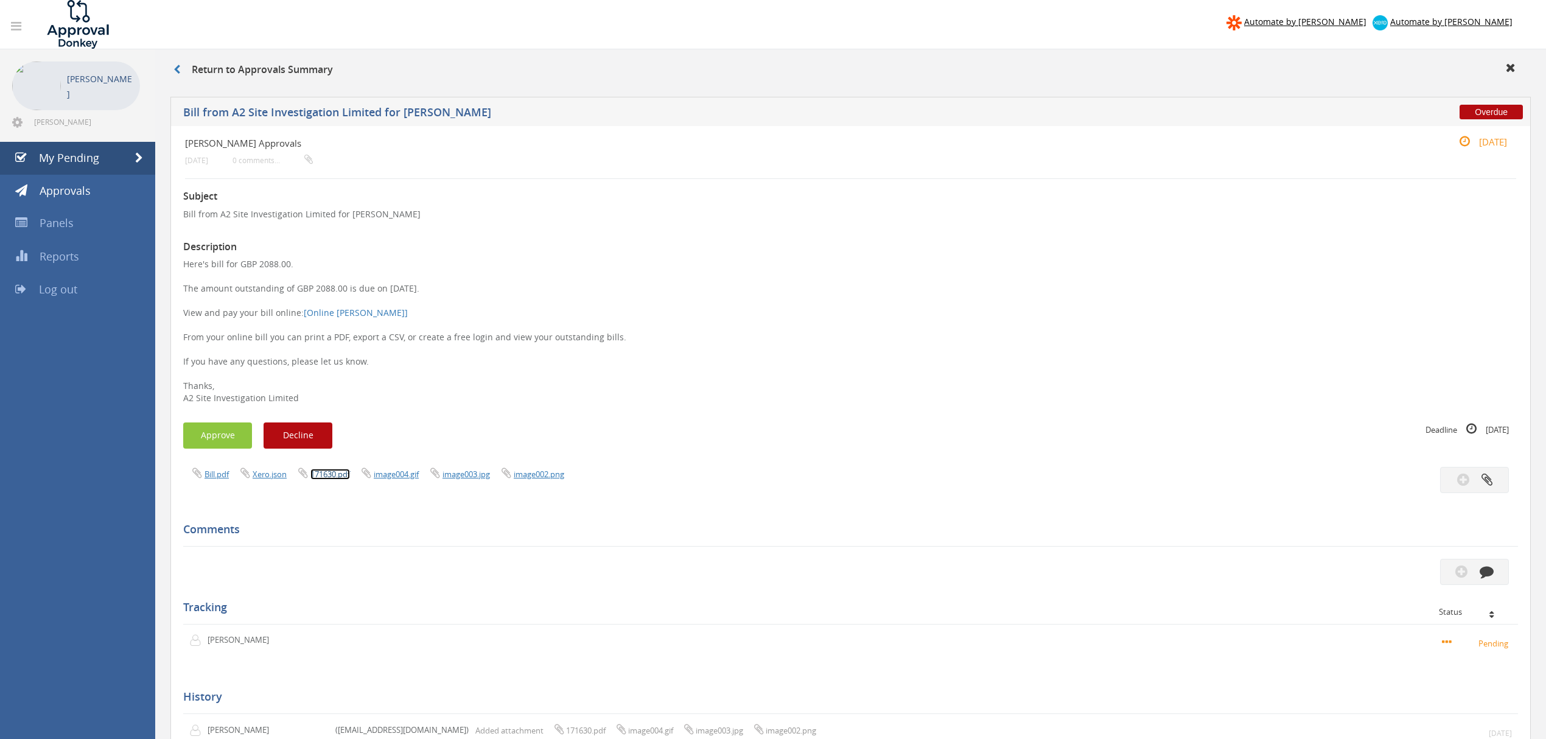
click at [339, 476] on link "171630.pdf" at bounding box center [330, 474] width 40 height 11
click at [80, 159] on span "My Pending" at bounding box center [69, 157] width 60 height 15
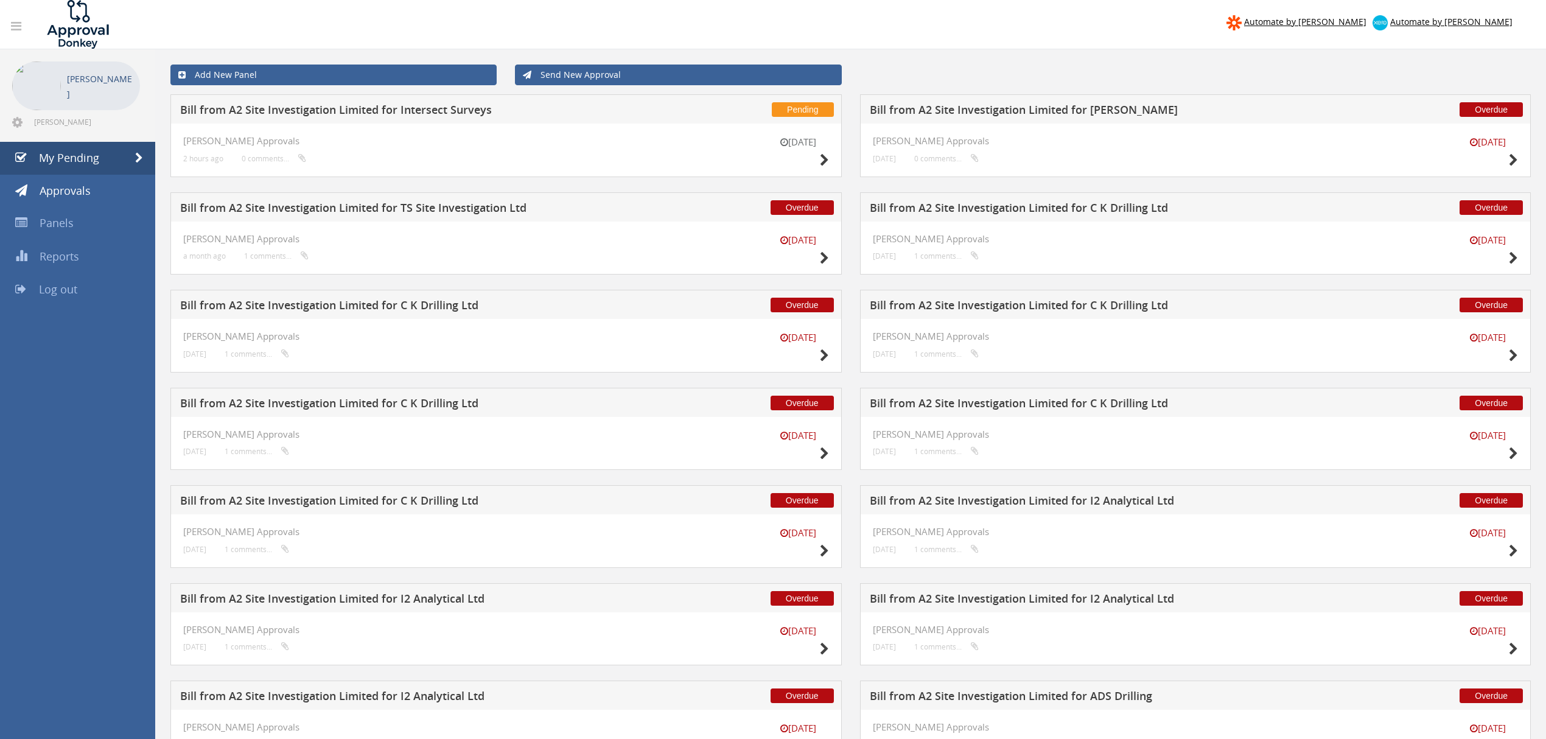
click at [1047, 110] on h5 "Bill from A2 Site Investigation Limited for [PERSON_NAME]" at bounding box center [1098, 111] width 456 height 15
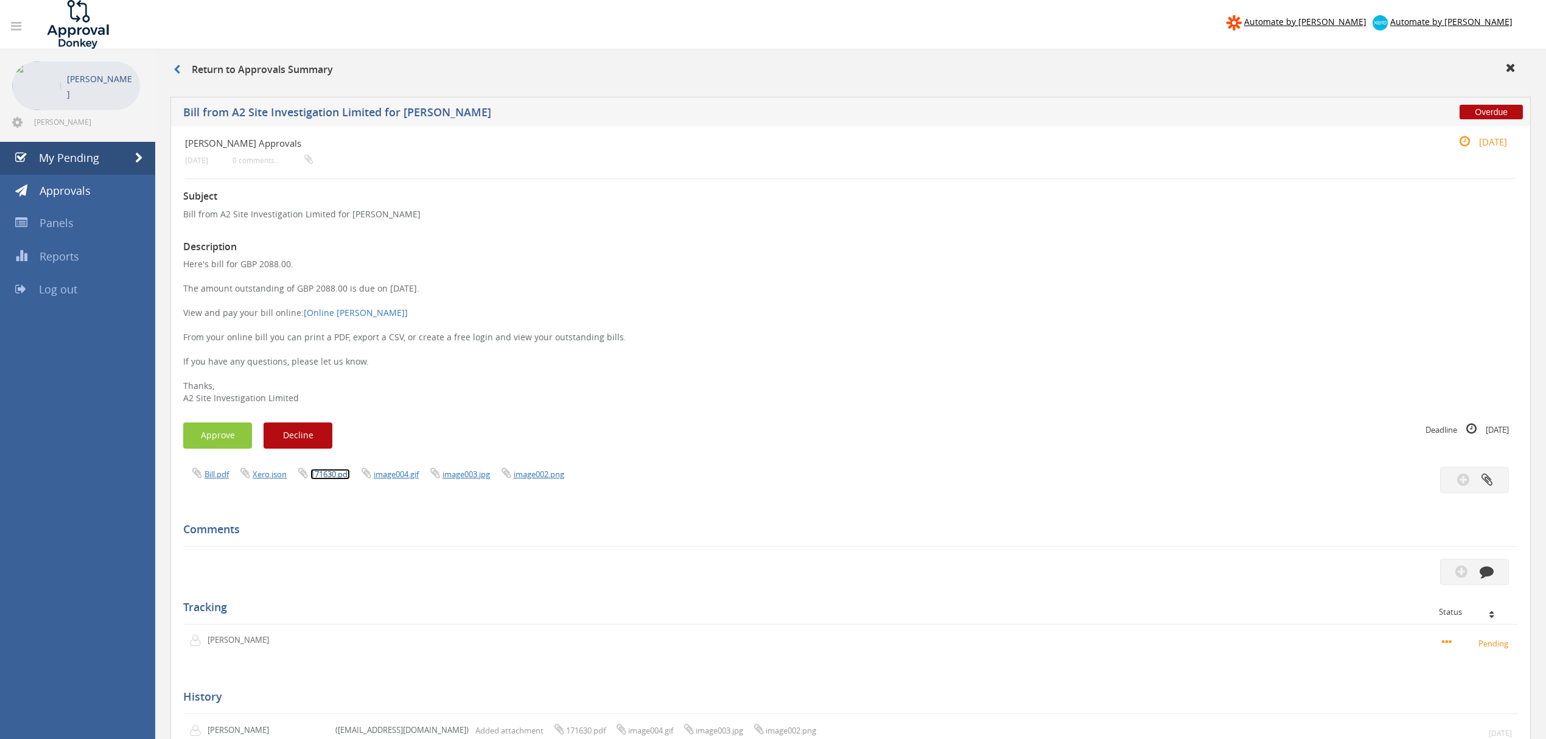
click at [337, 472] on link "171630.pdf" at bounding box center [330, 474] width 40 height 11
click at [228, 431] on button "Approve" at bounding box center [217, 435] width 69 height 26
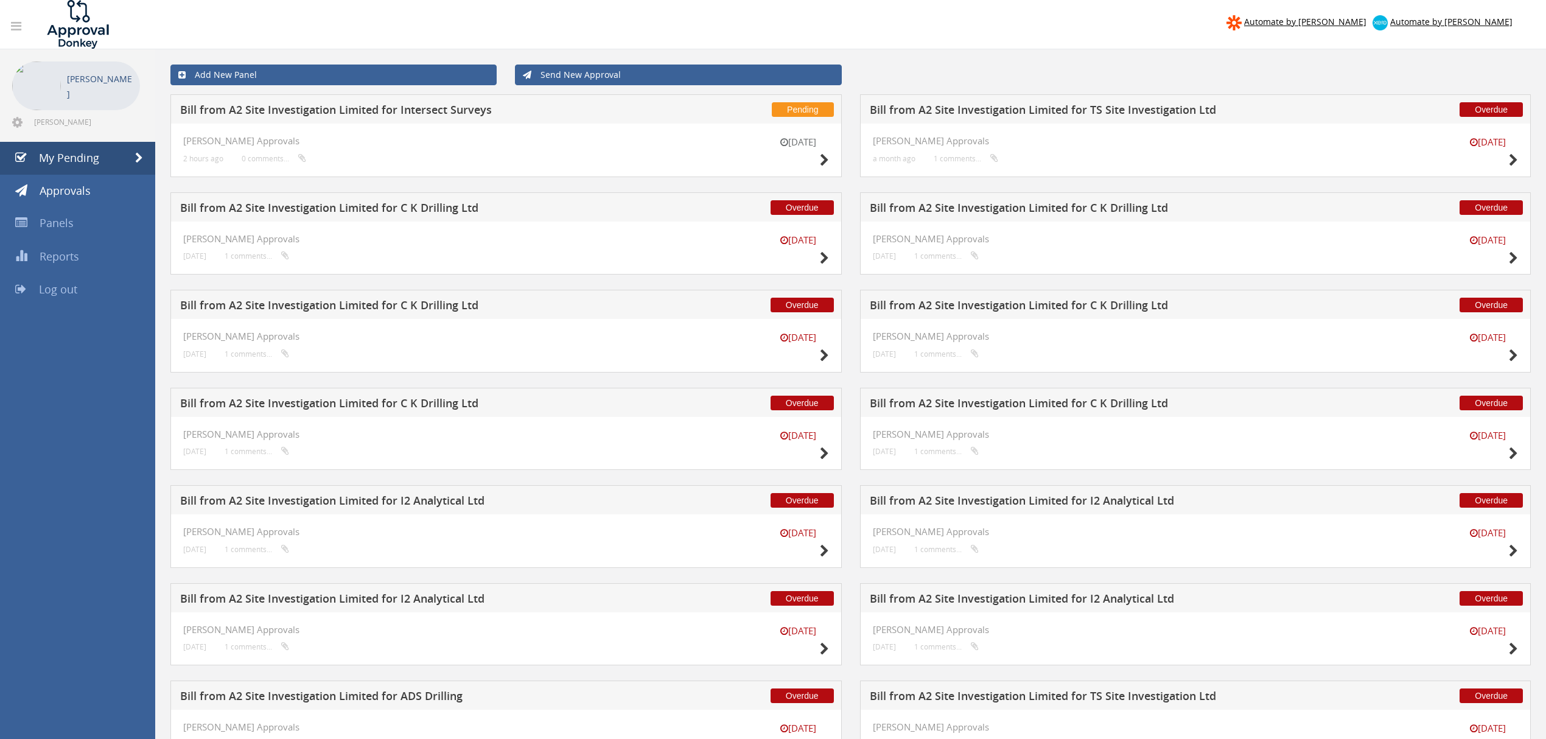
click at [431, 212] on h5 "Bill from A2 Site Investigation Limited for C K Drilling Ltd" at bounding box center [408, 209] width 456 height 15
